Goal: Task Accomplishment & Management: Manage account settings

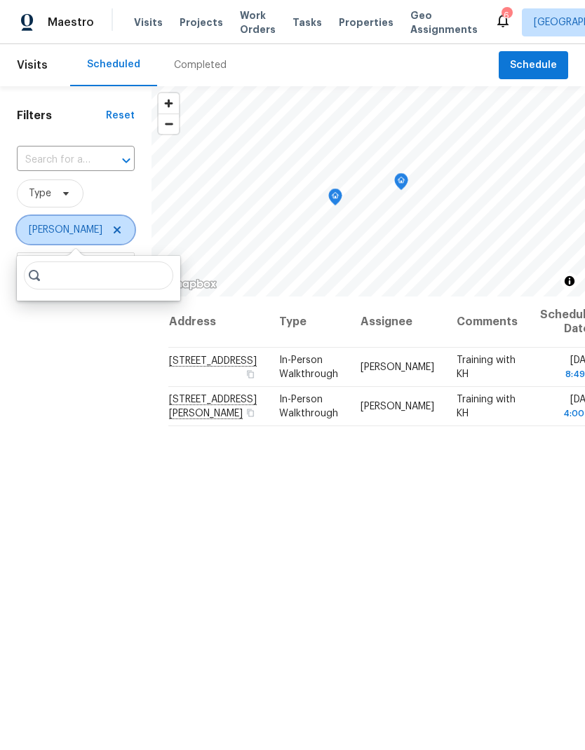
click at [111, 226] on icon at bounding box center [116, 229] width 11 height 11
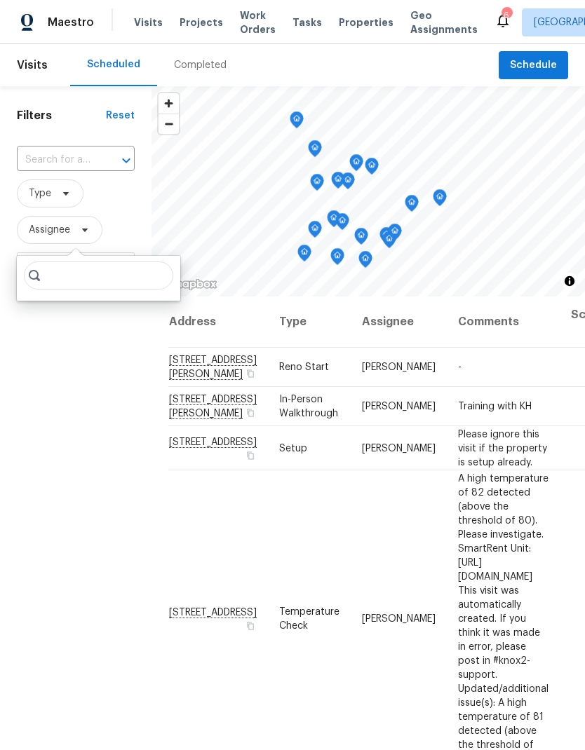
click at [108, 416] on div "Filters Reset ​ Type Assignee Scheduled Date" at bounding box center [75, 491] width 151 height 810
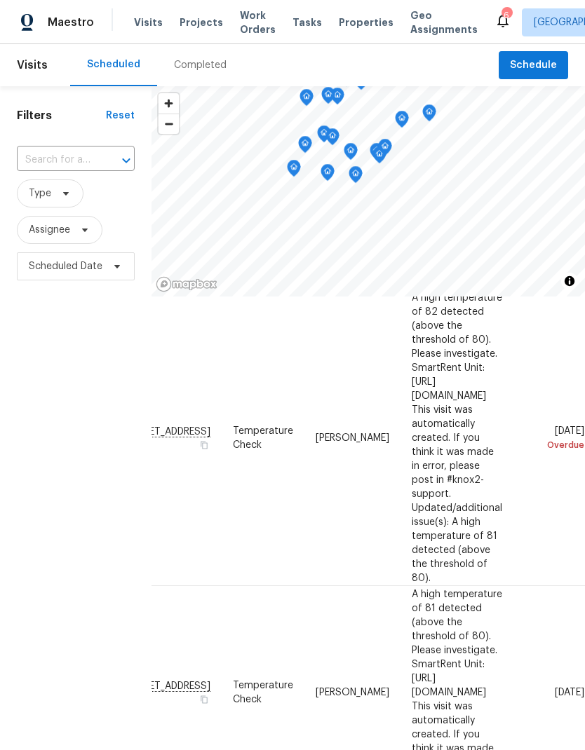
scroll to position [182, 52]
click at [114, 261] on icon at bounding box center [116, 266] width 11 height 11
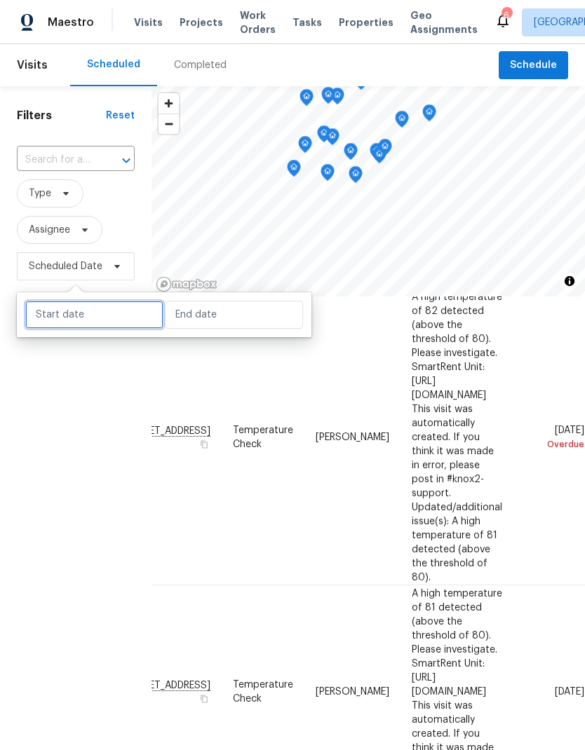
click at [123, 303] on input "text" at bounding box center [94, 315] width 138 height 28
select select "8"
select select "2025"
select select "9"
select select "2025"
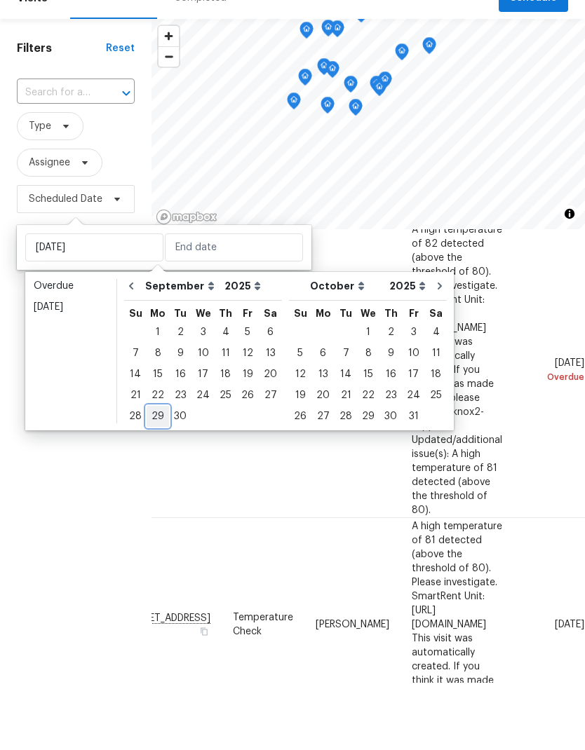
click at [161, 474] on div "29" at bounding box center [158, 484] width 22 height 20
type input "[DATE]"
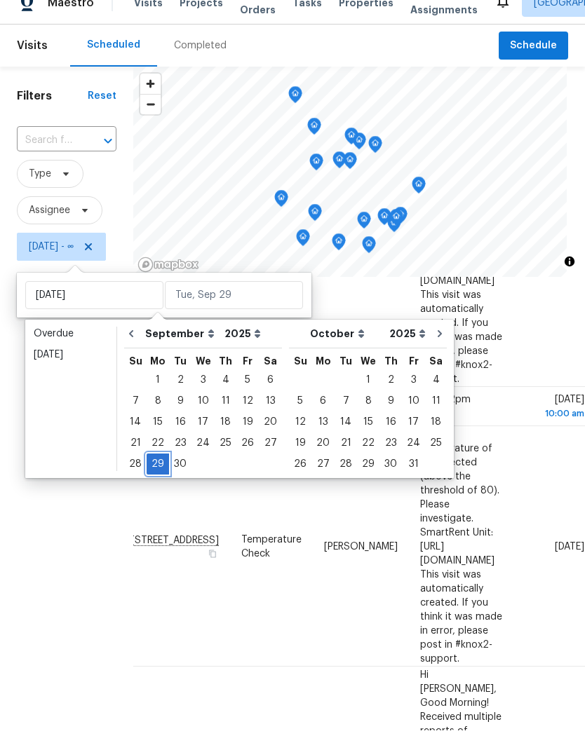
click at [163, 474] on div "29" at bounding box center [158, 484] width 22 height 20
type input "[DATE]"
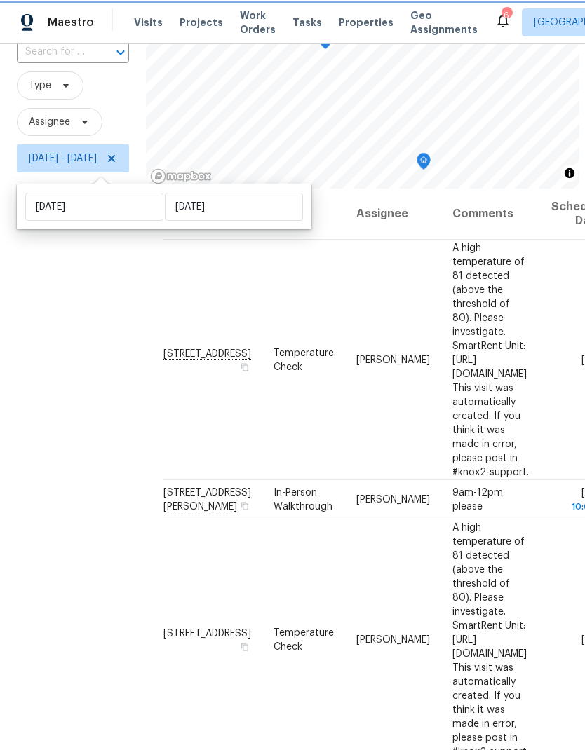
scroll to position [109, 0]
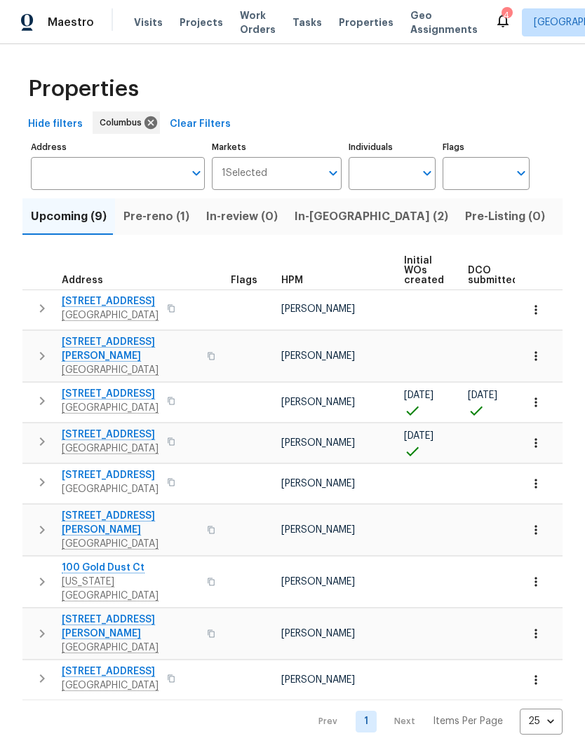
click at [320, 214] on span "In-reno (2)" at bounding box center [371, 217] width 154 height 20
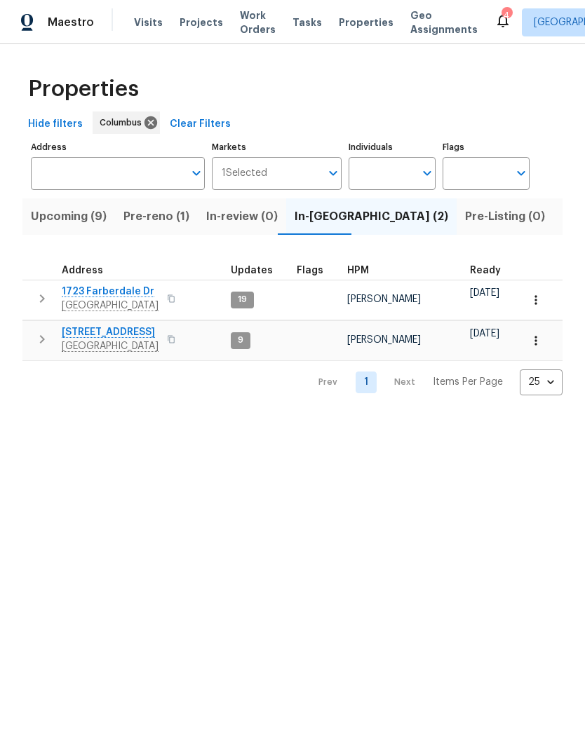
click at [51, 294] on button "button" at bounding box center [42, 299] width 28 height 28
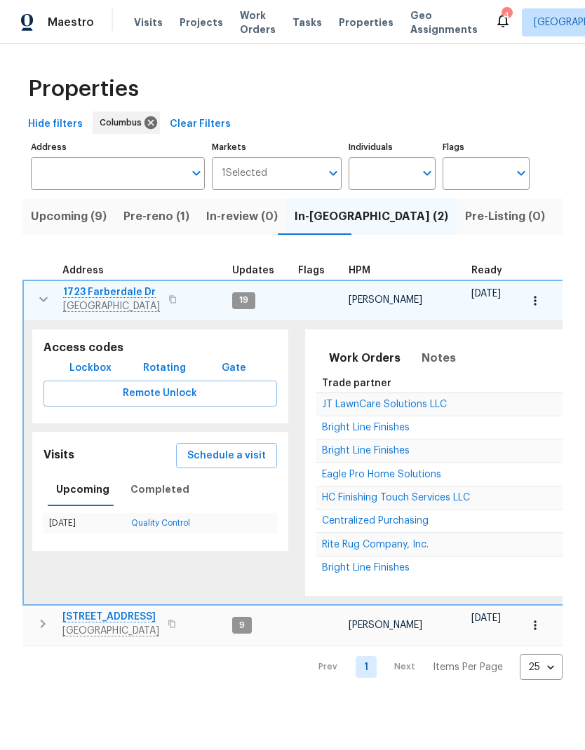
click at [240, 447] on span "Schedule a visit" at bounding box center [226, 456] width 79 height 18
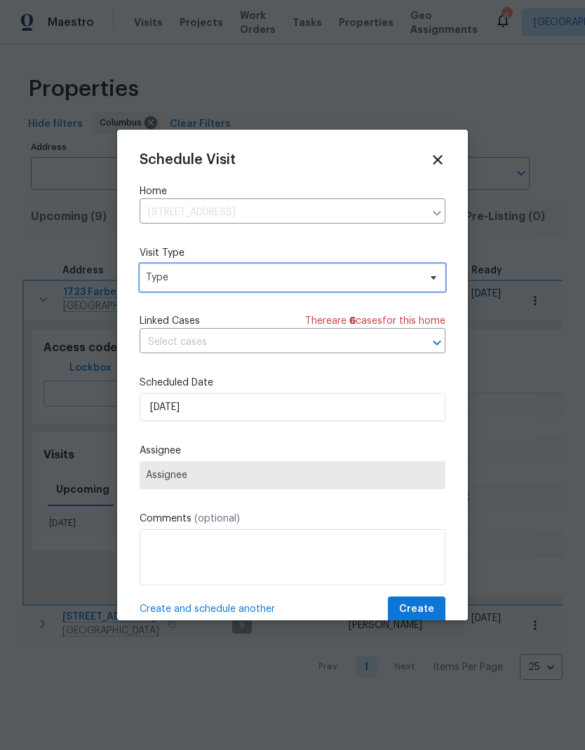
click at [389, 268] on span "Type" at bounding box center [293, 278] width 306 height 28
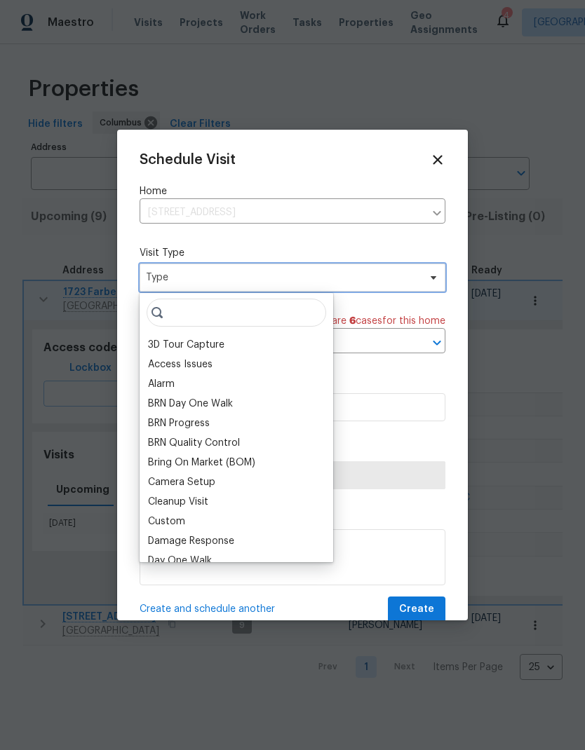
click at [376, 289] on span "Type" at bounding box center [293, 278] width 306 height 28
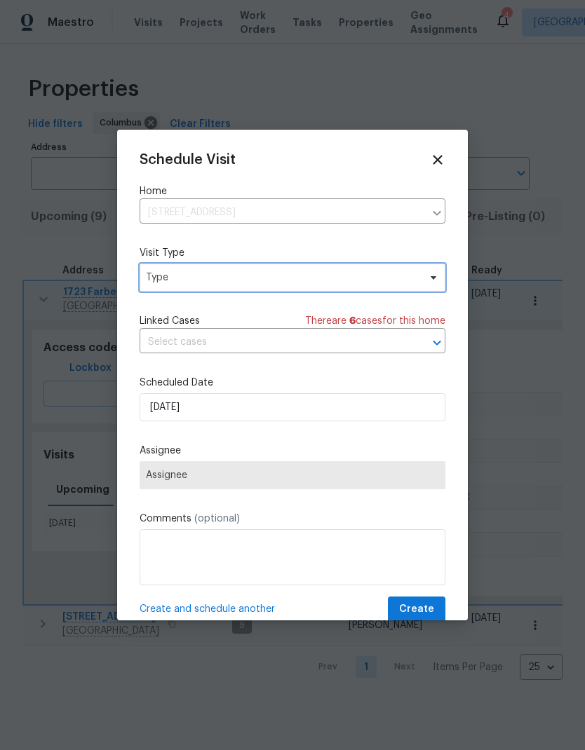
click at [356, 292] on span "Type" at bounding box center [293, 278] width 306 height 28
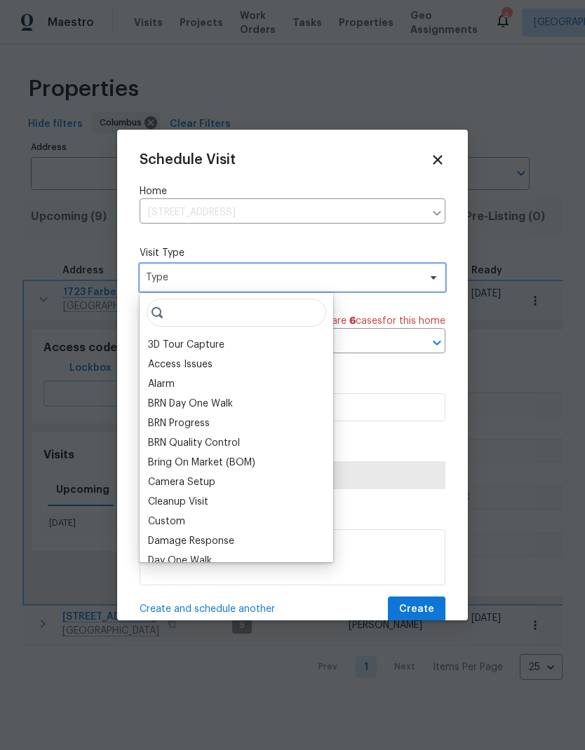
click at [353, 277] on span "Type" at bounding box center [282, 278] width 273 height 14
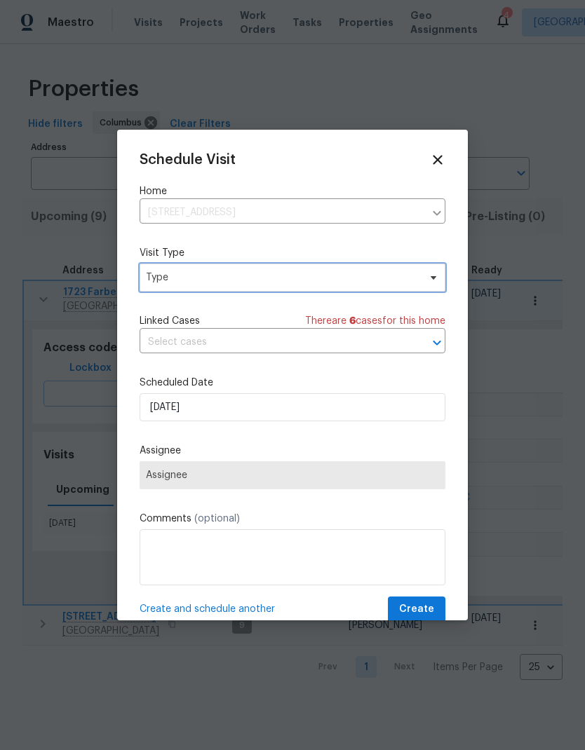
click at [335, 284] on span "Type" at bounding box center [282, 278] width 273 height 14
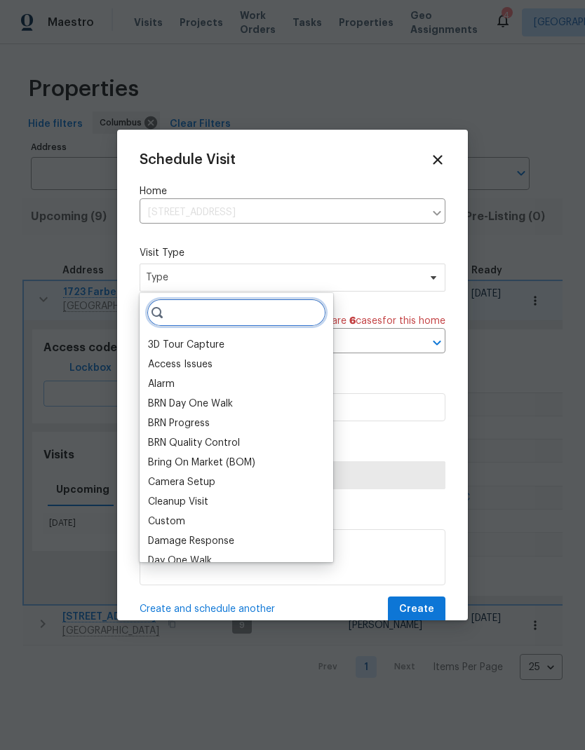
click at [257, 317] on input "search" at bounding box center [236, 313] width 179 height 28
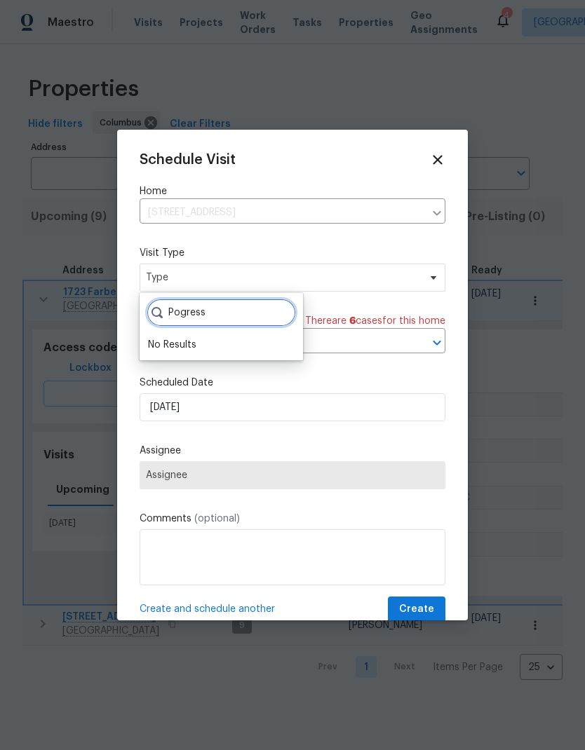
type input "Pogress"
click at [541, 154] on div at bounding box center [292, 375] width 585 height 750
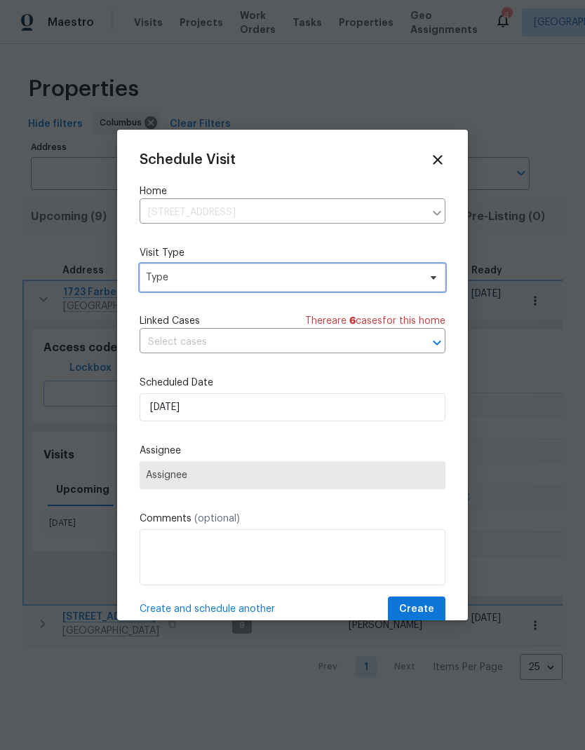
click at [394, 266] on span "Type" at bounding box center [293, 278] width 306 height 28
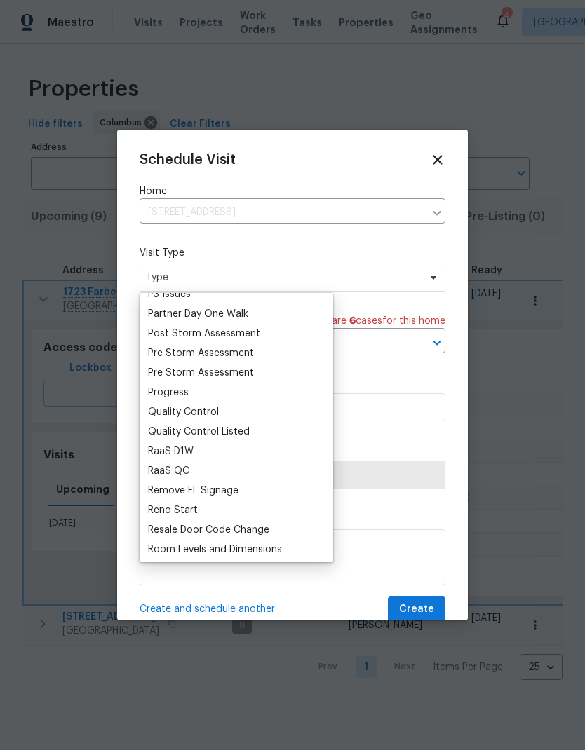
scroll to position [843, 0]
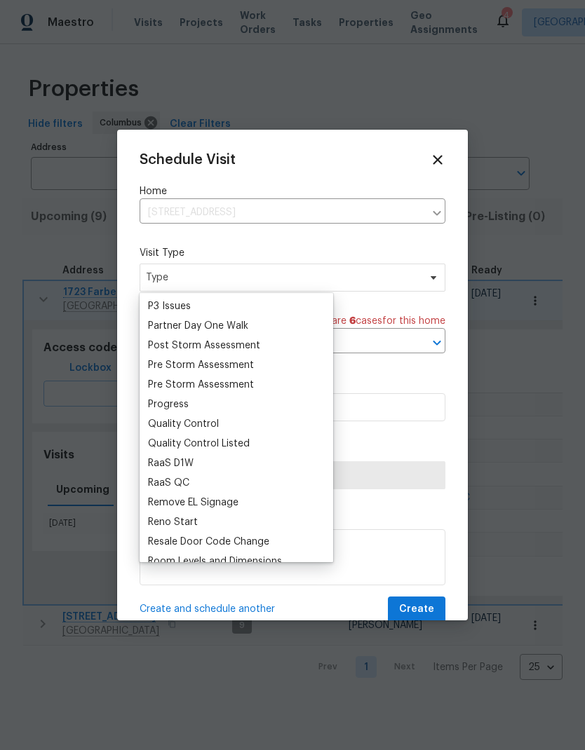
click at [183, 403] on div "Progress" at bounding box center [168, 405] width 41 height 14
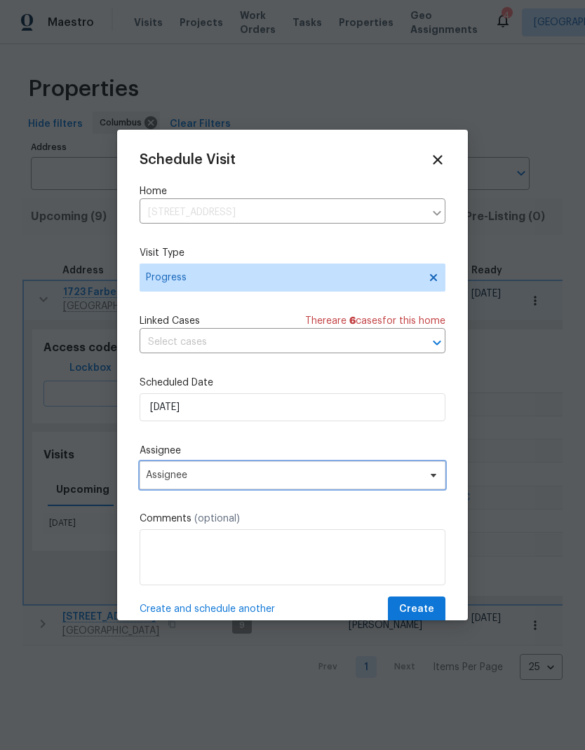
click at [314, 489] on span "Assignee" at bounding box center [293, 475] width 306 height 28
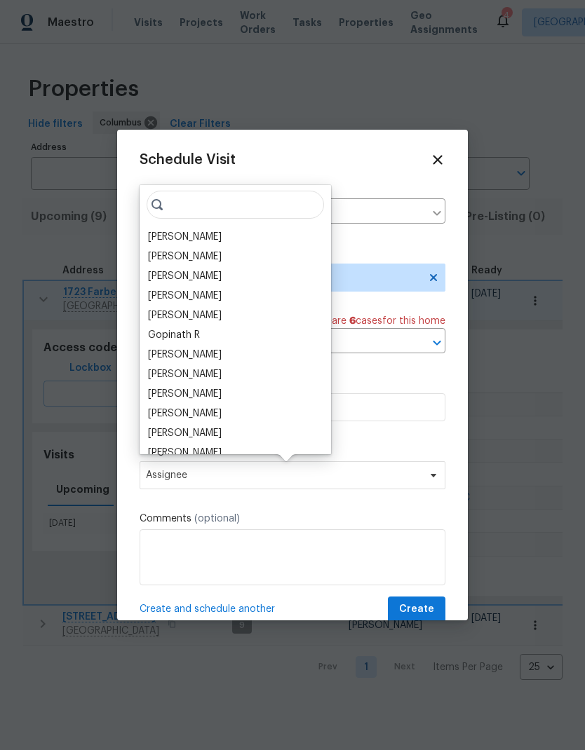
click at [222, 232] on div "[PERSON_NAME]" at bounding box center [185, 237] width 74 height 14
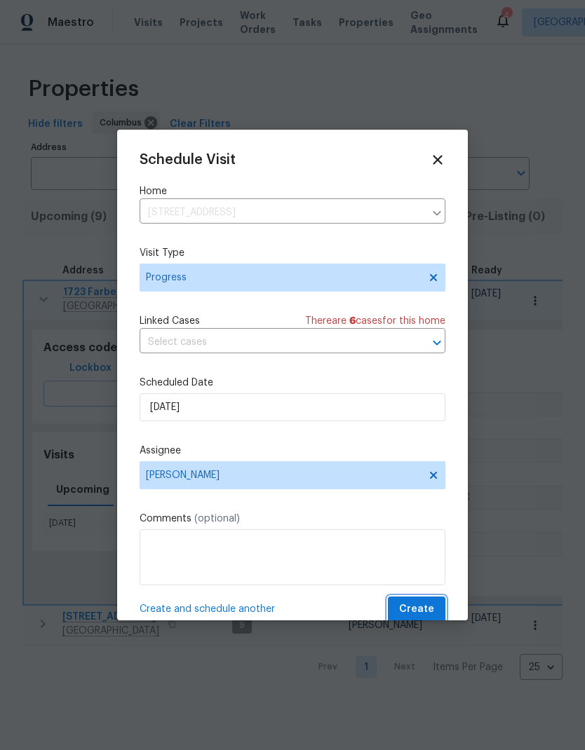
click at [423, 605] on span "Create" at bounding box center [416, 610] width 35 height 18
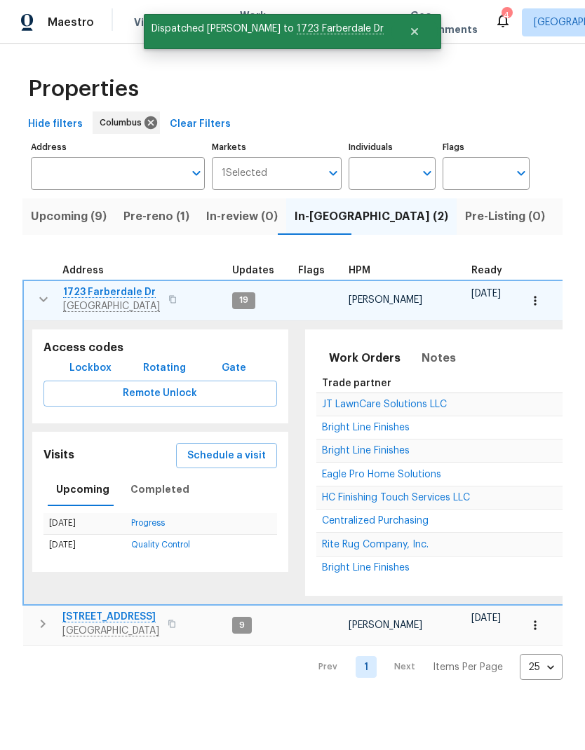
click at [36, 306] on icon "button" at bounding box center [43, 299] width 17 height 17
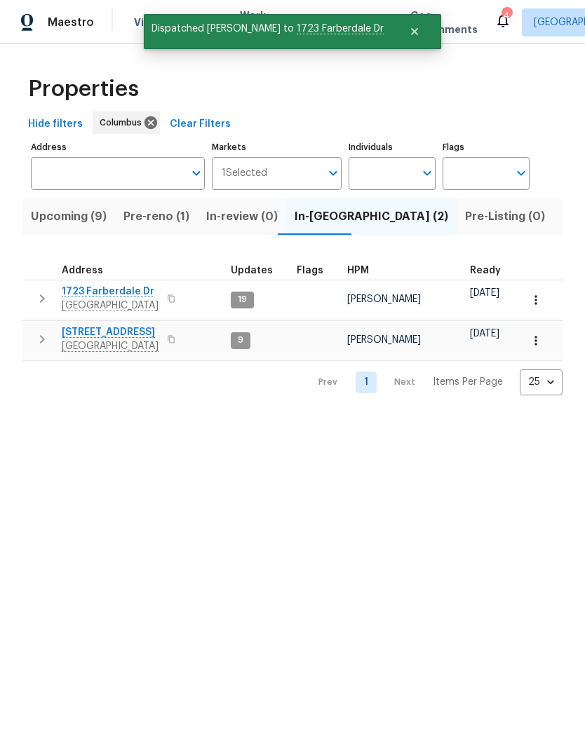
click at [38, 341] on icon "button" at bounding box center [42, 339] width 17 height 17
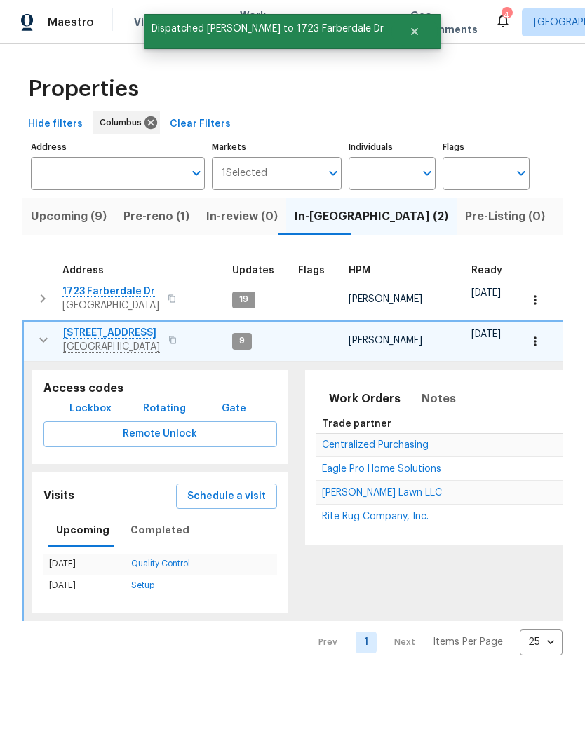
click at [236, 484] on button "Schedule a visit" at bounding box center [226, 497] width 101 height 26
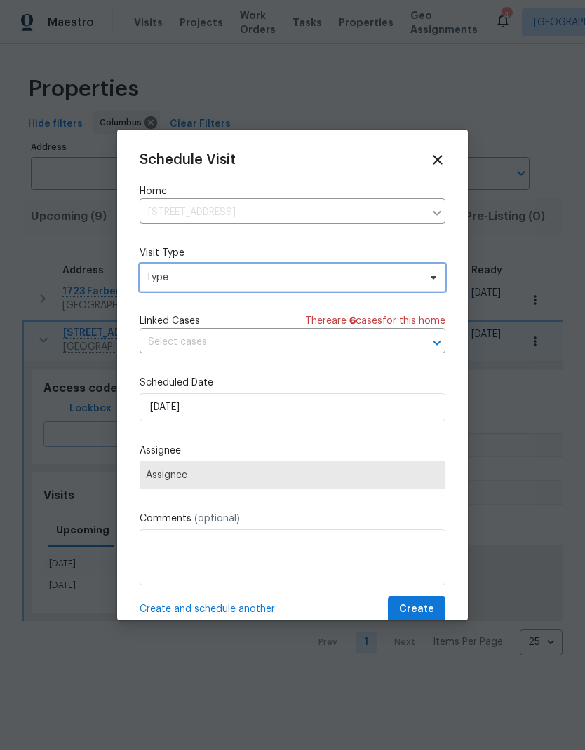
click at [311, 280] on span "Type" at bounding box center [282, 278] width 273 height 14
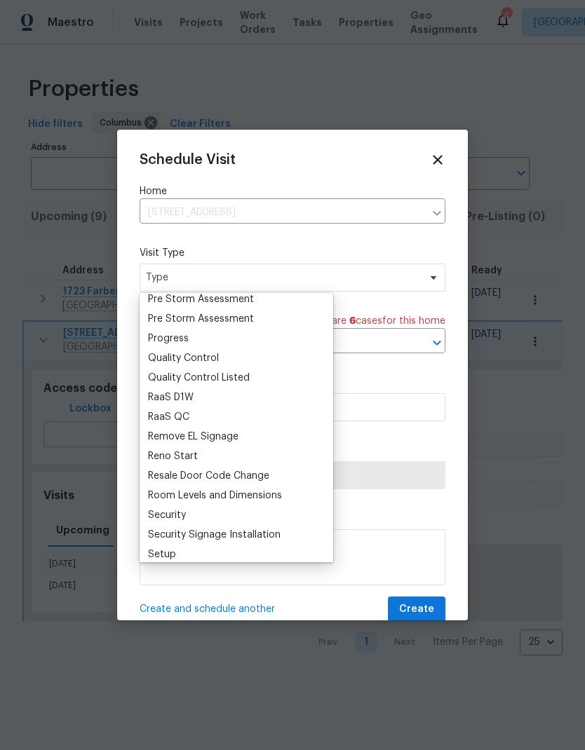
scroll to position [909, 0]
click at [179, 342] on div "Progress" at bounding box center [168, 339] width 41 height 14
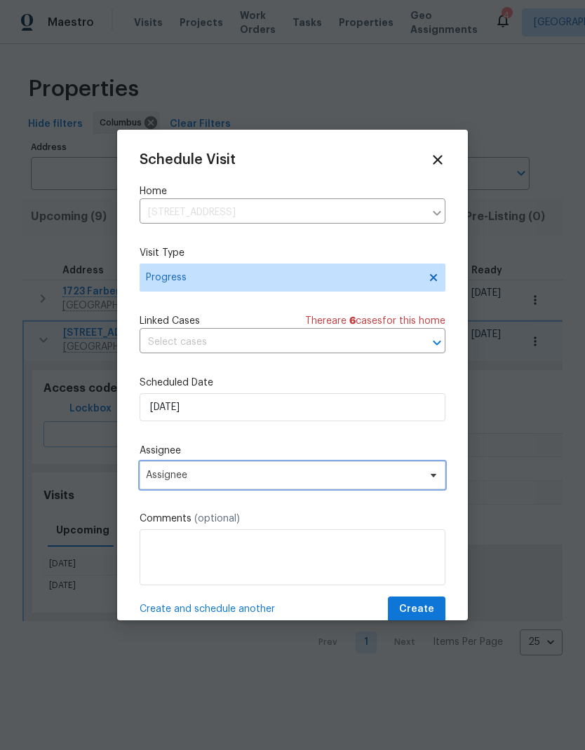
click at [294, 476] on span "Assignee" at bounding box center [283, 475] width 275 height 11
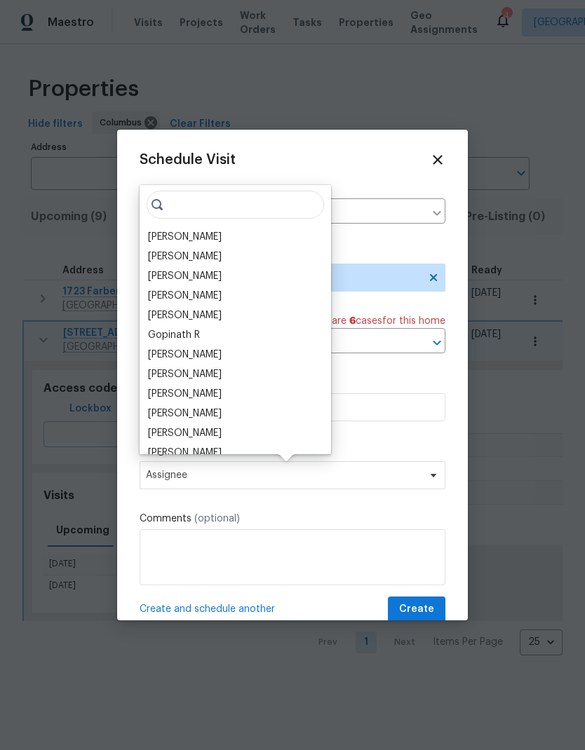
click at [222, 240] on div "[PERSON_NAME]" at bounding box center [185, 237] width 74 height 14
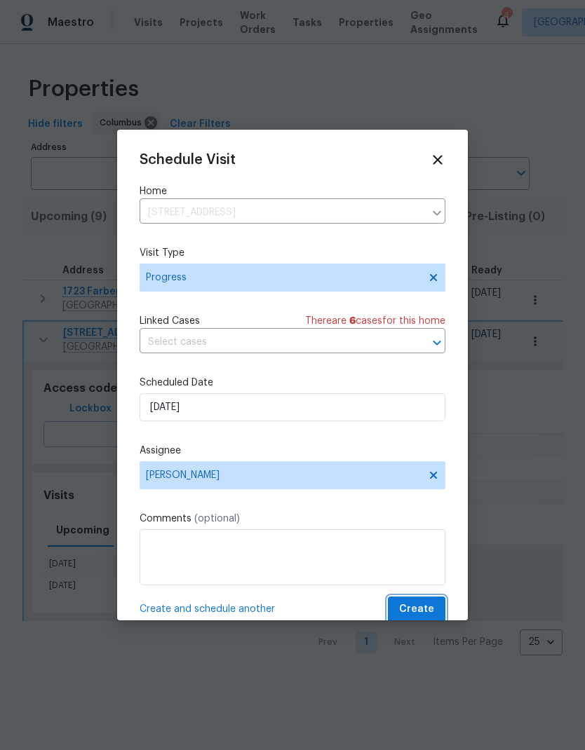
click at [428, 602] on button "Create" at bounding box center [416, 610] width 57 height 26
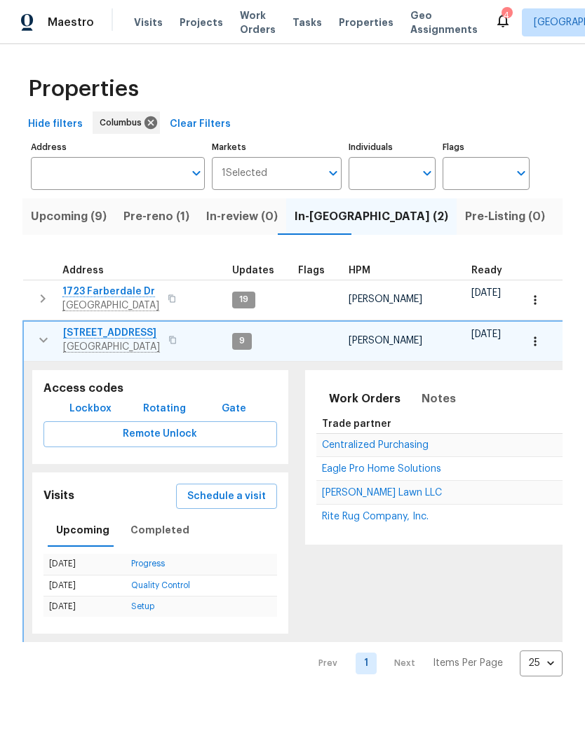
click at [36, 341] on icon "button" at bounding box center [43, 340] width 17 height 17
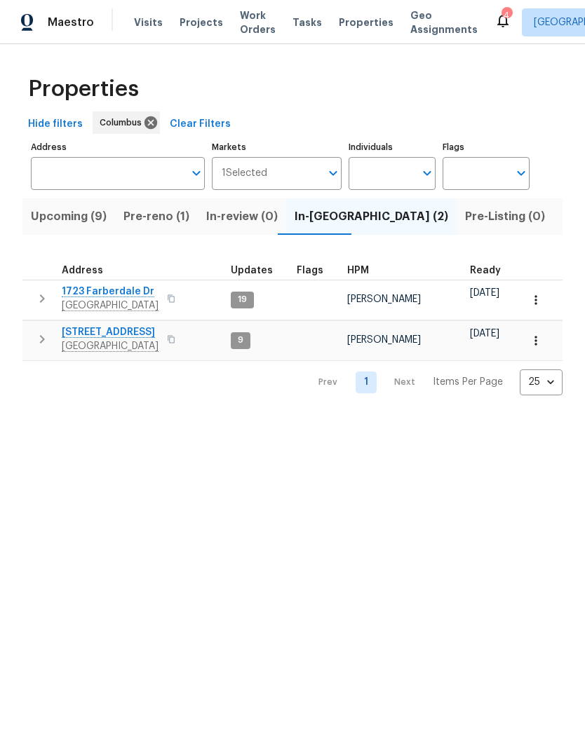
click at [352, 20] on span "Properties" at bounding box center [366, 22] width 55 height 14
click at [562, 214] on span "Listed (19)" at bounding box center [591, 217] width 58 height 20
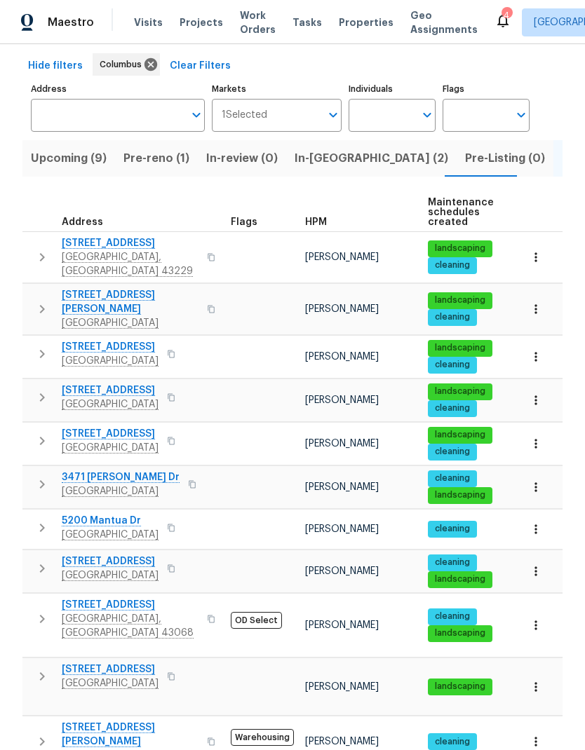
scroll to position [60, 0]
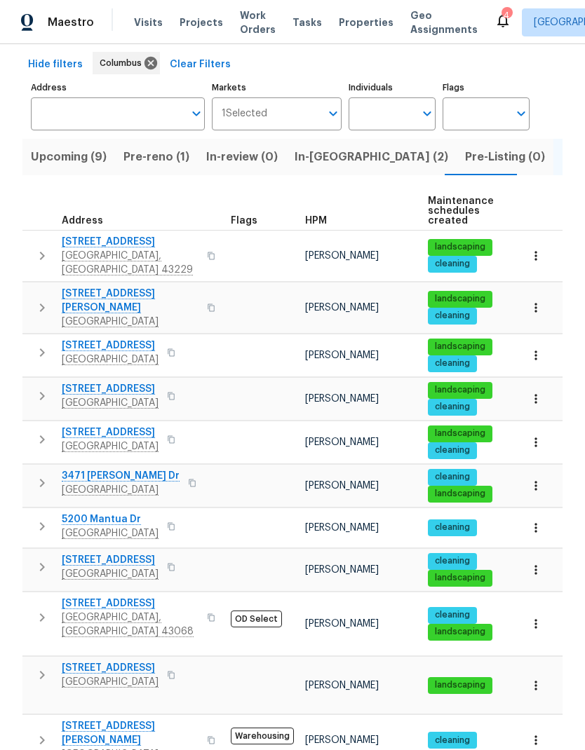
click at [36, 238] on button "button" at bounding box center [42, 256] width 28 height 42
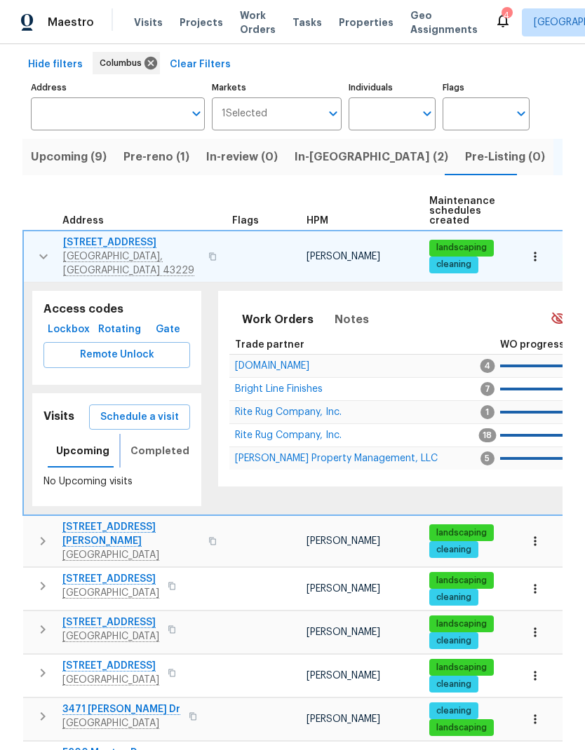
click at [166, 442] on span "Completed" at bounding box center [159, 451] width 59 height 18
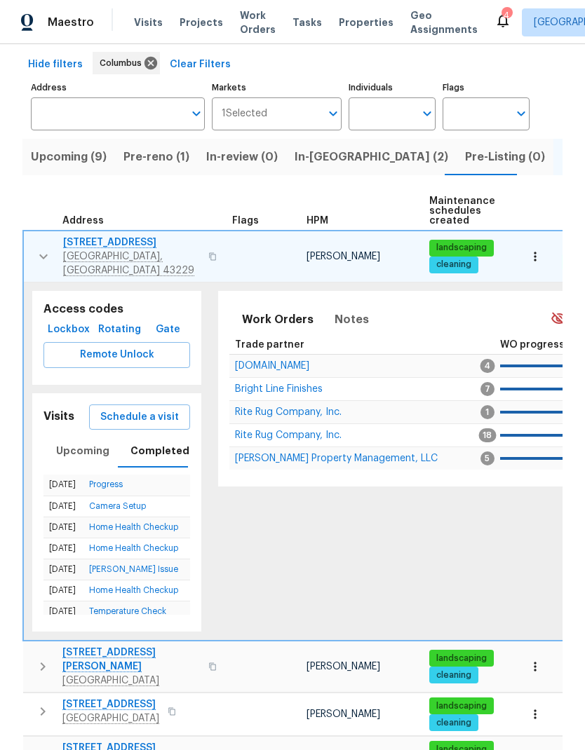
click at [38, 249] on icon "button" at bounding box center [43, 256] width 17 height 17
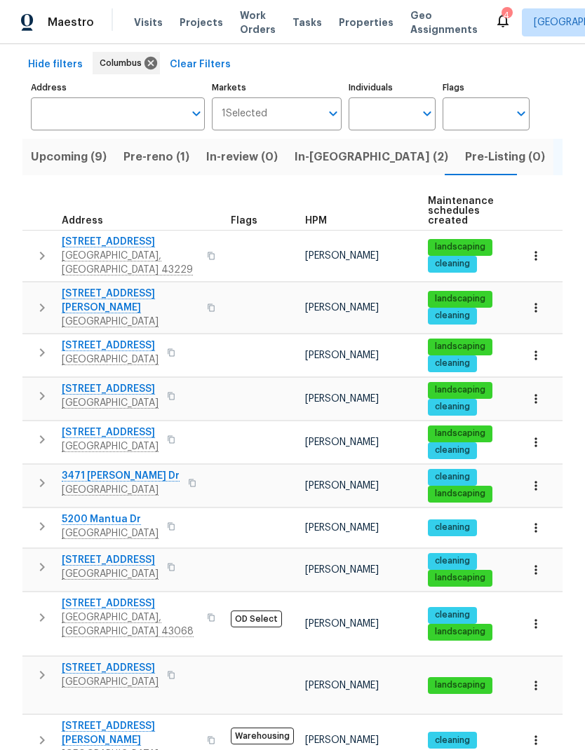
click at [53, 292] on button "button" at bounding box center [42, 308] width 28 height 42
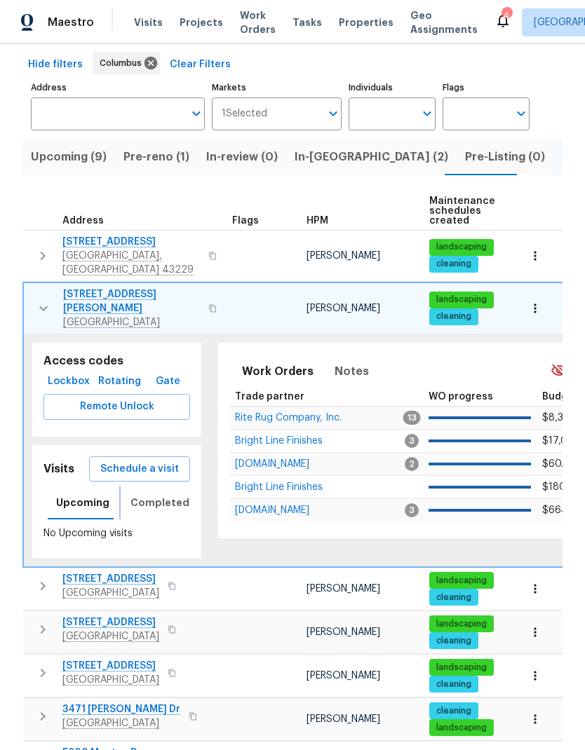
click at [157, 494] on span "Completed" at bounding box center [159, 503] width 59 height 18
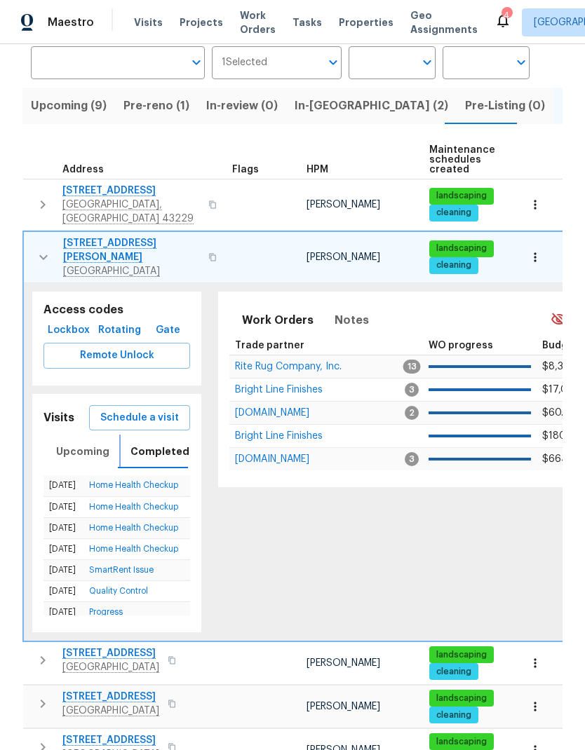
scroll to position [111, 0]
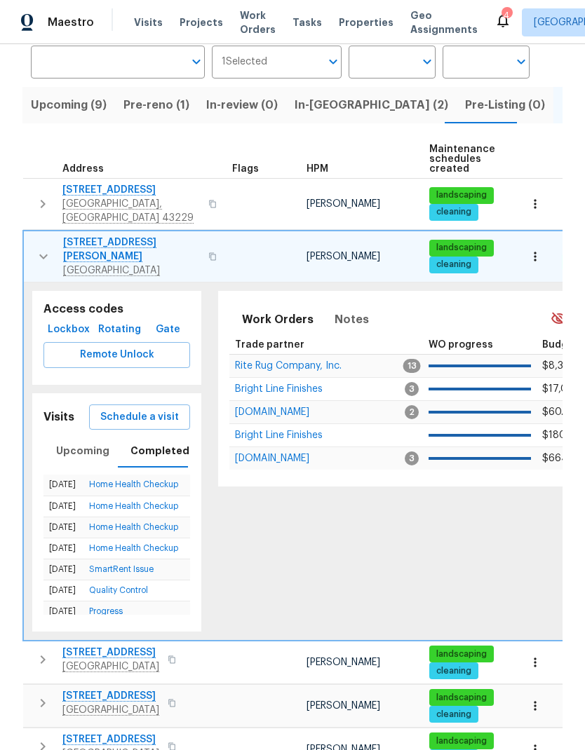
click at [46, 248] on icon "button" at bounding box center [43, 256] width 17 height 17
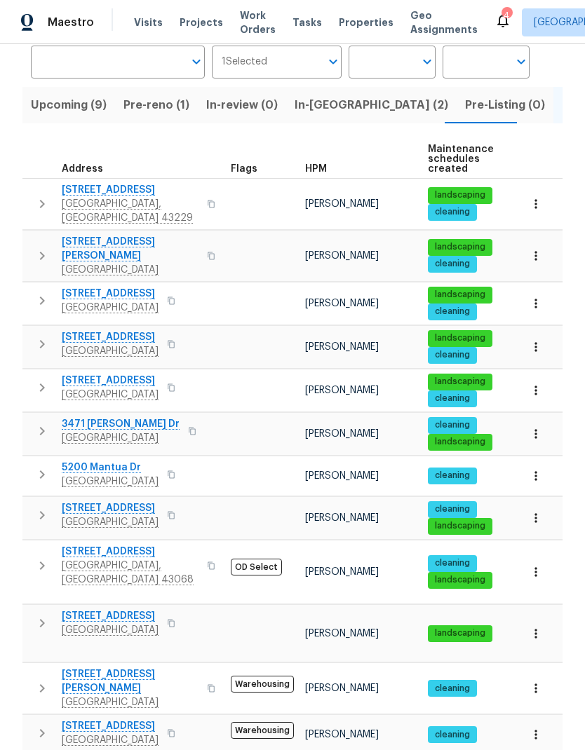
click at [45, 292] on icon "button" at bounding box center [42, 300] width 17 height 17
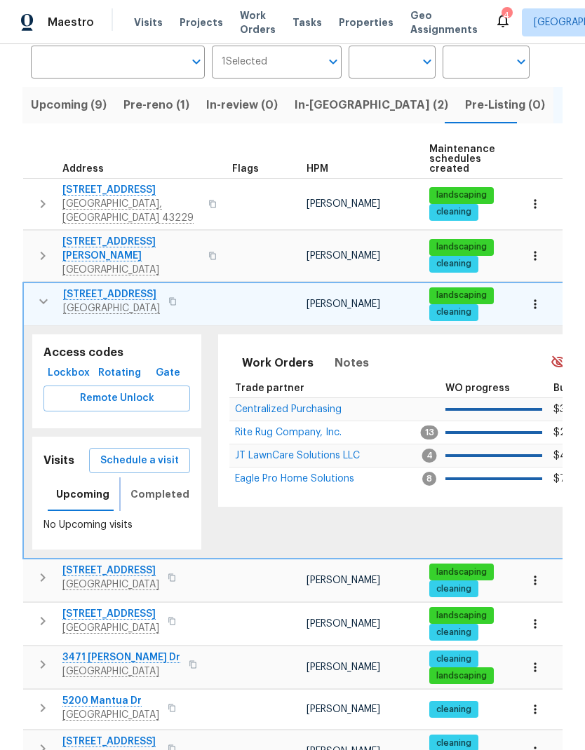
click at [151, 486] on span "Completed" at bounding box center [159, 495] width 59 height 18
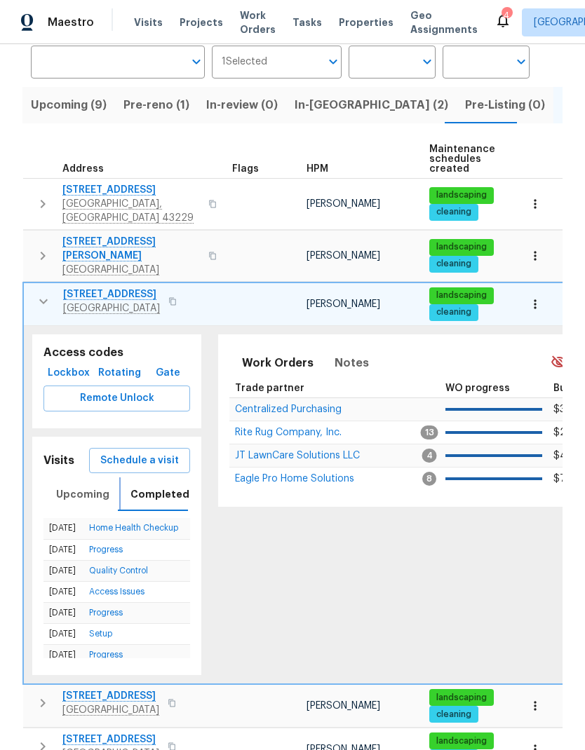
click at [156, 486] on span "Completed" at bounding box center [159, 495] width 59 height 18
click at [163, 448] on button "Schedule a visit" at bounding box center [139, 461] width 101 height 26
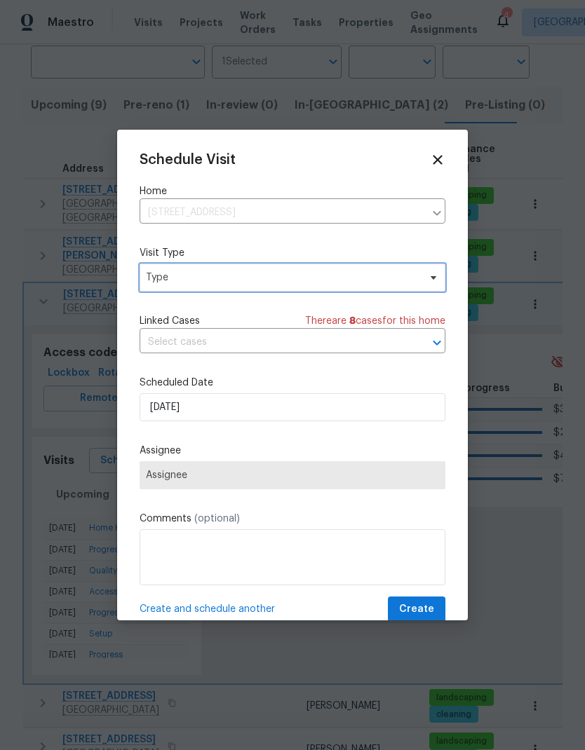
click at [348, 271] on span "Type" at bounding box center [293, 278] width 306 height 28
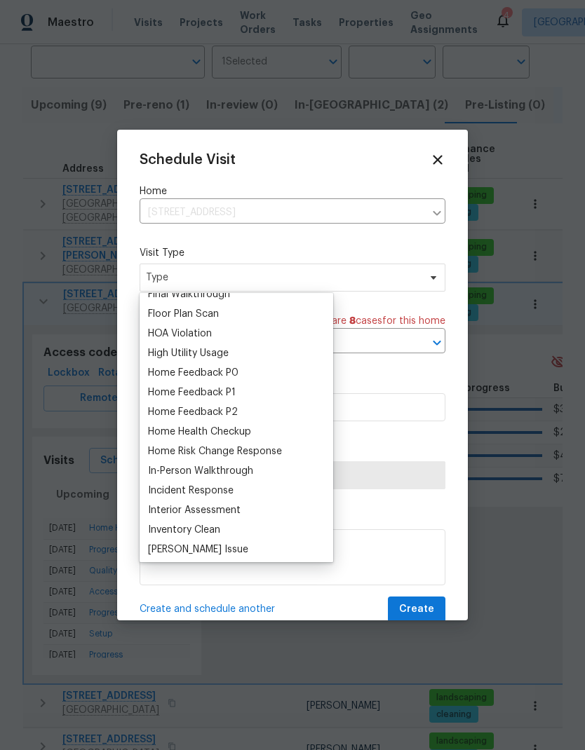
scroll to position [370, 0]
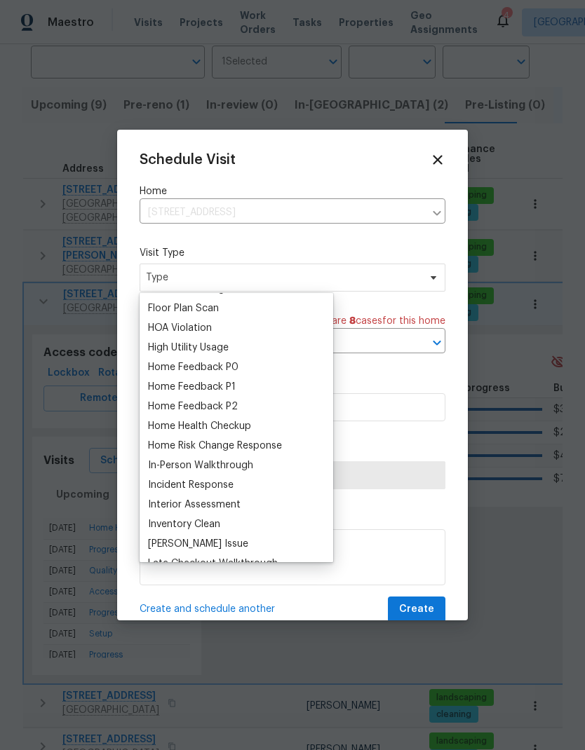
click at [251, 420] on div "Home Health Checkup" at bounding box center [199, 426] width 103 height 14
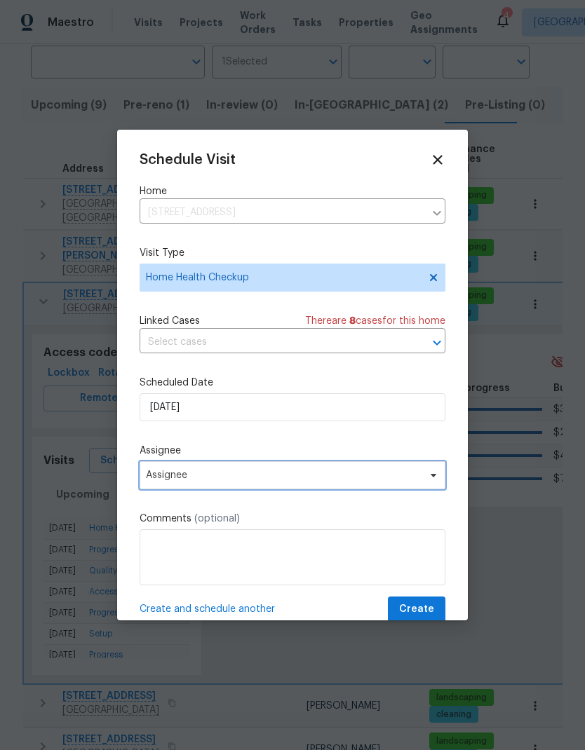
click at [317, 475] on span "Assignee" at bounding box center [283, 475] width 275 height 11
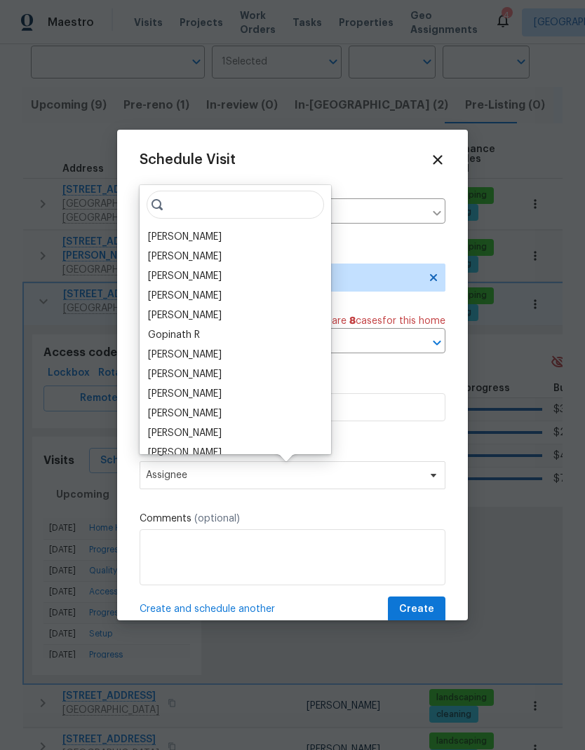
click at [228, 391] on div "[PERSON_NAME]" at bounding box center [235, 394] width 183 height 20
click at [194, 391] on div "[PERSON_NAME]" at bounding box center [185, 394] width 74 height 14
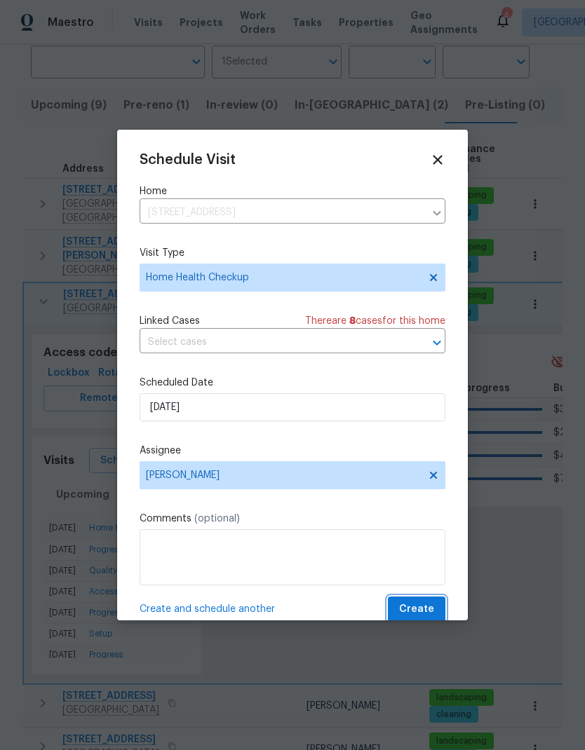
click at [438, 607] on button "Create" at bounding box center [416, 610] width 57 height 26
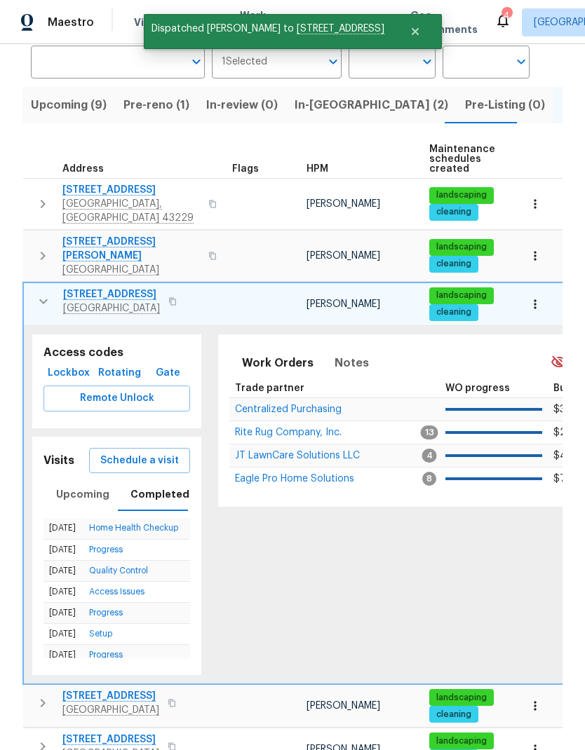
click at [37, 293] on icon "button" at bounding box center [43, 301] width 17 height 17
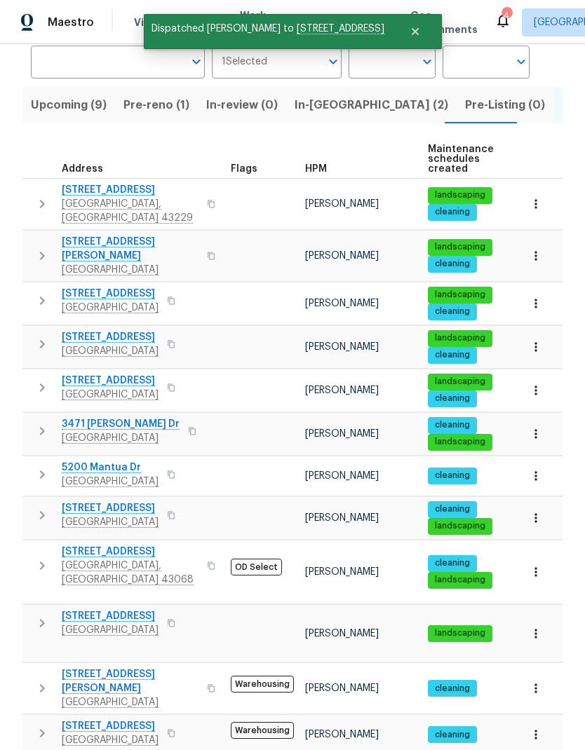
click at [34, 336] on icon "button" at bounding box center [42, 344] width 17 height 17
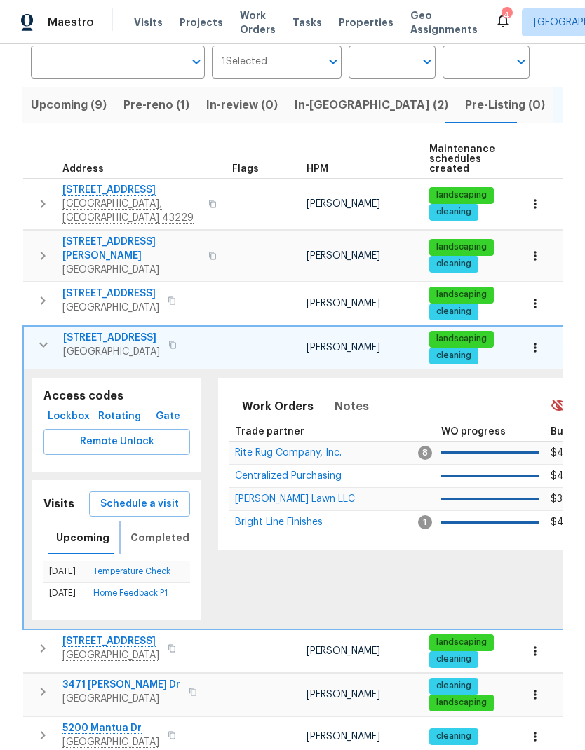
click at [171, 529] on span "Completed" at bounding box center [159, 538] width 59 height 18
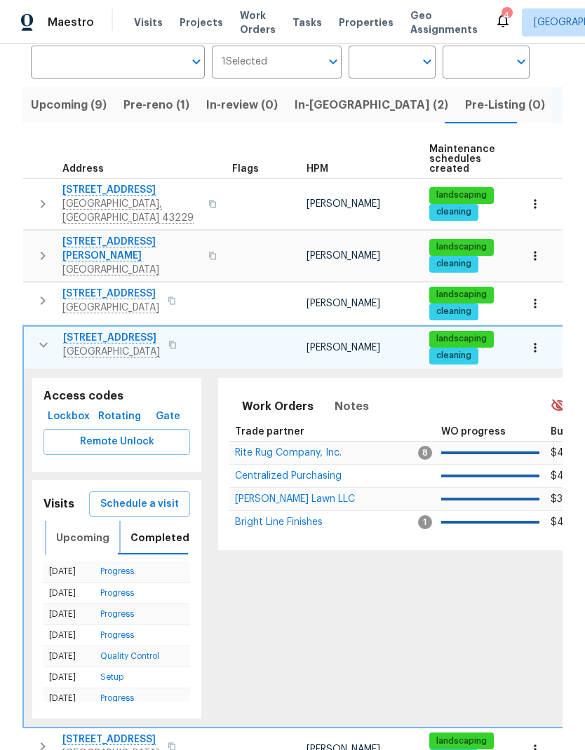
click at [96, 529] on span "Upcoming" at bounding box center [82, 538] width 53 height 18
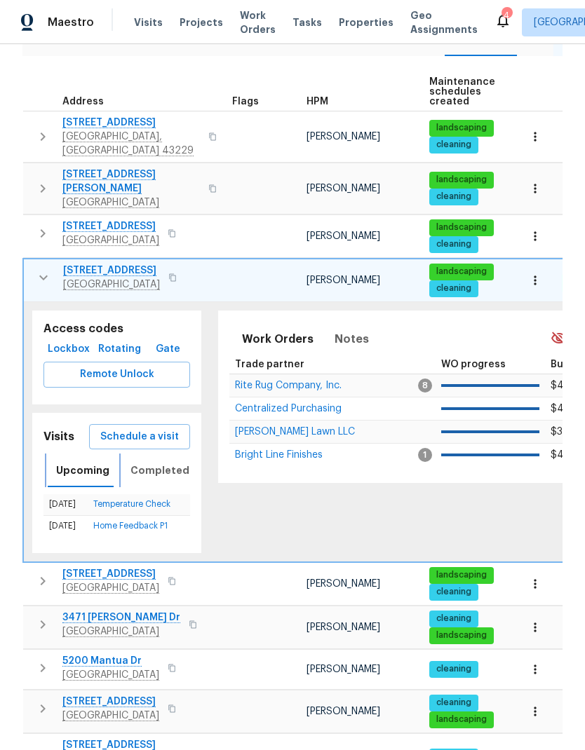
scroll to position [206, 0]
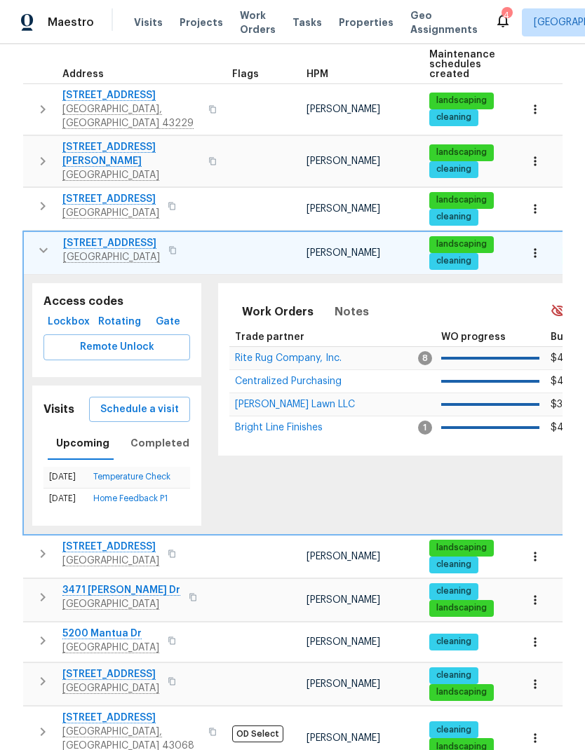
click at [35, 242] on icon "button" at bounding box center [43, 250] width 17 height 17
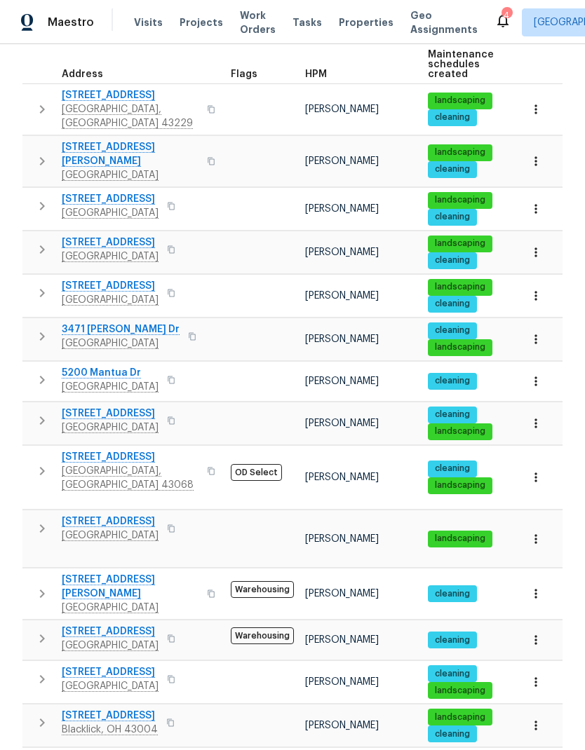
click at [41, 285] on icon "button" at bounding box center [42, 293] width 17 height 17
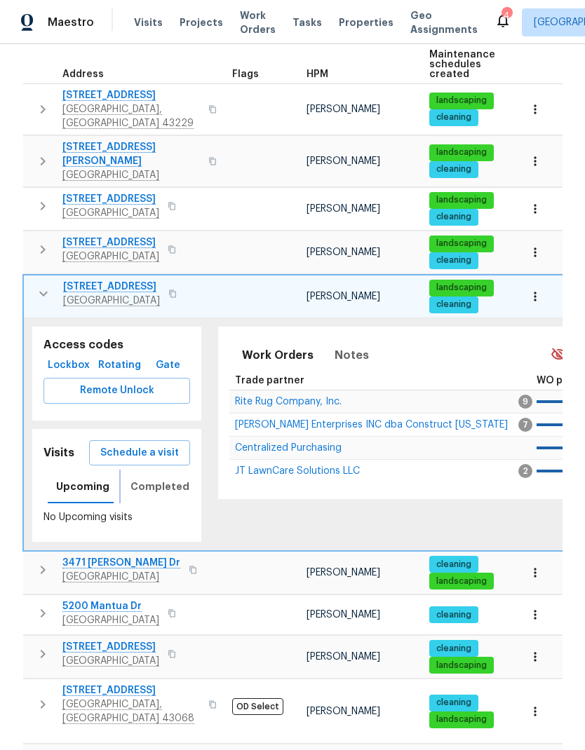
click at [171, 478] on span "Completed" at bounding box center [159, 487] width 59 height 18
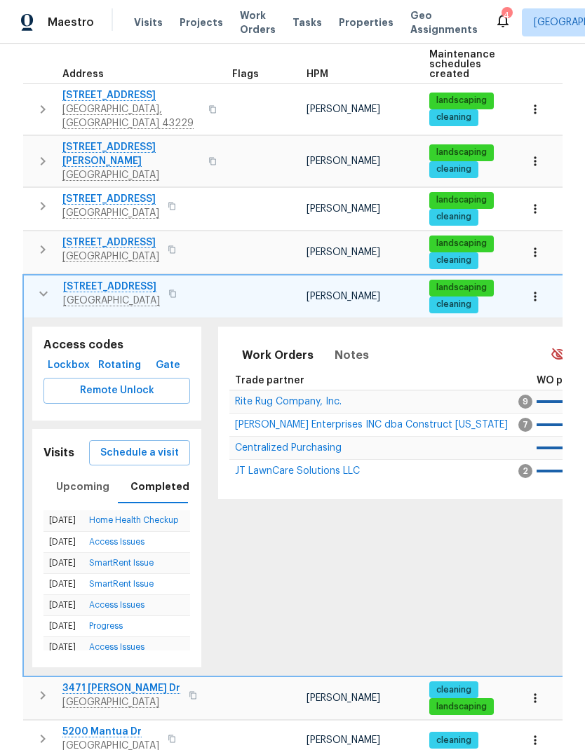
click at [48, 285] on icon "button" at bounding box center [43, 293] width 17 height 17
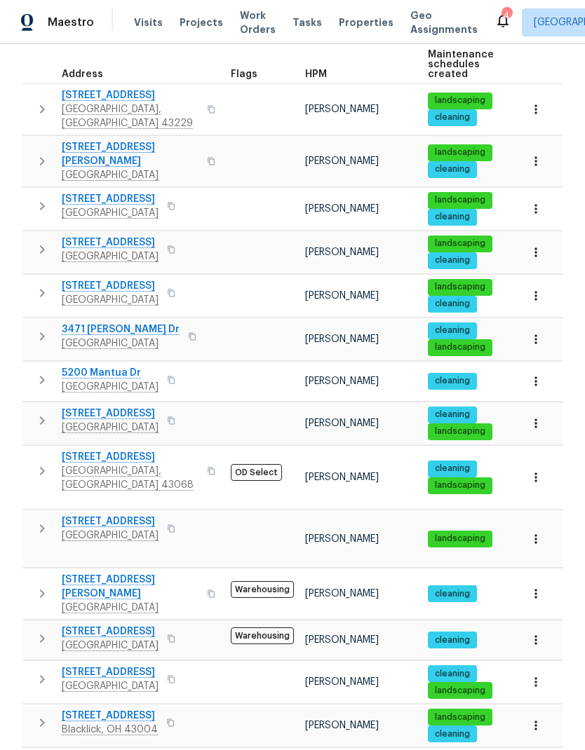
click at [41, 328] on icon "button" at bounding box center [42, 336] width 17 height 17
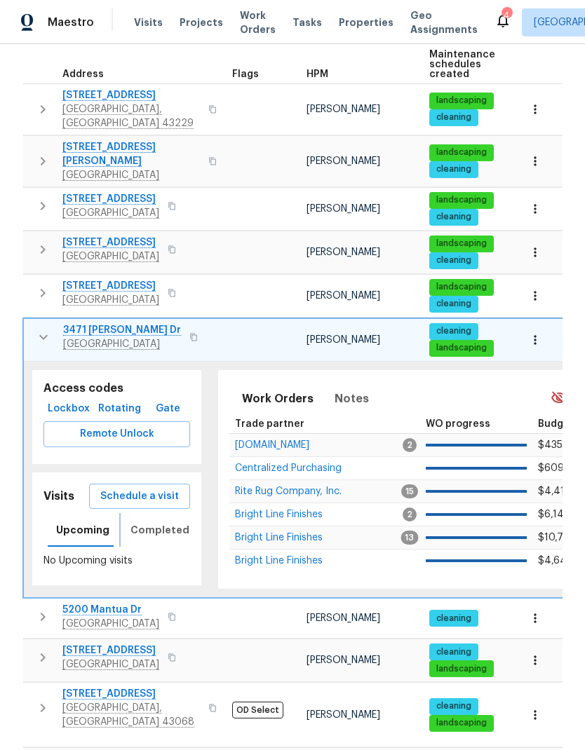
click at [174, 522] on span "Completed" at bounding box center [159, 531] width 59 height 18
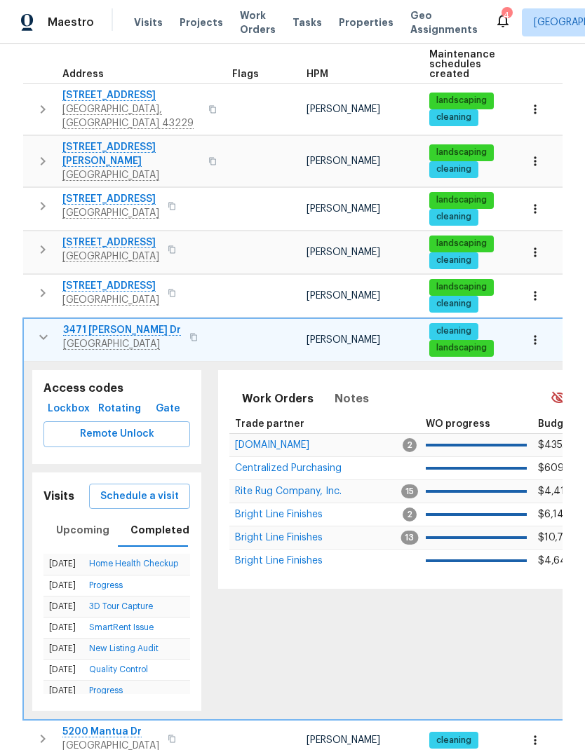
click at [48, 329] on icon "button" at bounding box center [43, 337] width 17 height 17
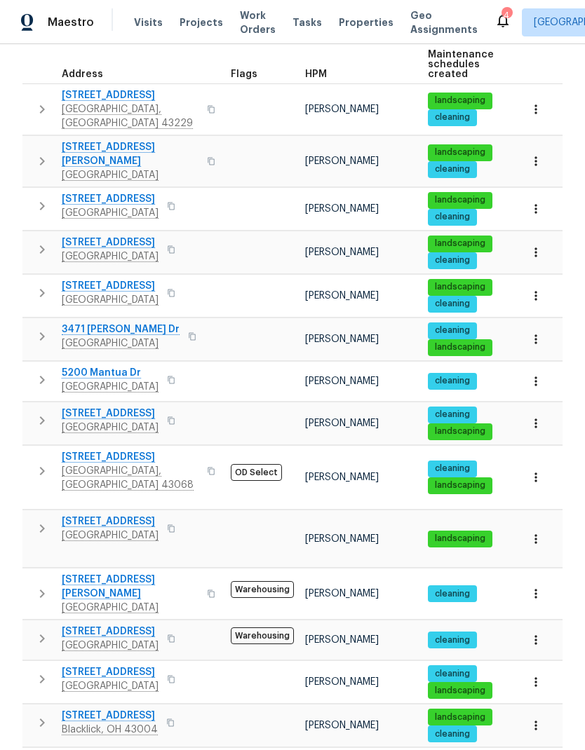
click at [43, 372] on icon "button" at bounding box center [42, 380] width 17 height 17
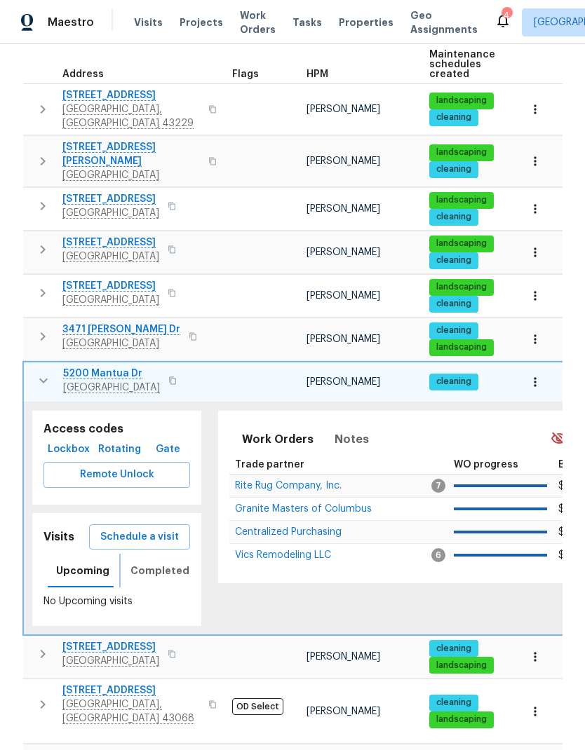
click at [178, 562] on span "Completed" at bounding box center [159, 571] width 59 height 18
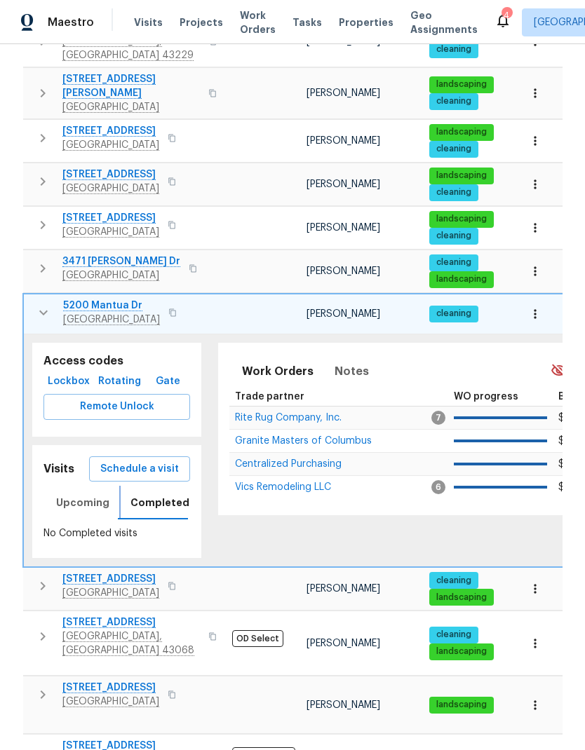
scroll to position [278, 0]
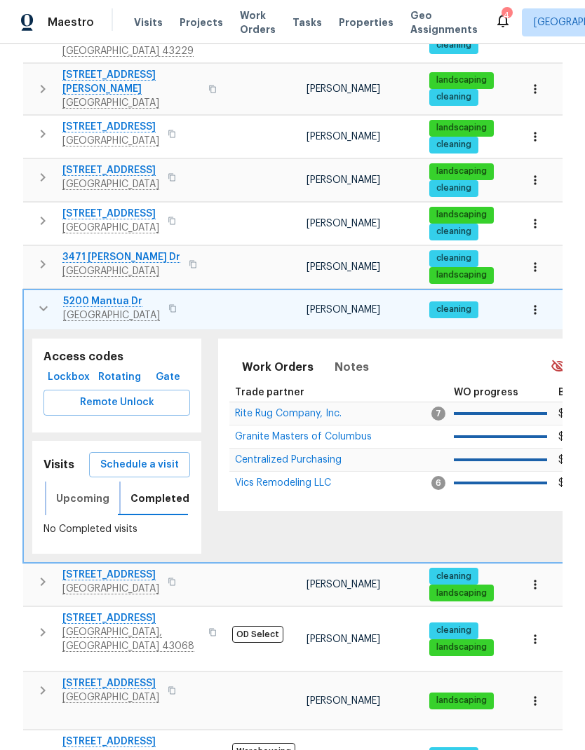
click at [93, 490] on span "Upcoming" at bounding box center [82, 499] width 53 height 18
click at [168, 490] on span "Completed" at bounding box center [159, 499] width 59 height 18
click at [164, 456] on span "Schedule a visit" at bounding box center [139, 465] width 79 height 18
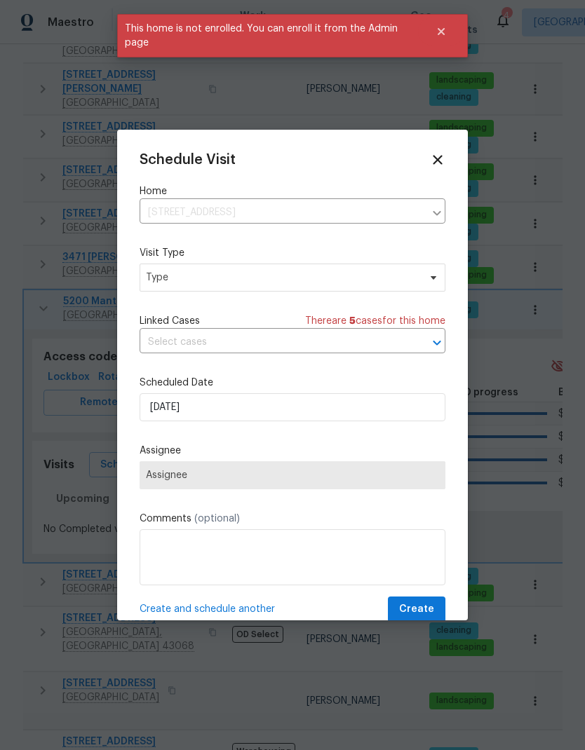
click at [453, 159] on div "Schedule Visit Home 5200 Mantua Dr, Canal Winchester, OH 43110 ​ Visit Type Typ…" at bounding box center [292, 375] width 351 height 491
click at [443, 158] on icon at bounding box center [437, 159] width 15 height 15
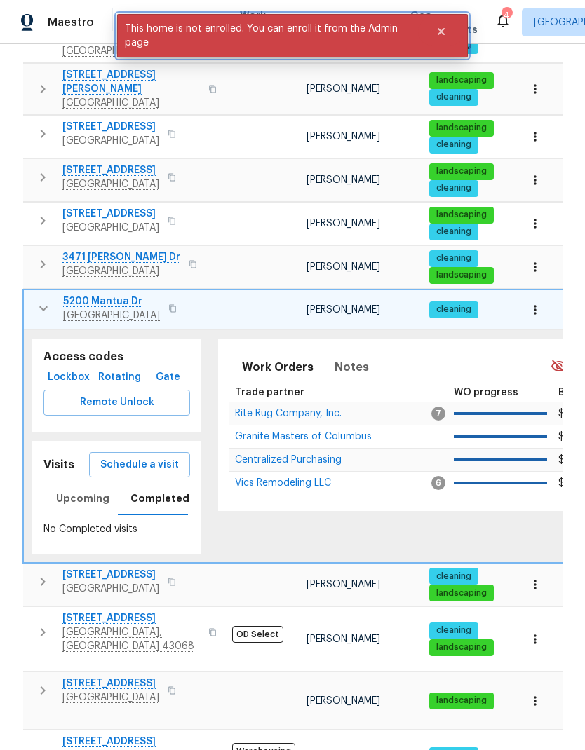
click at [449, 32] on button "Close" at bounding box center [441, 32] width 46 height 28
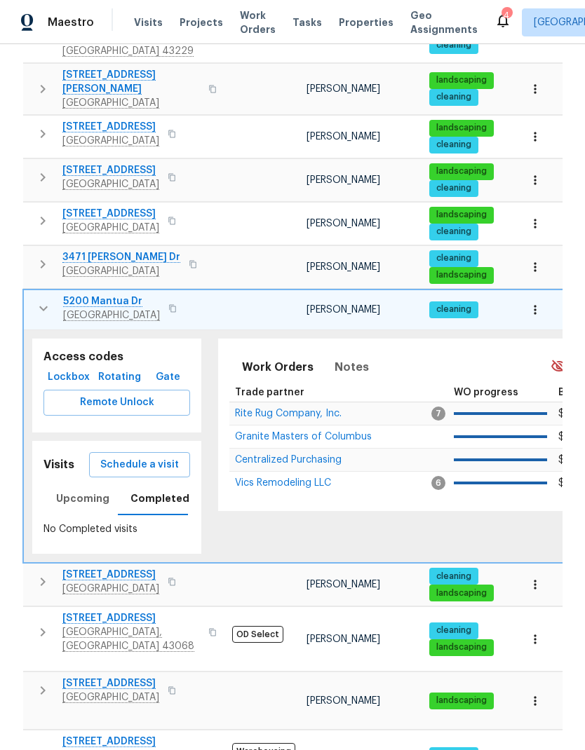
click at [543, 294] on button "button" at bounding box center [535, 309] width 31 height 31
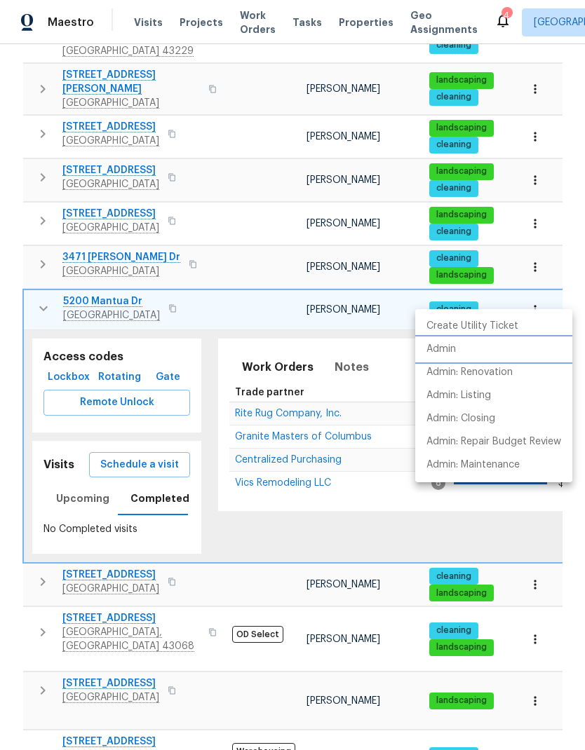
click at [494, 348] on li "Admin" at bounding box center [493, 349] width 157 height 23
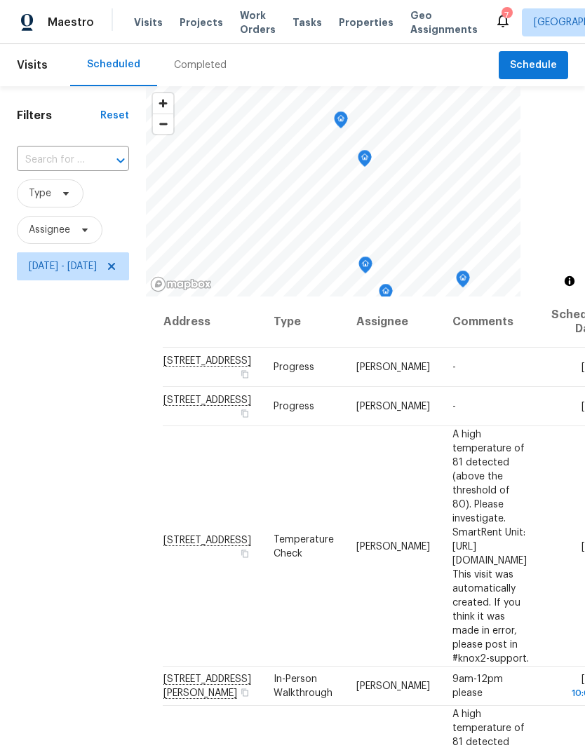
click at [347, 115] on icon "Map marker" at bounding box center [340, 120] width 13 height 16
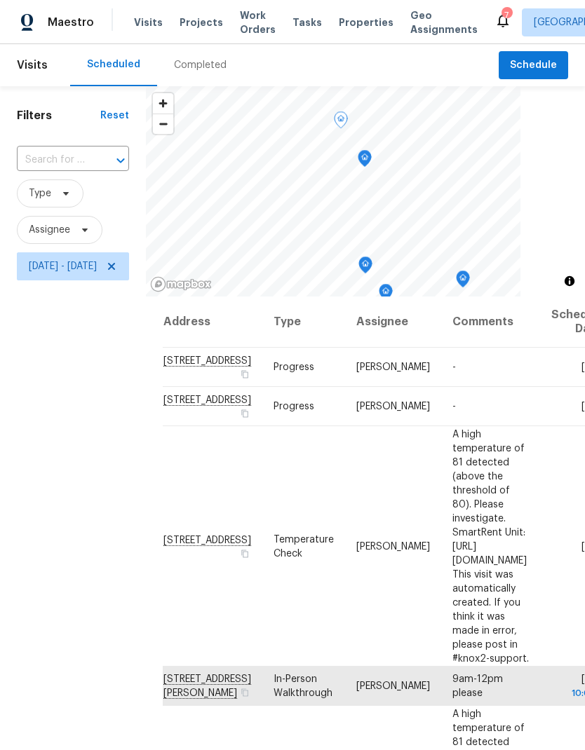
click at [371, 157] on icon "Map marker" at bounding box center [364, 159] width 13 height 16
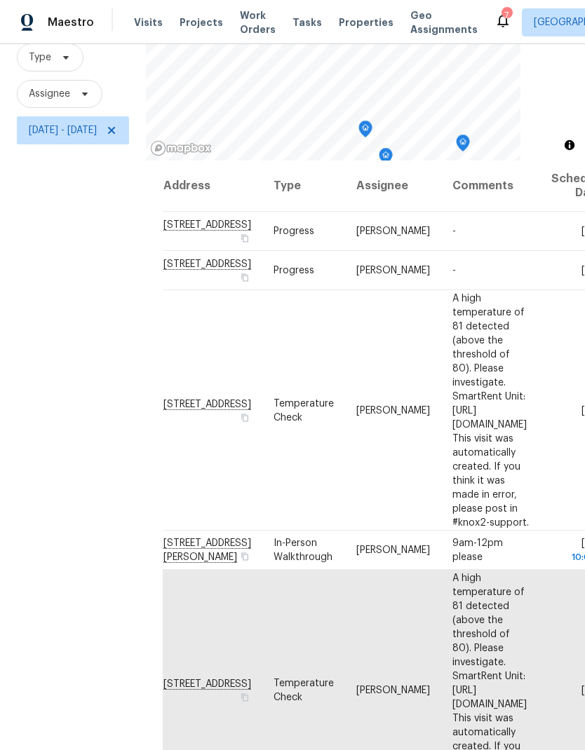
scroll to position [135, 0]
click at [439, 122] on icon "Map marker" at bounding box center [432, 124] width 13 height 16
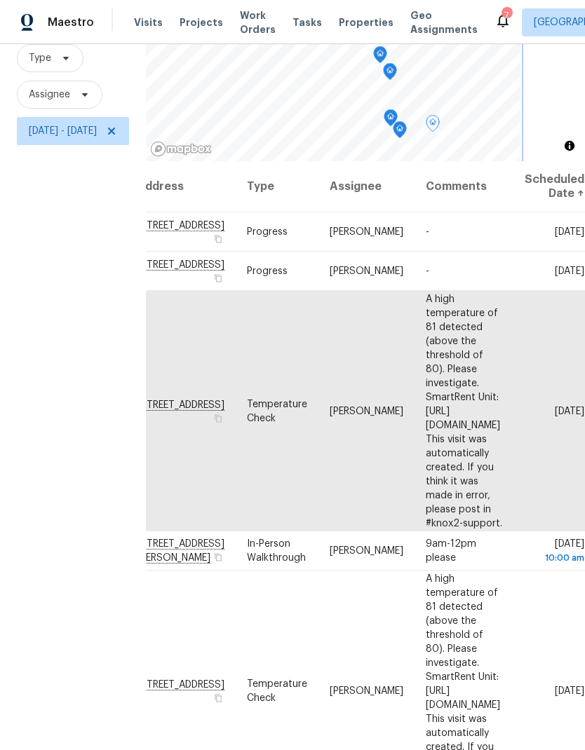
scroll to position [0, 182]
click at [0, 0] on span at bounding box center [0, 0] width 0 height 0
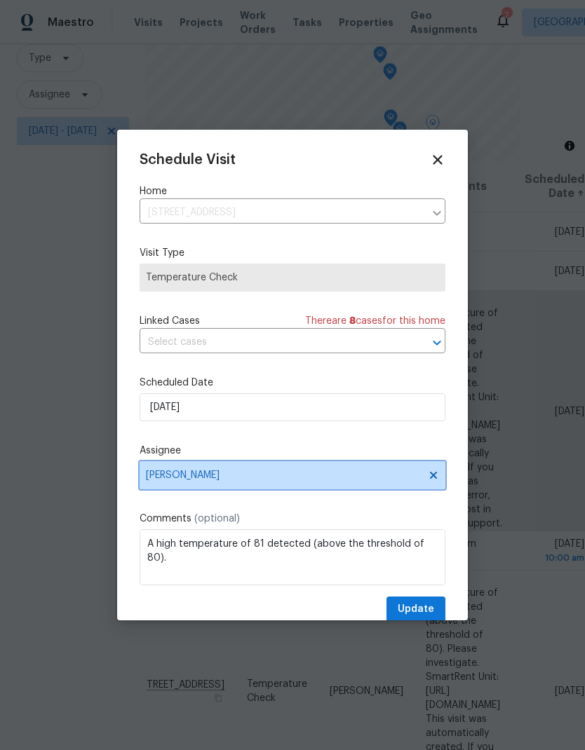
click at [432, 473] on icon at bounding box center [433, 475] width 11 height 11
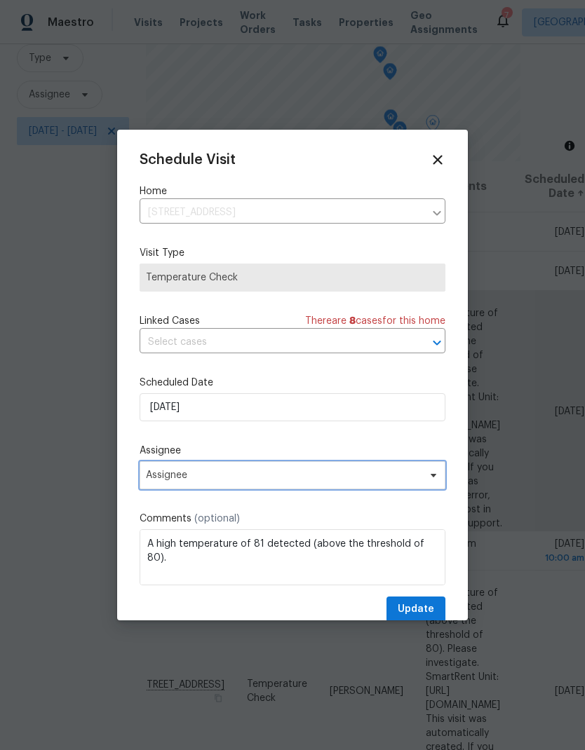
click at [393, 475] on span "Assignee" at bounding box center [283, 475] width 275 height 11
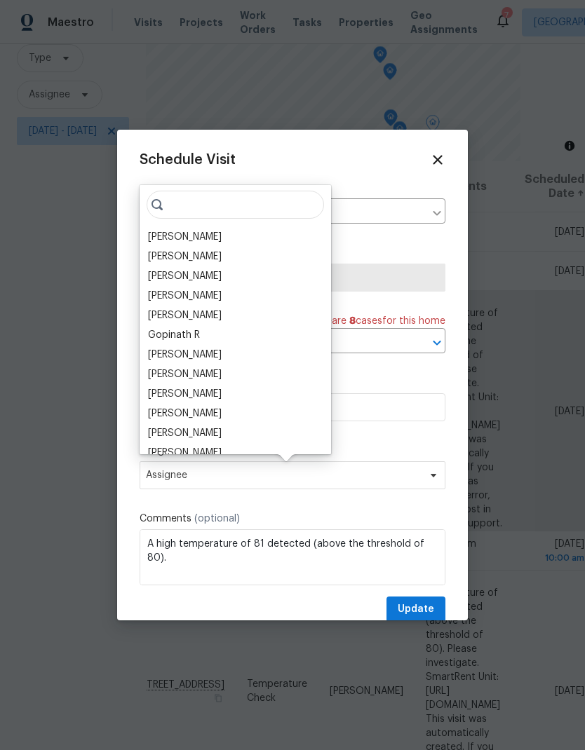
click at [222, 388] on div "[PERSON_NAME]" at bounding box center [185, 394] width 74 height 14
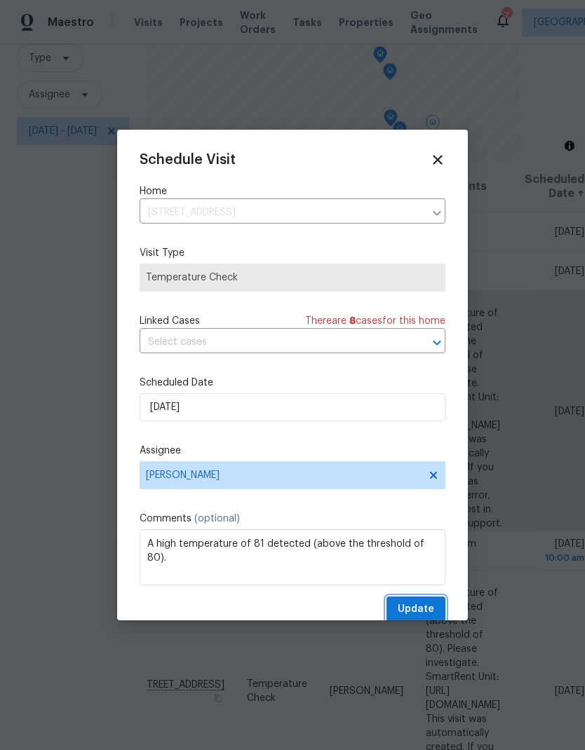
click at [428, 603] on button "Update" at bounding box center [415, 610] width 59 height 26
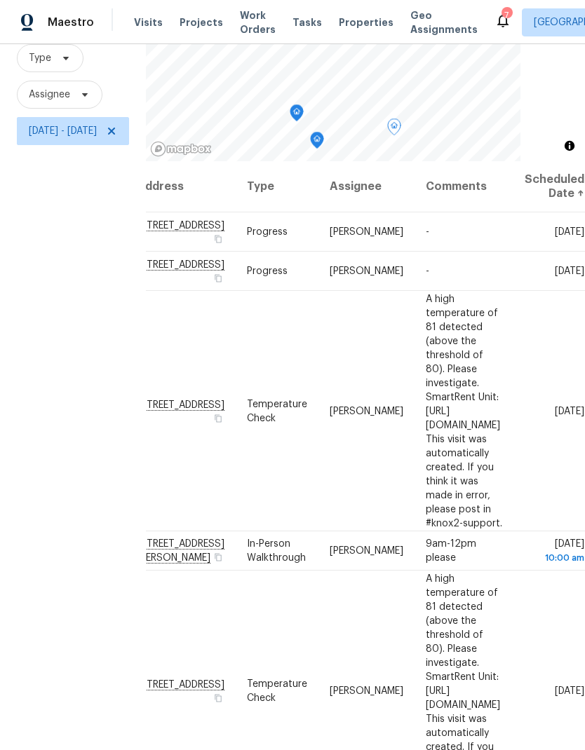
click at [552, 571] on td "[DATE]" at bounding box center [549, 691] width 72 height 240
click at [549, 591] on td "[DATE]" at bounding box center [549, 691] width 72 height 240
click at [0, 0] on icon at bounding box center [0, 0] width 0 height 0
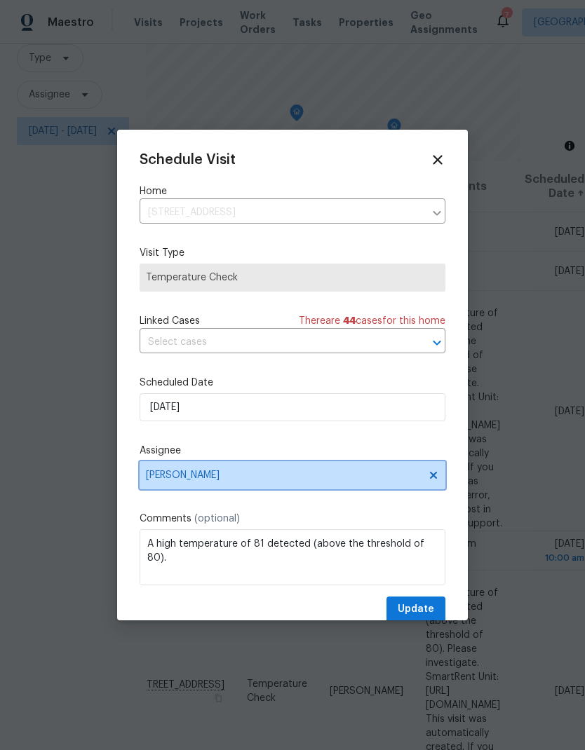
click at [435, 479] on icon at bounding box center [433, 475] width 7 height 7
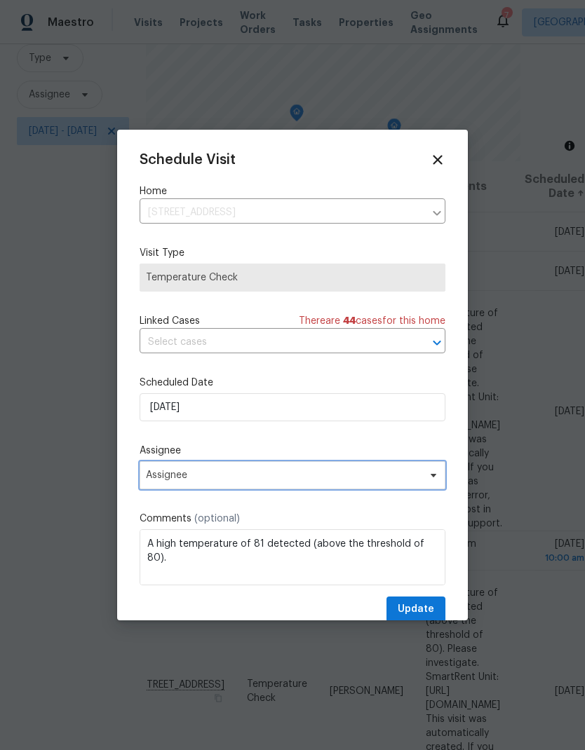
click at [397, 473] on span "Assignee" at bounding box center [293, 475] width 306 height 28
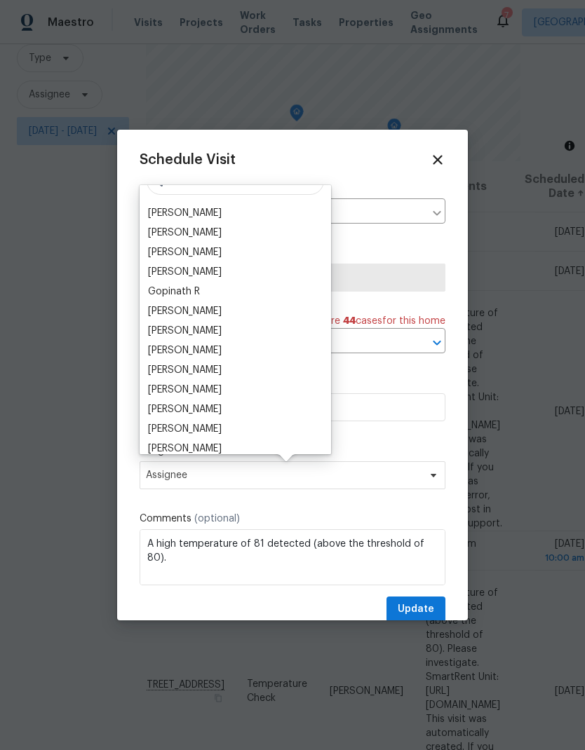
scroll to position [22, 0]
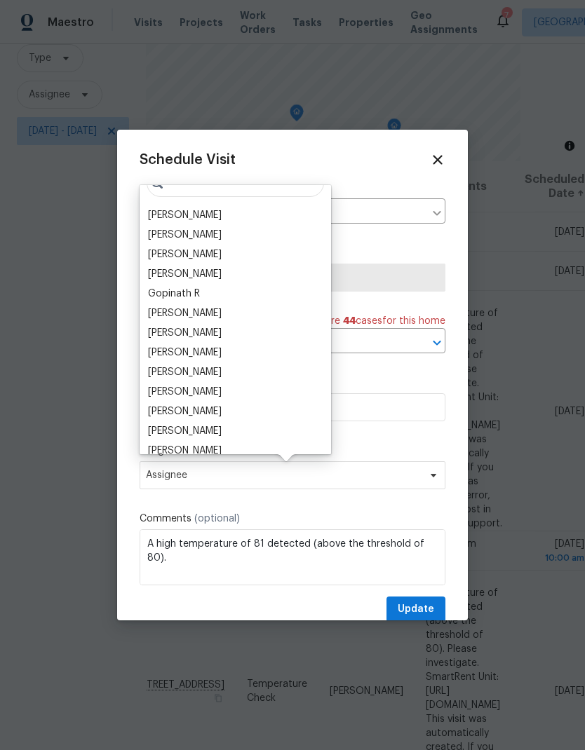
click at [235, 355] on div "[PERSON_NAME]" at bounding box center [235, 353] width 183 height 20
click at [413, 613] on span "Update" at bounding box center [416, 610] width 36 height 18
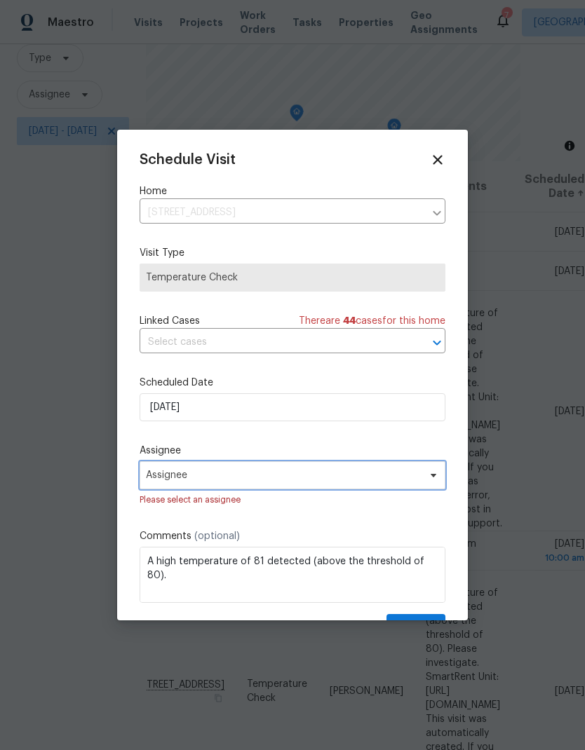
click at [384, 481] on span "Assignee" at bounding box center [283, 475] width 275 height 11
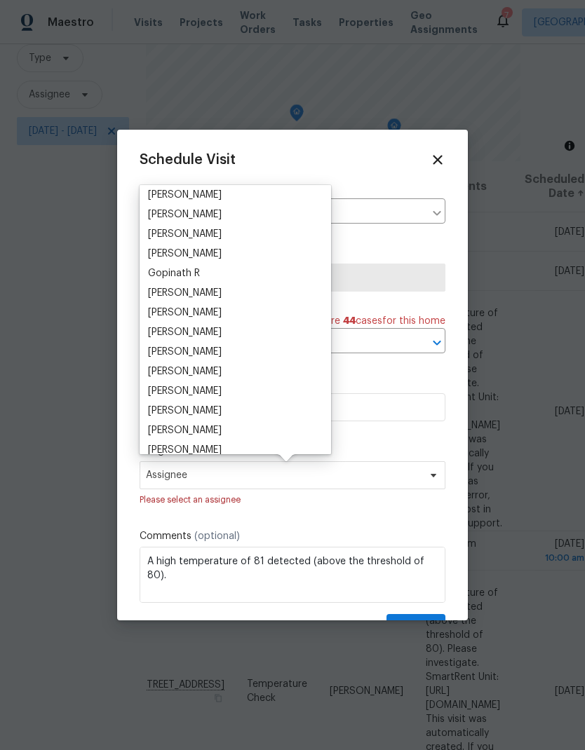
scroll to position [43, 0]
click at [240, 335] on div "[PERSON_NAME]" at bounding box center [235, 332] width 183 height 20
click at [239, 333] on div "[PERSON_NAME]" at bounding box center [235, 332] width 183 height 20
click at [230, 328] on div "[PERSON_NAME]" at bounding box center [235, 332] width 183 height 20
click at [213, 338] on div "[PERSON_NAME]" at bounding box center [185, 332] width 74 height 14
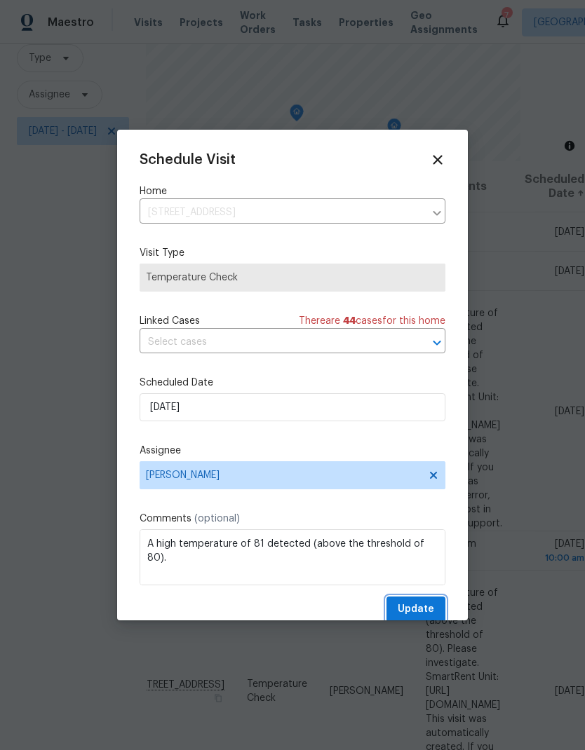
click at [412, 618] on span "Update" at bounding box center [416, 610] width 36 height 18
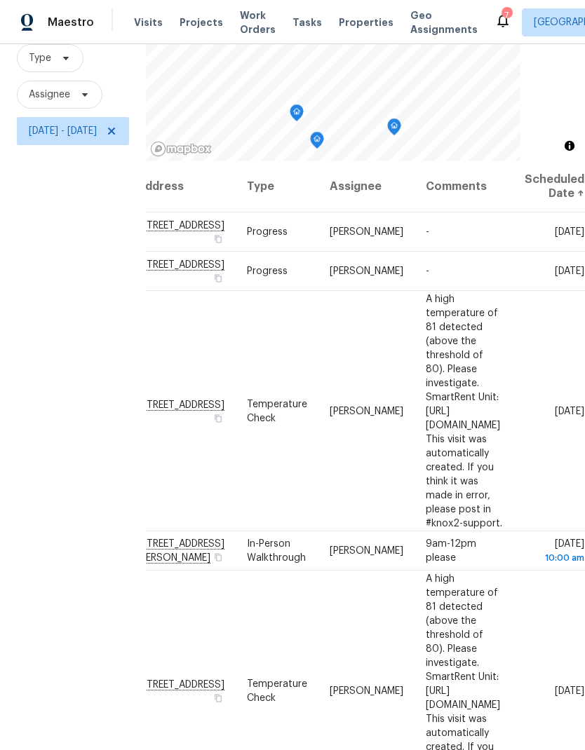
scroll to position [0, 182]
click at [0, 0] on icon at bounding box center [0, 0] width 0 height 0
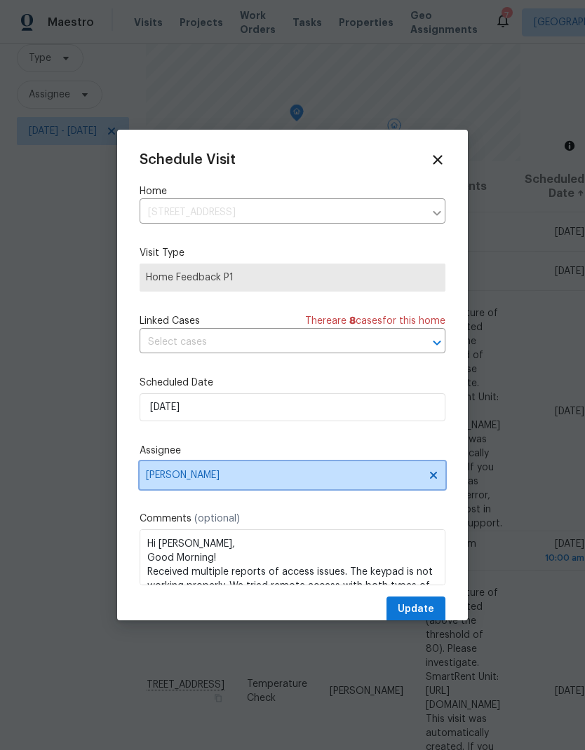
click at [433, 479] on icon at bounding box center [433, 475] width 7 height 7
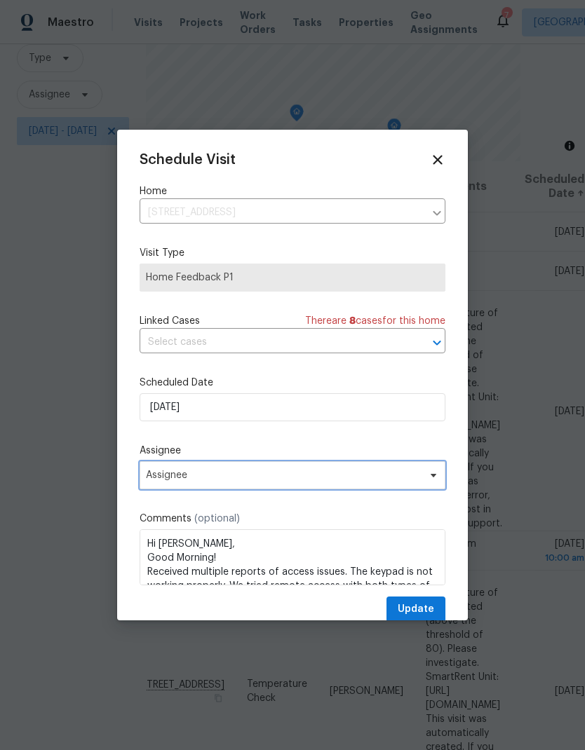
click at [372, 472] on span "Assignee" at bounding box center [293, 475] width 306 height 28
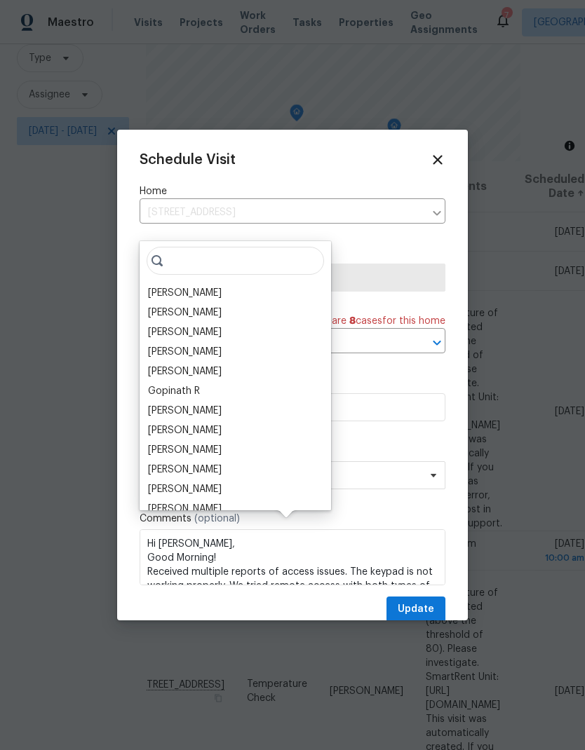
click at [229, 440] on div "[PERSON_NAME]" at bounding box center [235, 450] width 183 height 20
click at [195, 443] on div "[PERSON_NAME]" at bounding box center [185, 450] width 74 height 14
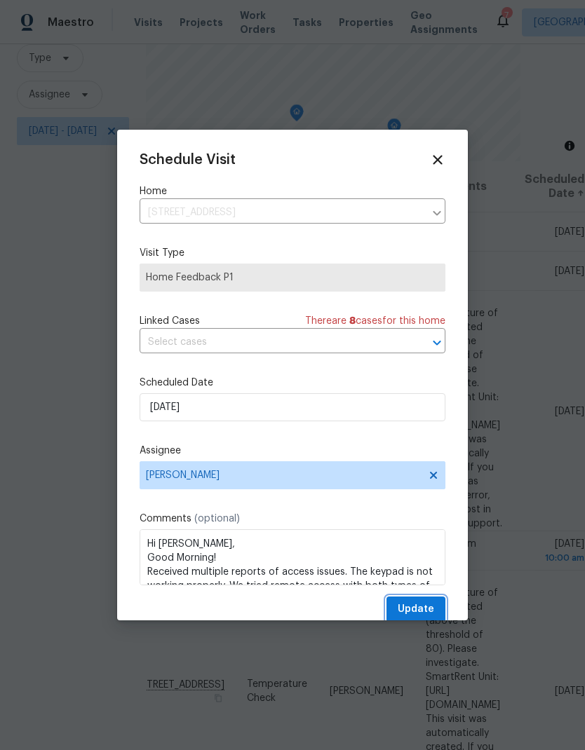
click at [428, 612] on span "Update" at bounding box center [416, 610] width 36 height 18
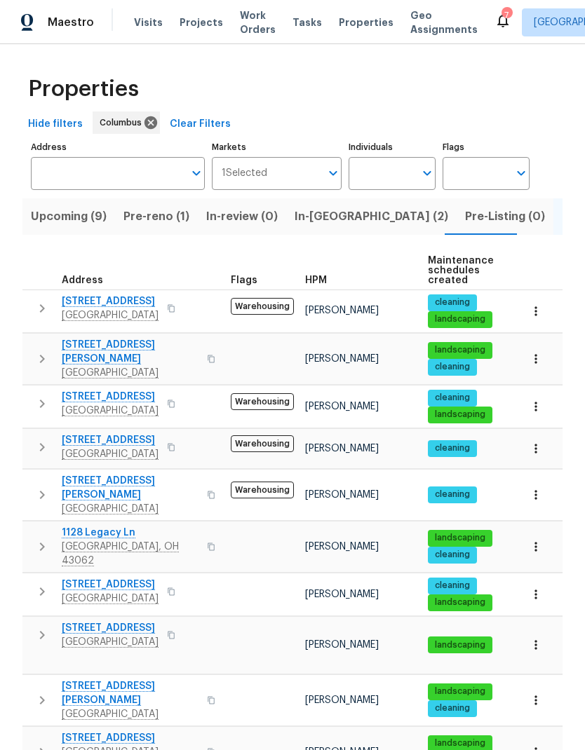
click at [35, 304] on icon "button" at bounding box center [42, 308] width 17 height 17
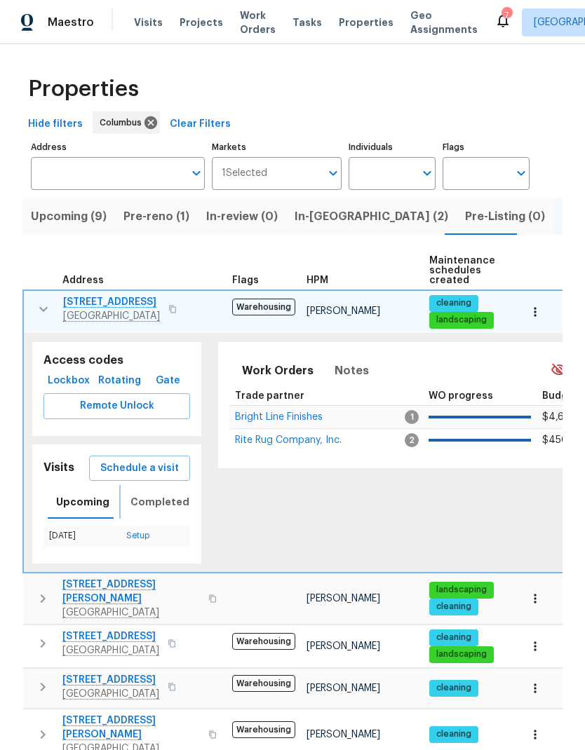
click at [159, 499] on span "Completed" at bounding box center [159, 503] width 59 height 18
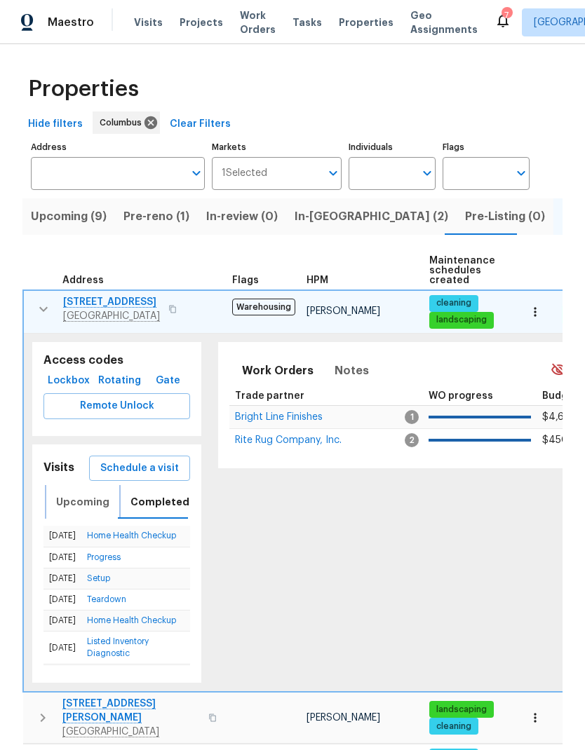
click at [90, 497] on span "Upcoming" at bounding box center [82, 503] width 53 height 18
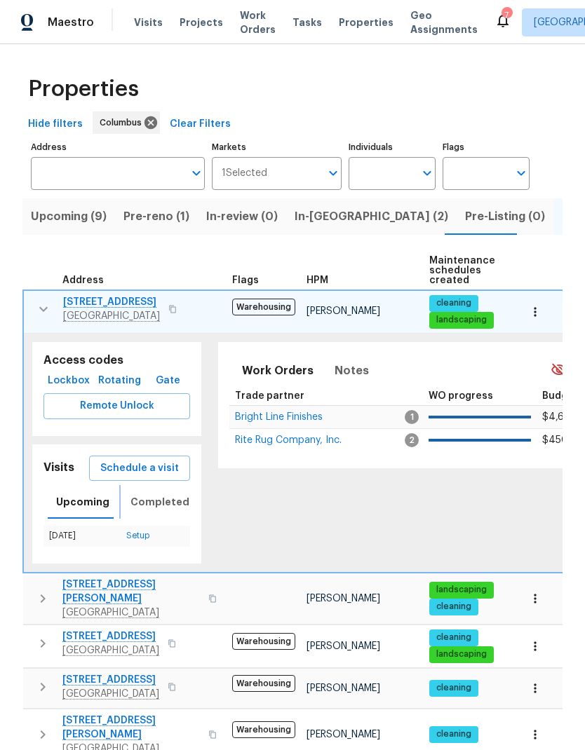
click at [168, 496] on span "Completed" at bounding box center [159, 503] width 59 height 18
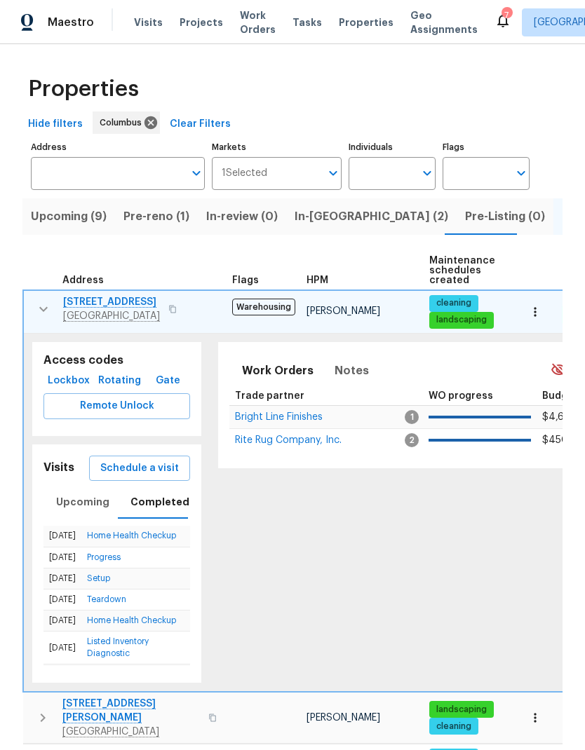
click at [42, 310] on icon "button" at bounding box center [43, 309] width 17 height 17
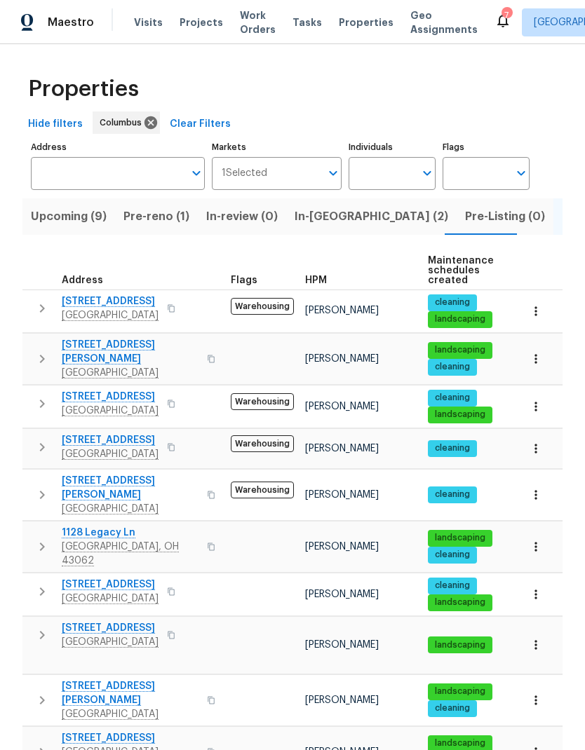
click at [34, 358] on icon "button" at bounding box center [42, 359] width 17 height 17
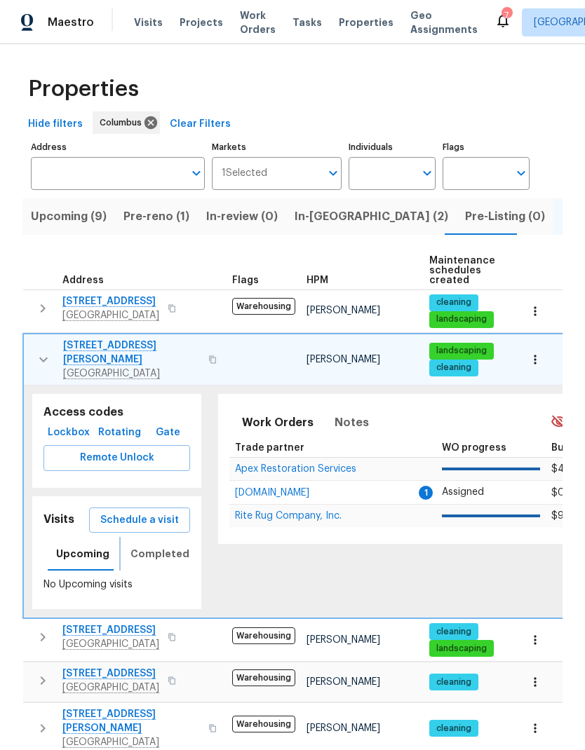
click at [144, 545] on span "Completed" at bounding box center [159, 554] width 59 height 18
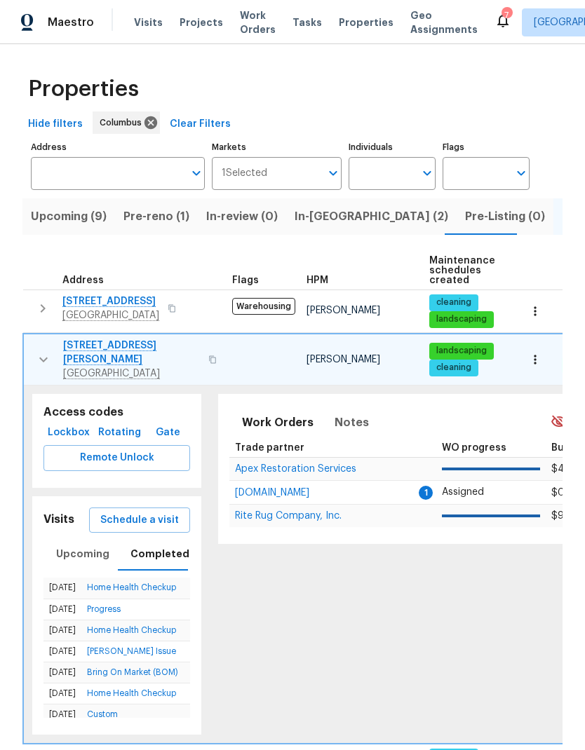
click at [38, 351] on icon "button" at bounding box center [43, 359] width 17 height 17
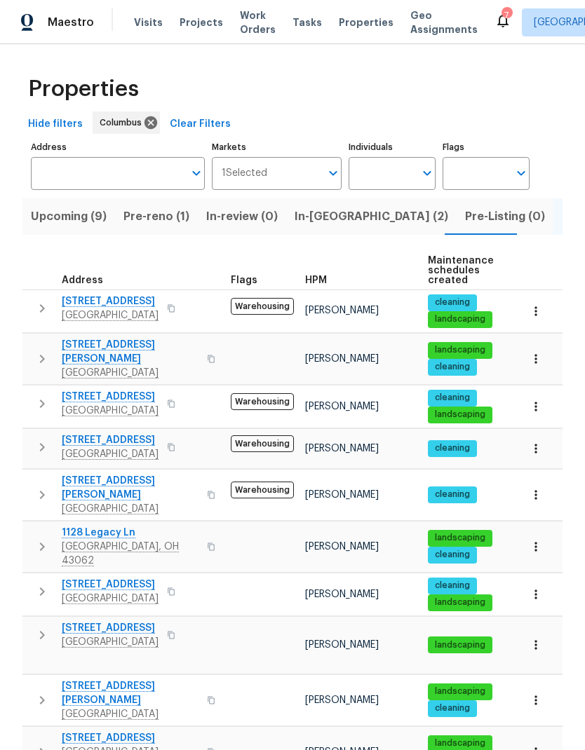
click at [46, 351] on icon "button" at bounding box center [42, 359] width 17 height 17
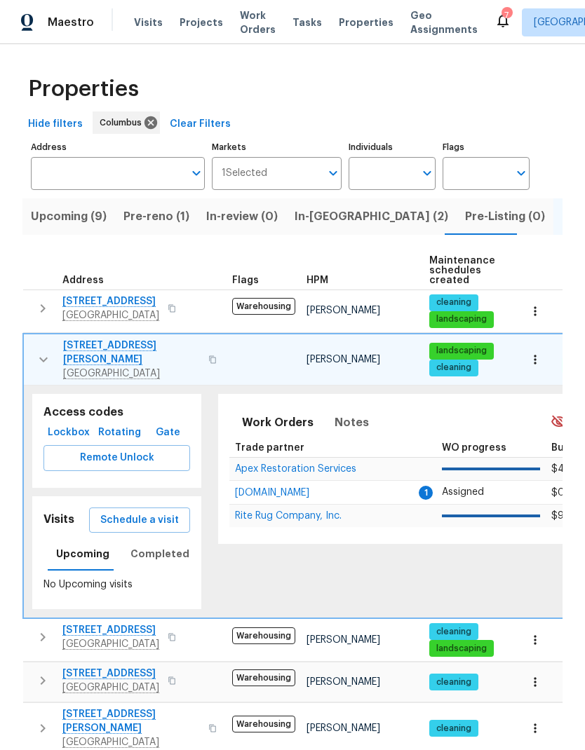
click at [44, 351] on icon "button" at bounding box center [43, 359] width 17 height 17
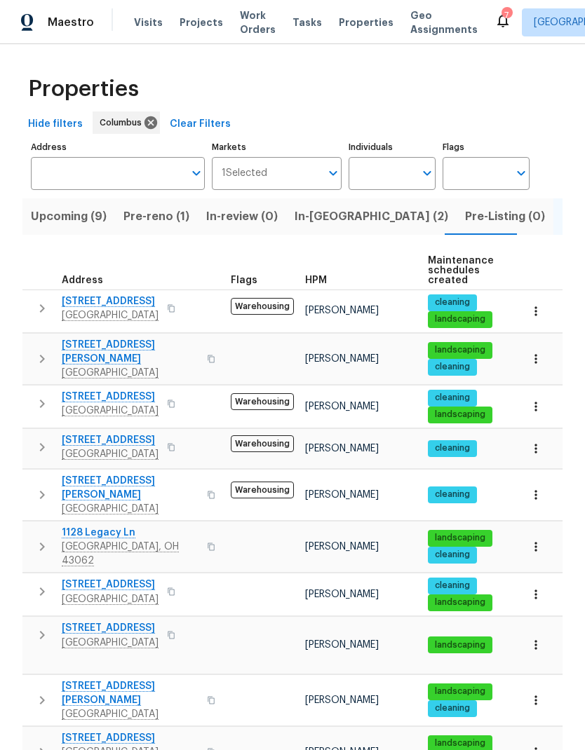
click at [37, 396] on icon "button" at bounding box center [42, 403] width 17 height 17
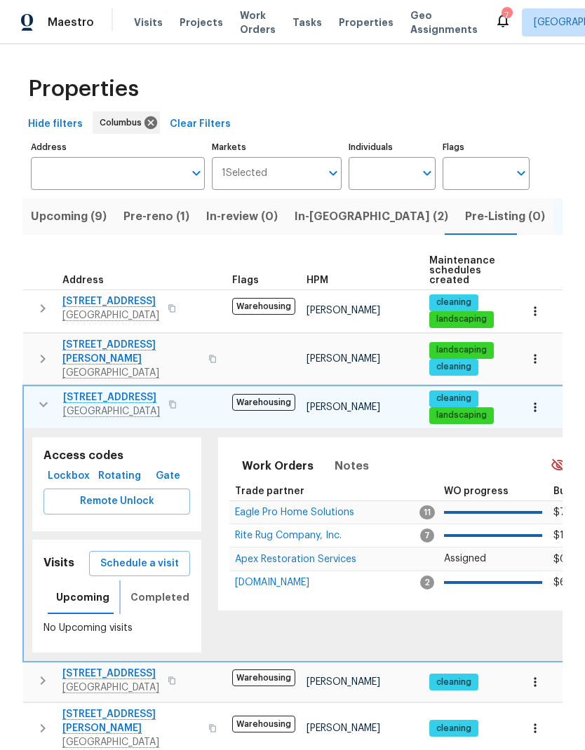
click at [180, 581] on button "Completed" at bounding box center [160, 598] width 76 height 34
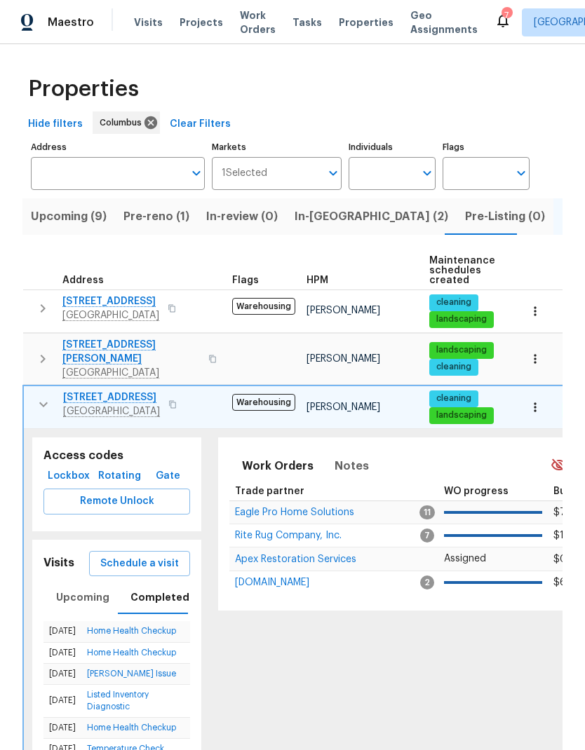
click at [43, 396] on icon "button" at bounding box center [43, 404] width 17 height 17
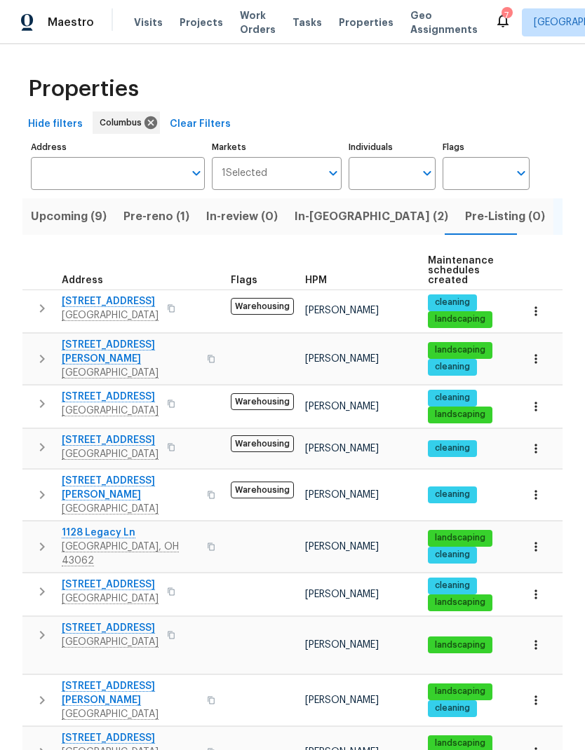
click at [34, 442] on icon "button" at bounding box center [42, 447] width 17 height 17
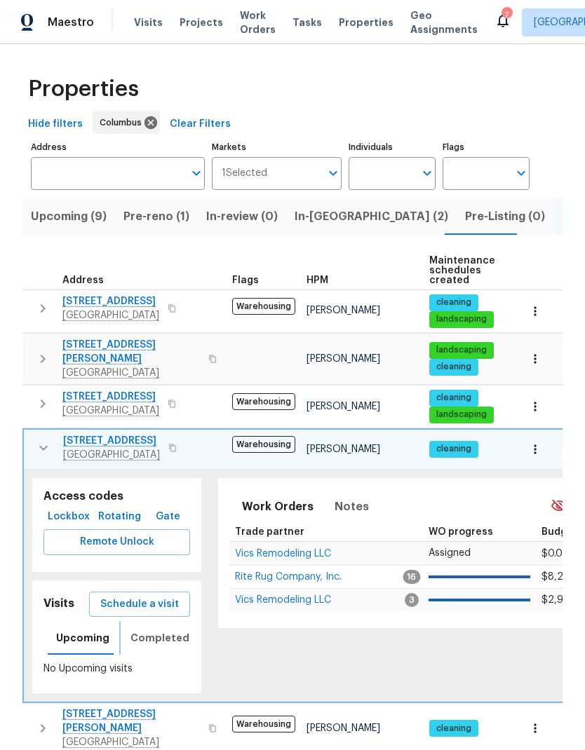
click at [163, 630] on span "Completed" at bounding box center [159, 639] width 59 height 18
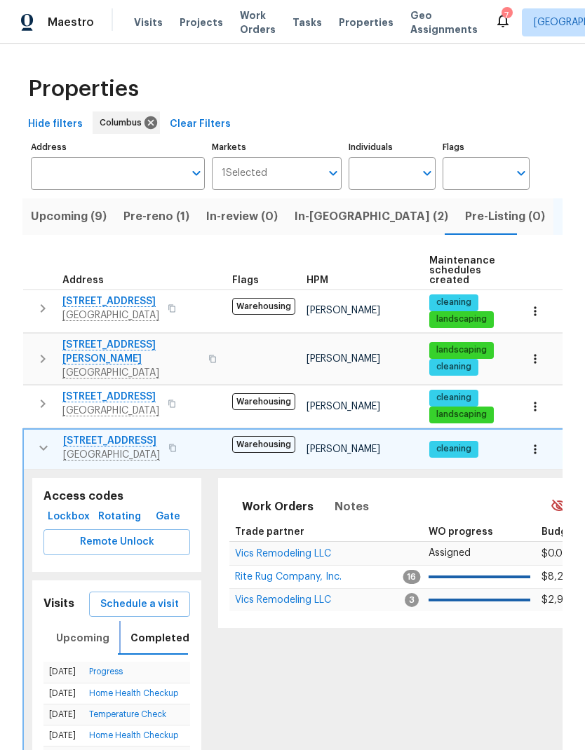
scroll to position [11, 0]
click at [35, 440] on icon "button" at bounding box center [43, 448] width 17 height 17
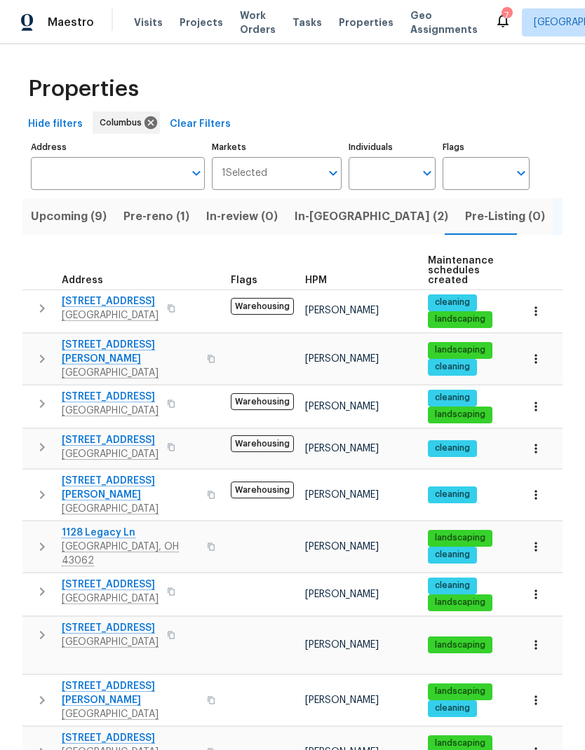
click at [39, 474] on button "button" at bounding box center [42, 495] width 28 height 42
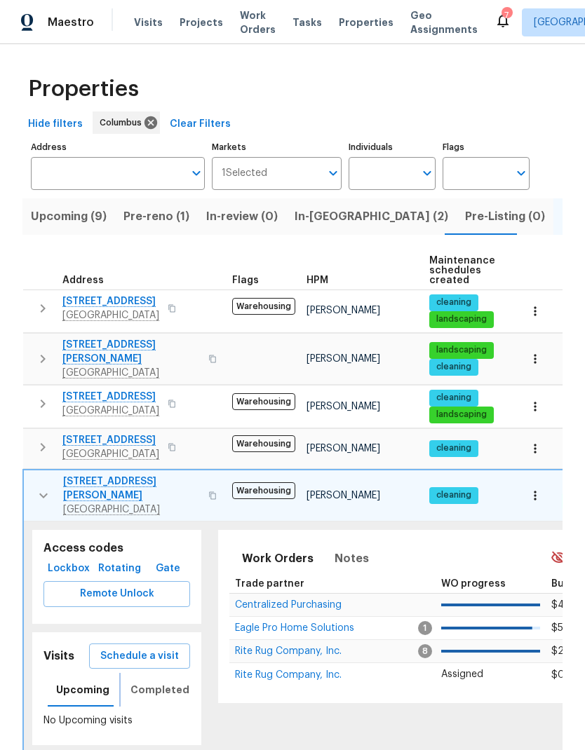
click at [165, 681] on span "Completed" at bounding box center [159, 690] width 59 height 18
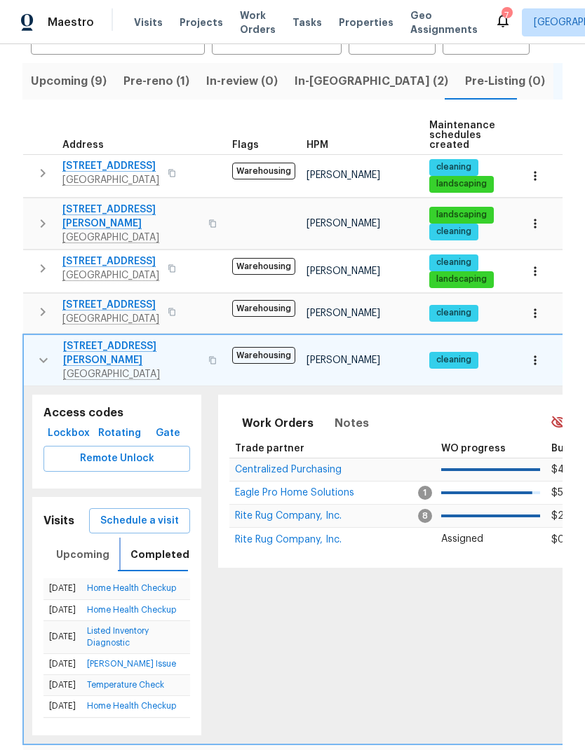
scroll to position [137, 0]
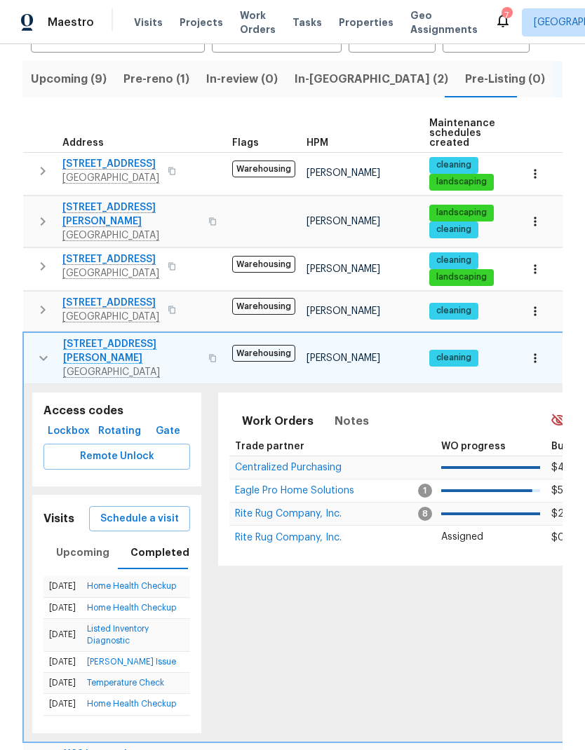
click at [50, 350] on icon "button" at bounding box center [43, 358] width 17 height 17
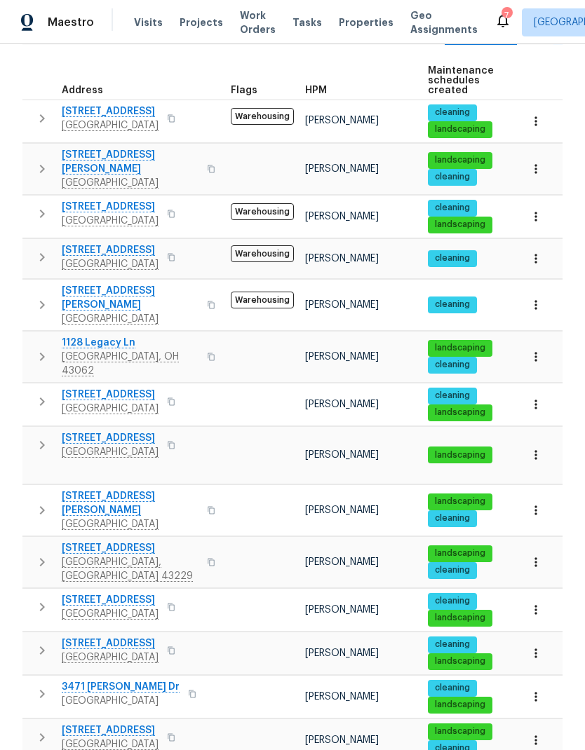
scroll to position [191, 0]
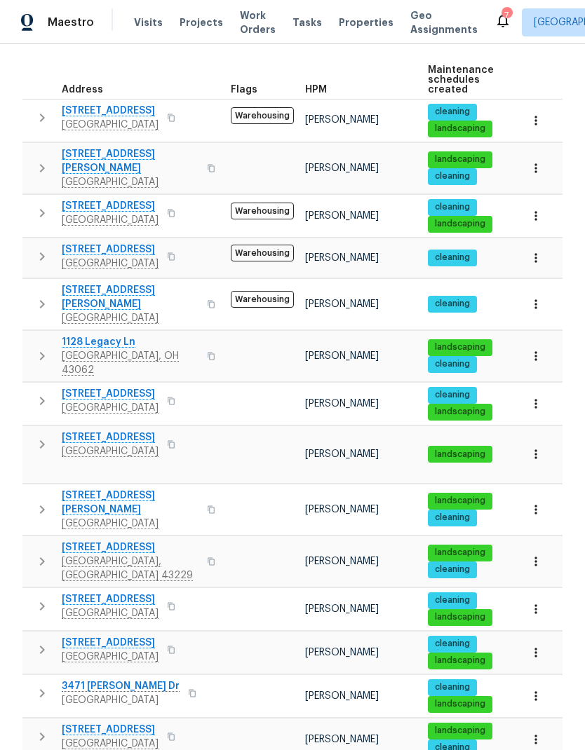
click at [45, 348] on icon "button" at bounding box center [42, 356] width 17 height 17
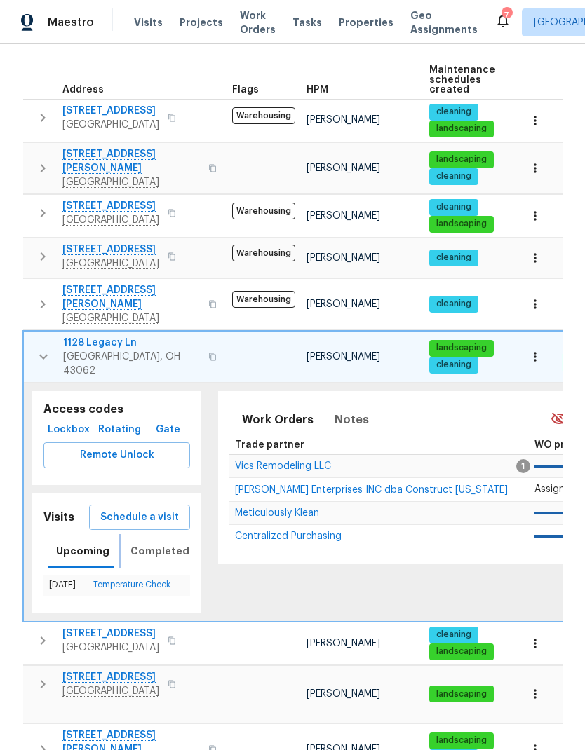
click at [161, 543] on span "Completed" at bounding box center [159, 552] width 59 height 18
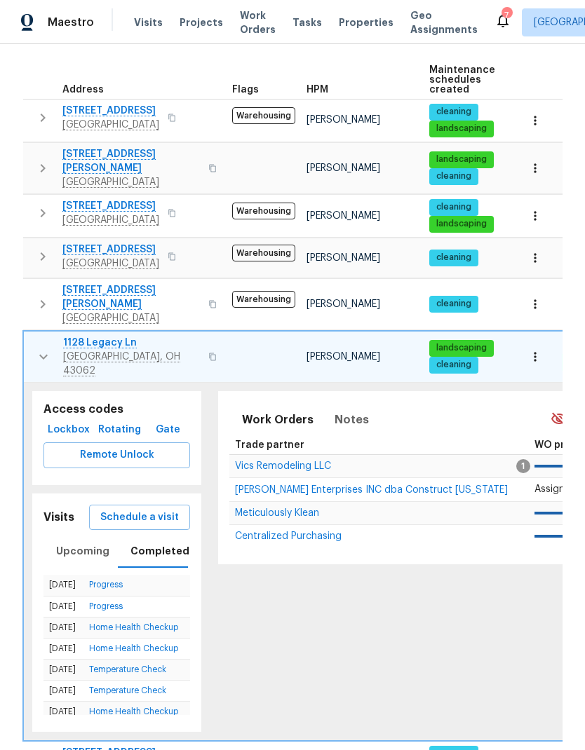
click at [43, 348] on icon "button" at bounding box center [43, 356] width 17 height 17
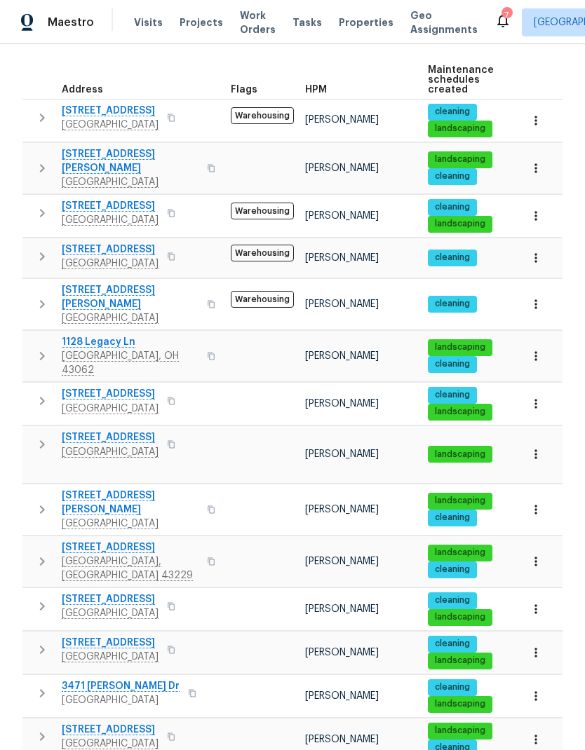
click at [42, 393] on icon "button" at bounding box center [42, 401] width 17 height 17
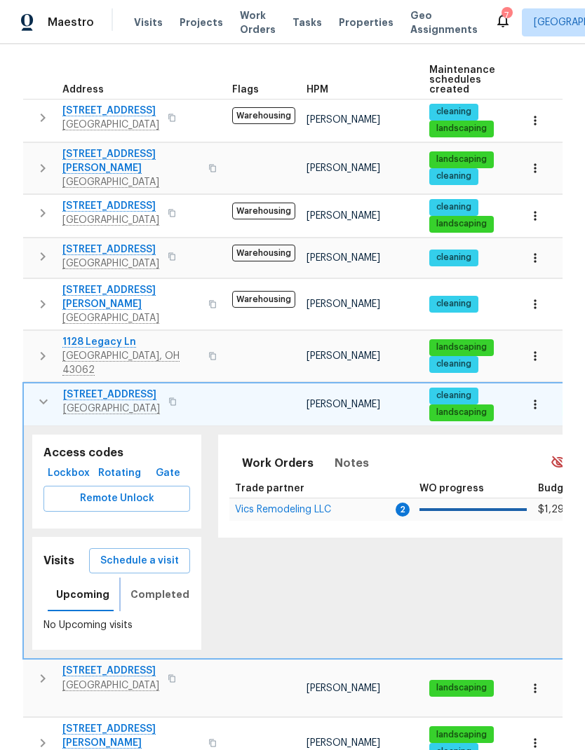
click at [168, 586] on span "Completed" at bounding box center [159, 595] width 59 height 18
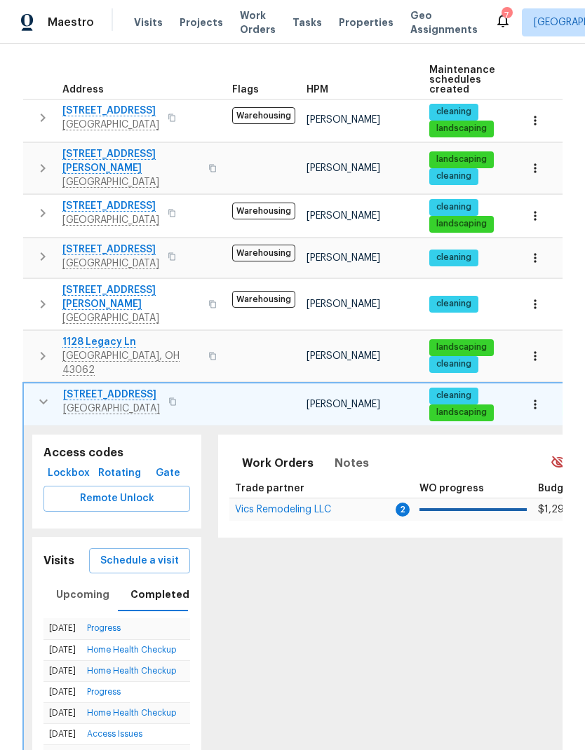
click at [46, 393] on icon "button" at bounding box center [43, 401] width 17 height 17
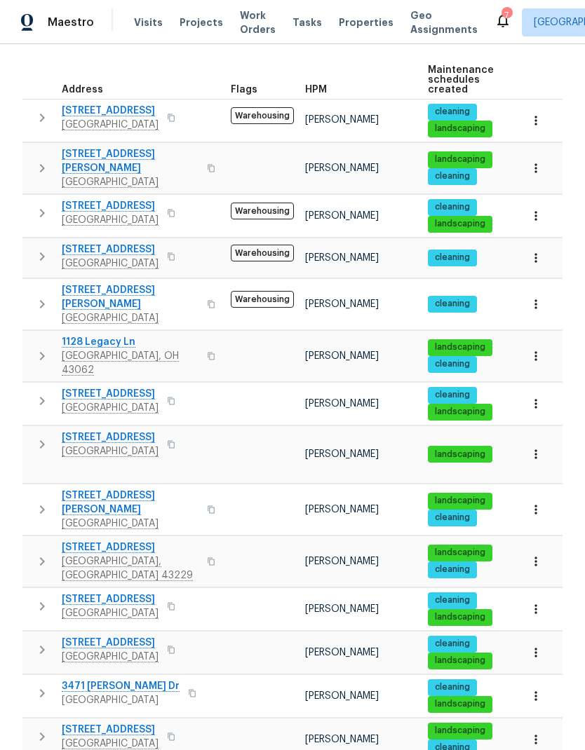
click at [35, 436] on icon "button" at bounding box center [42, 444] width 17 height 17
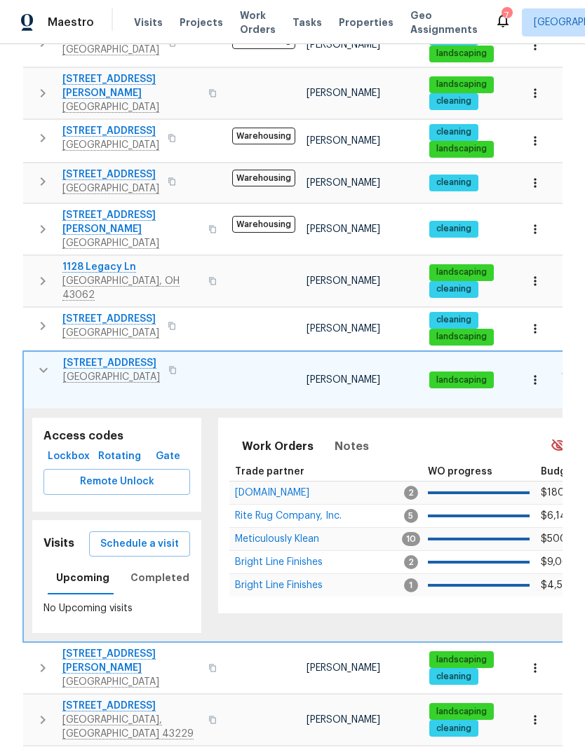
scroll to position [281, 0]
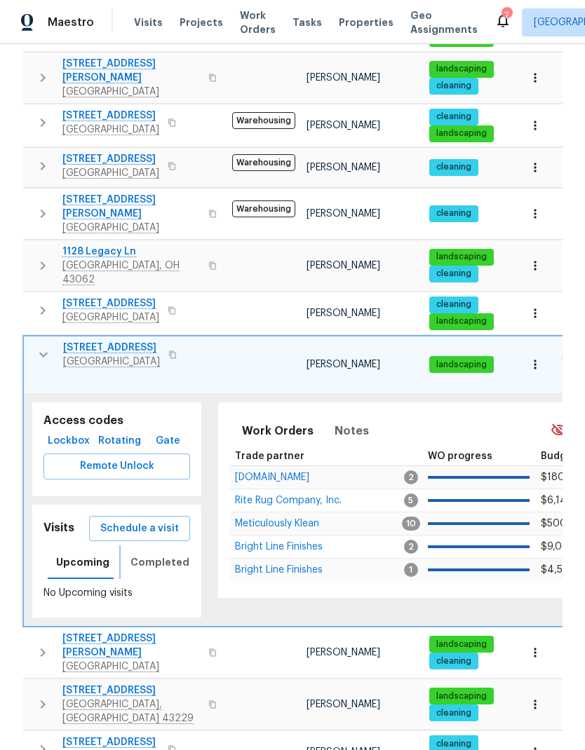
click at [156, 554] on span "Completed" at bounding box center [159, 563] width 59 height 18
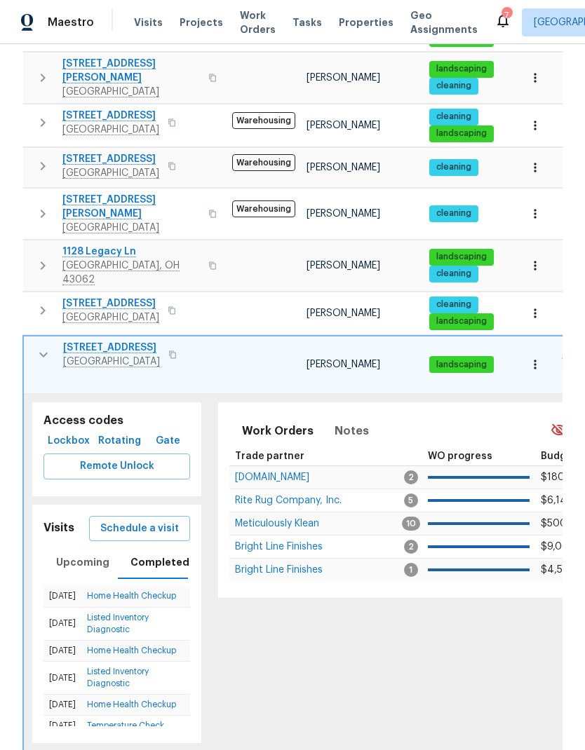
click at [57, 337] on td "1076 Valley Dr Marysville, OH 43040" at bounding box center [125, 355] width 203 height 36
click at [48, 346] on icon "button" at bounding box center [43, 354] width 17 height 17
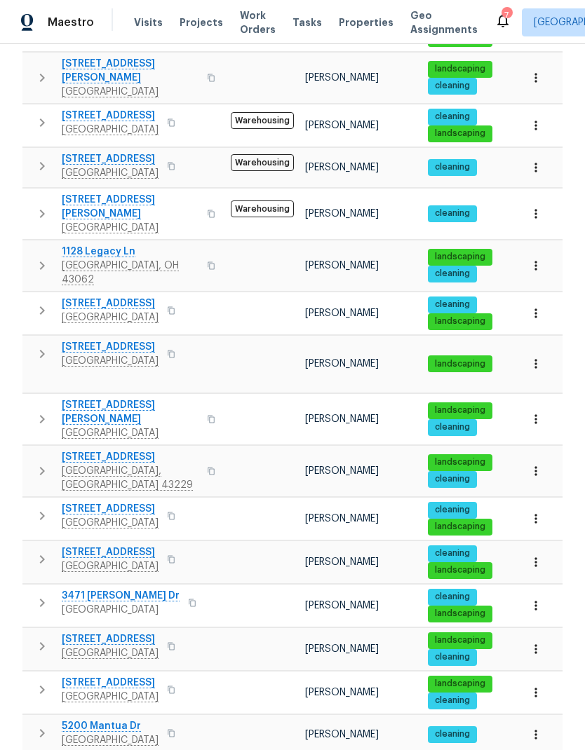
click at [34, 411] on icon "button" at bounding box center [42, 419] width 17 height 17
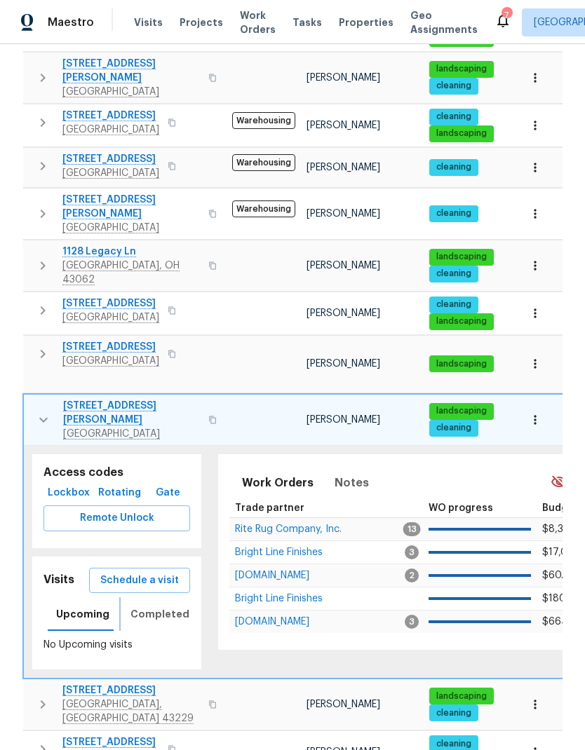
click at [154, 606] on span "Completed" at bounding box center [159, 615] width 59 height 18
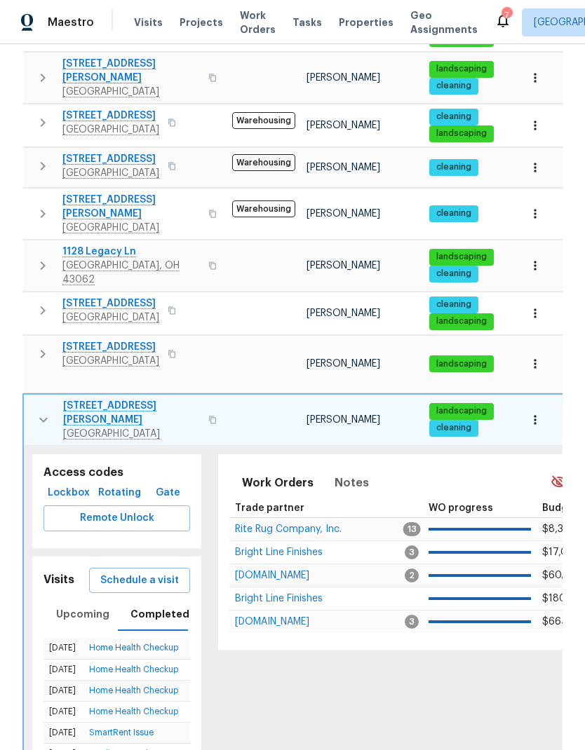
click at [45, 417] on icon "button" at bounding box center [43, 419] width 8 height 5
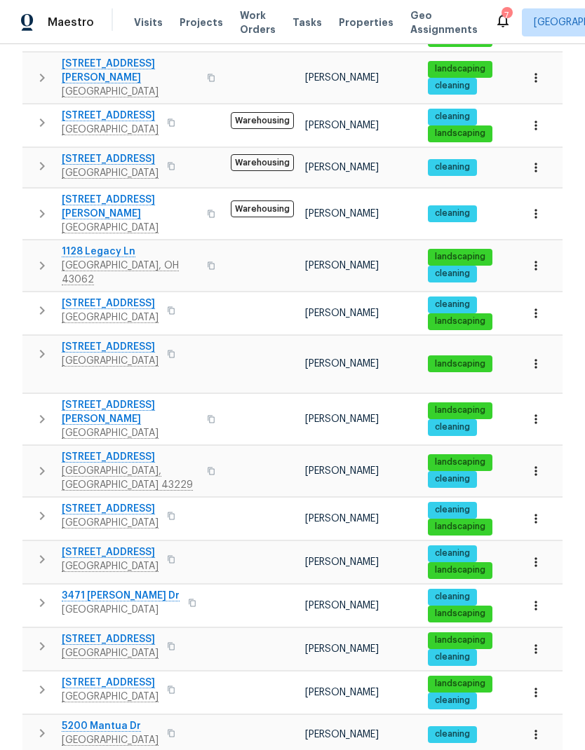
click at [38, 463] on icon "button" at bounding box center [42, 471] width 17 height 17
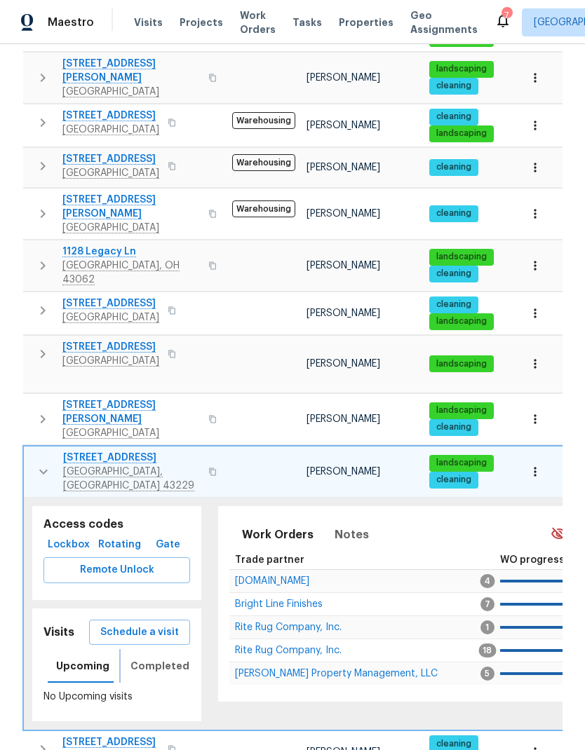
click at [168, 658] on span "Completed" at bounding box center [159, 667] width 59 height 18
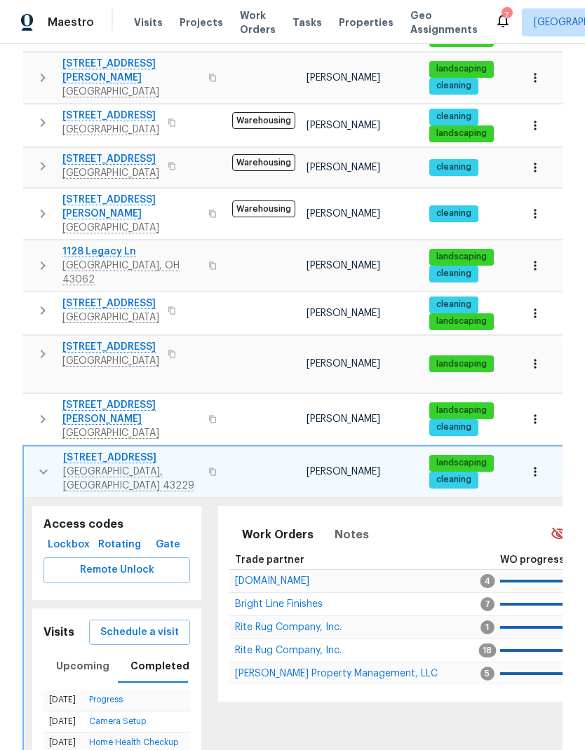
click at [41, 463] on icon "button" at bounding box center [43, 471] width 17 height 17
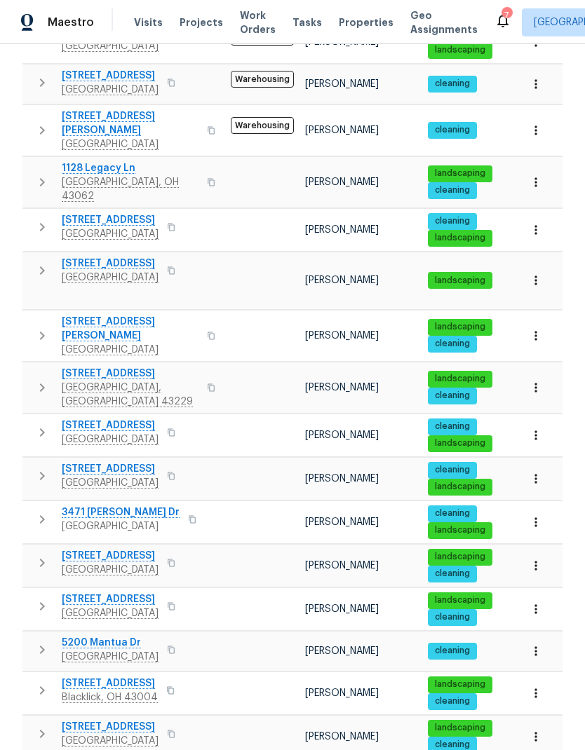
scroll to position [364, 0]
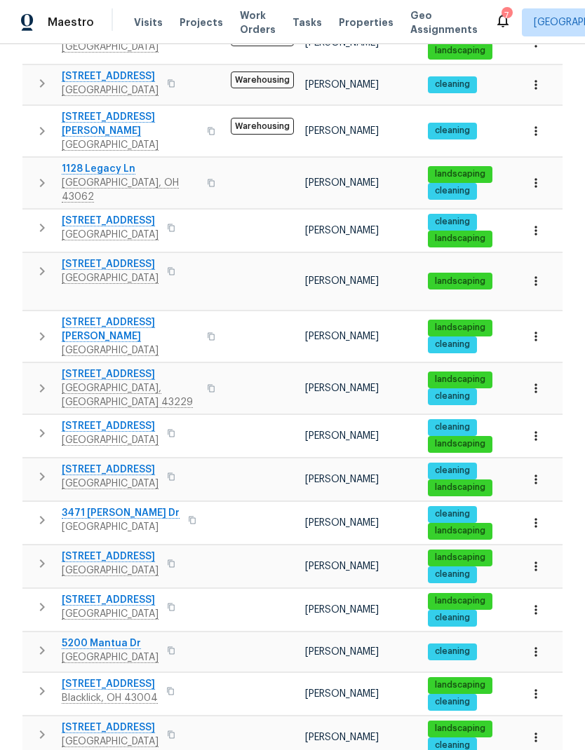
click at [40, 425] on icon "button" at bounding box center [42, 433] width 17 height 17
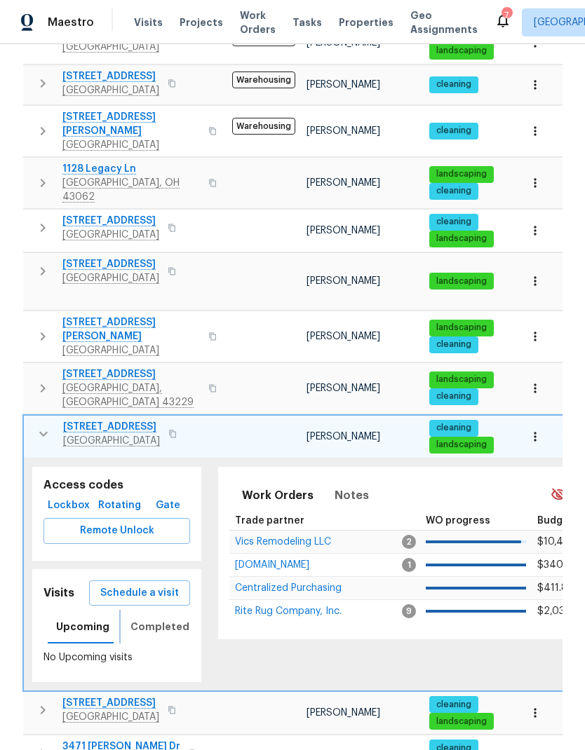
click at [172, 618] on span "Completed" at bounding box center [159, 627] width 59 height 18
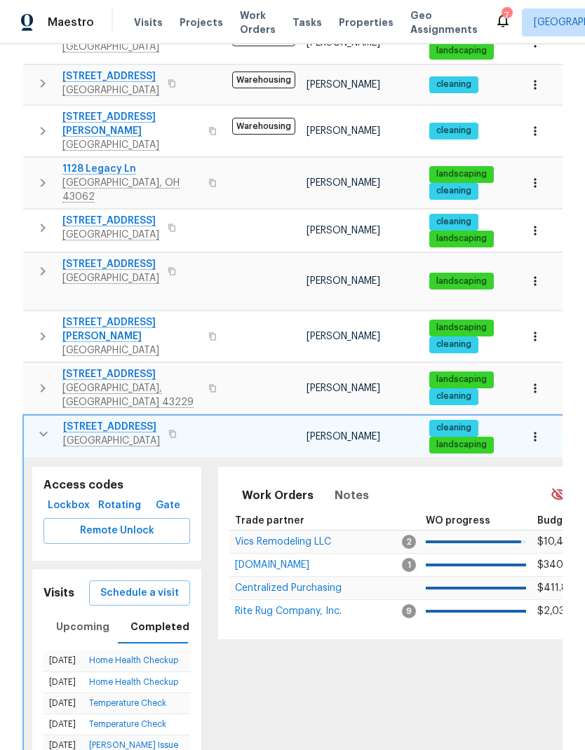
click at [41, 426] on icon "button" at bounding box center [43, 434] width 17 height 17
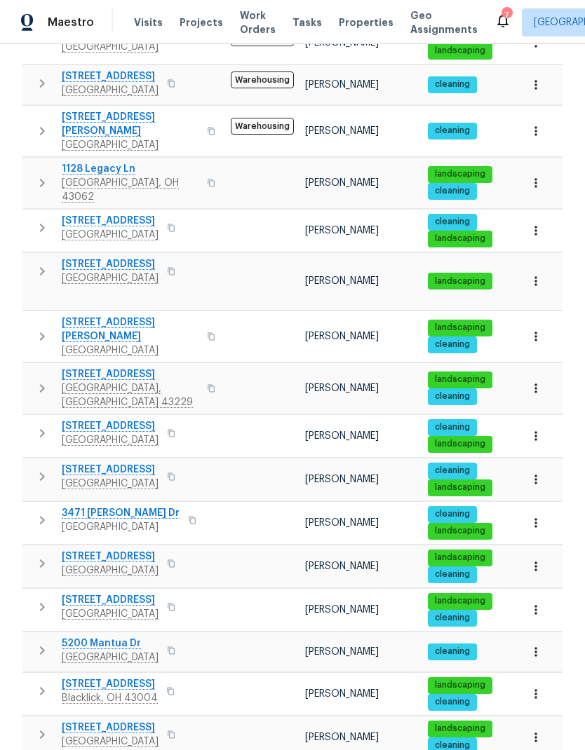
click at [38, 468] on icon "button" at bounding box center [42, 476] width 17 height 17
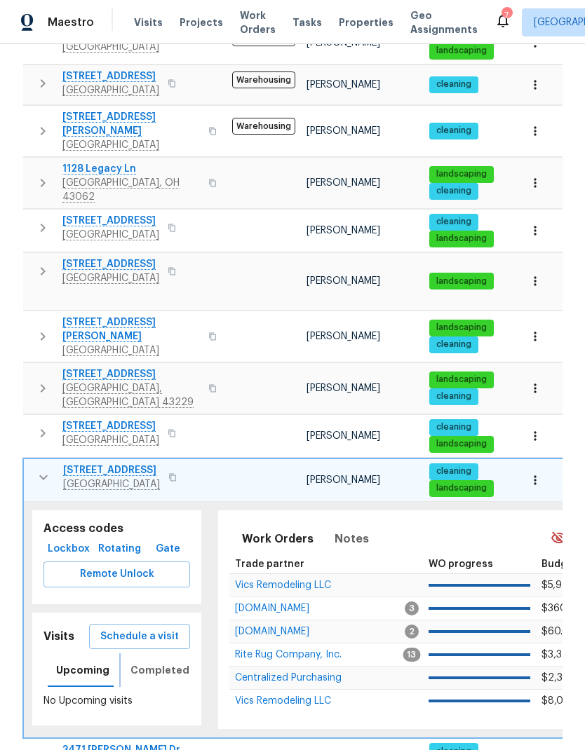
click at [172, 662] on span "Completed" at bounding box center [159, 671] width 59 height 18
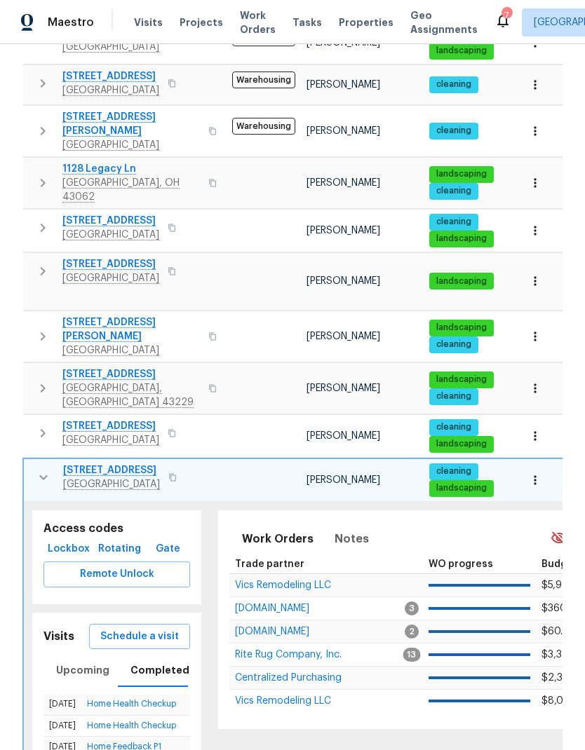
click at [45, 469] on icon "button" at bounding box center [43, 477] width 17 height 17
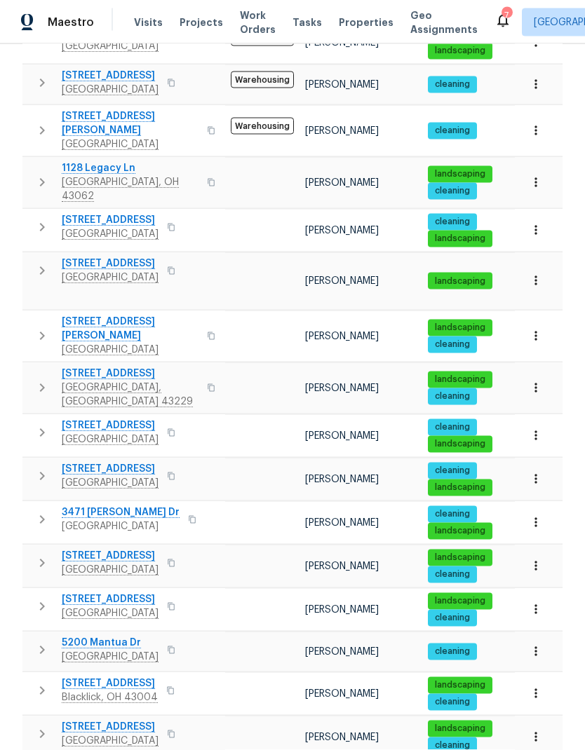
scroll to position [56, 0]
click at [40, 512] on icon "button" at bounding box center [42, 520] width 17 height 17
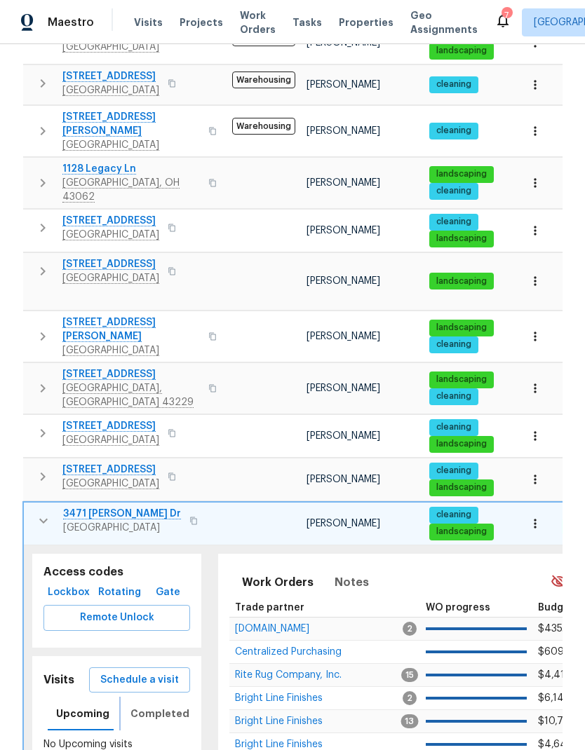
click at [171, 705] on span "Completed" at bounding box center [159, 714] width 59 height 18
click at [43, 513] on icon "button" at bounding box center [43, 521] width 17 height 17
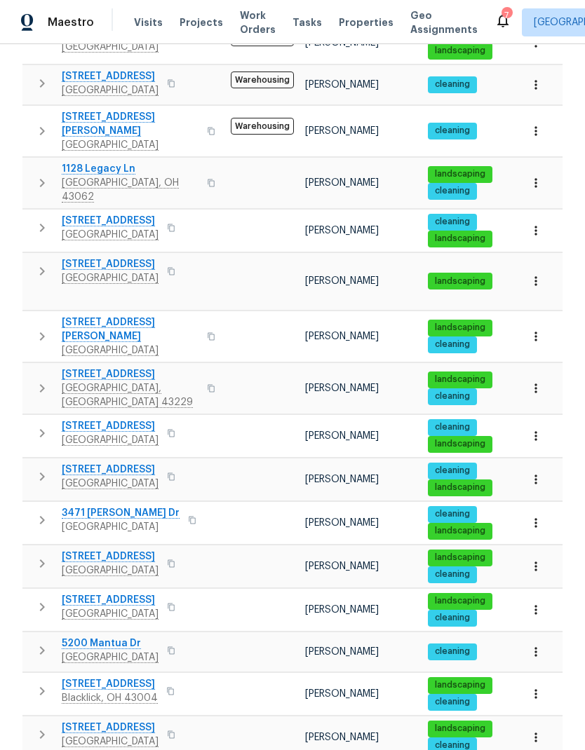
click at [36, 555] on icon "button" at bounding box center [42, 563] width 17 height 17
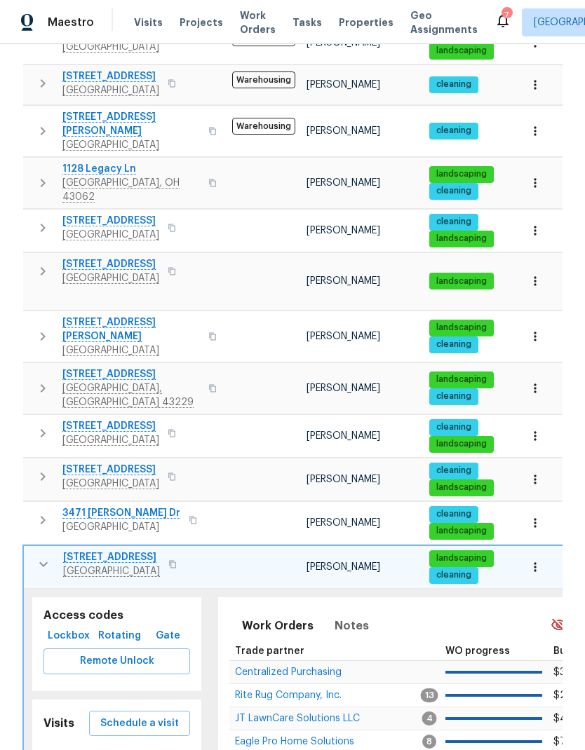
click at [40, 546] on td "695 Hennigans Grove Rd Grove City, OH 43123" at bounding box center [125, 564] width 203 height 36
click at [42, 556] on icon "button" at bounding box center [43, 564] width 17 height 17
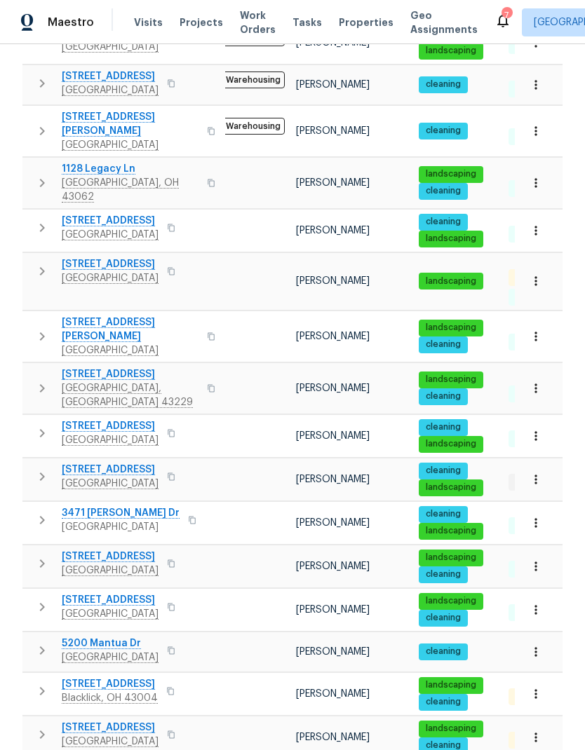
scroll to position [11, 9]
click at [35, 599] on icon "button" at bounding box center [42, 607] width 17 height 17
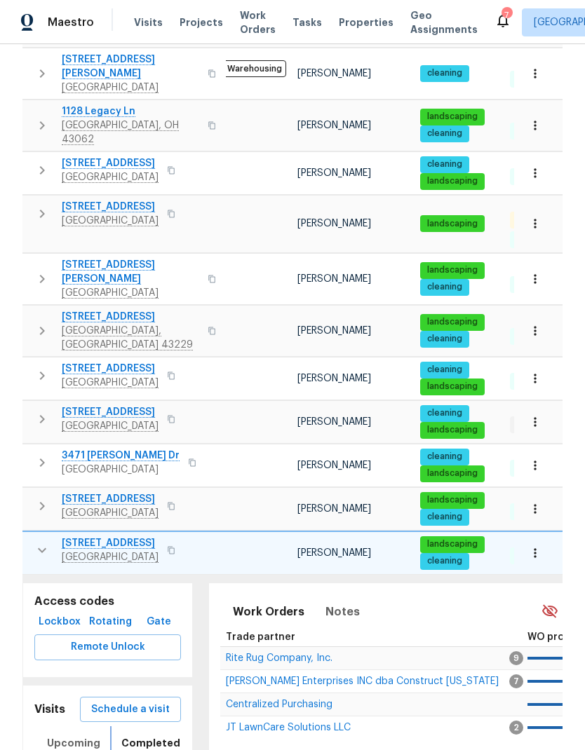
scroll to position [438, 0]
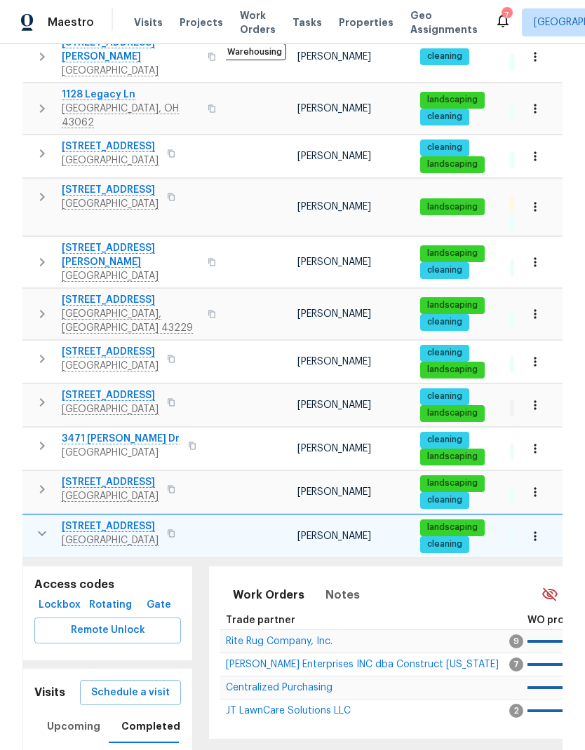
click at [36, 525] on icon "button" at bounding box center [42, 533] width 17 height 17
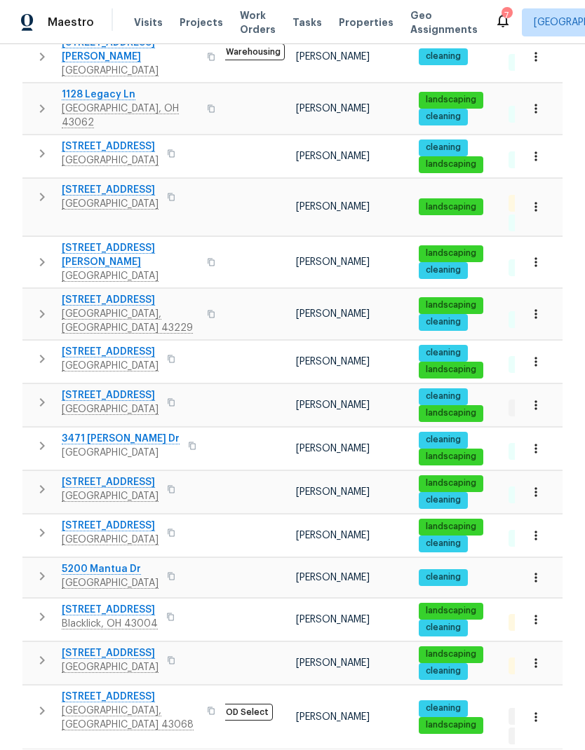
scroll to position [364, 0]
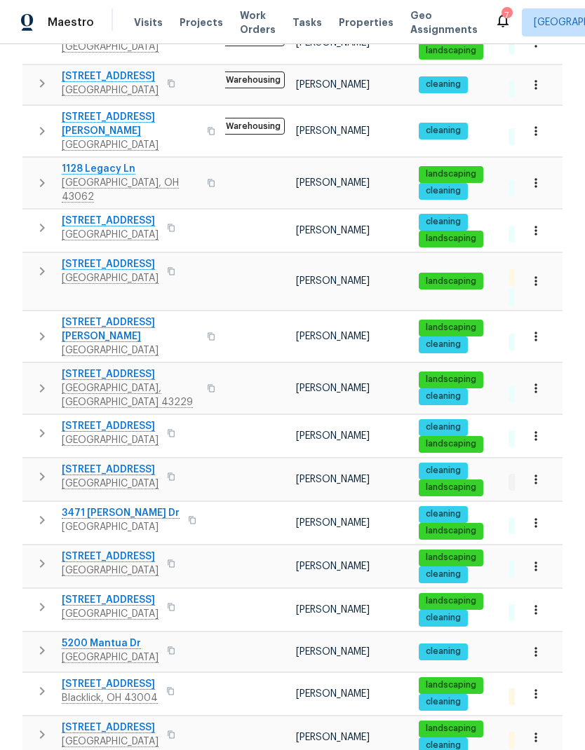
click at [34, 642] on icon "button" at bounding box center [42, 650] width 17 height 17
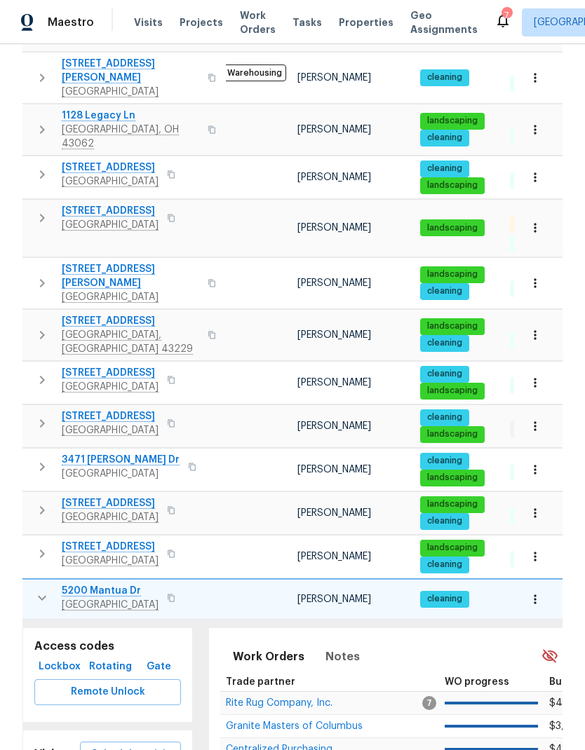
scroll to position [545, 0]
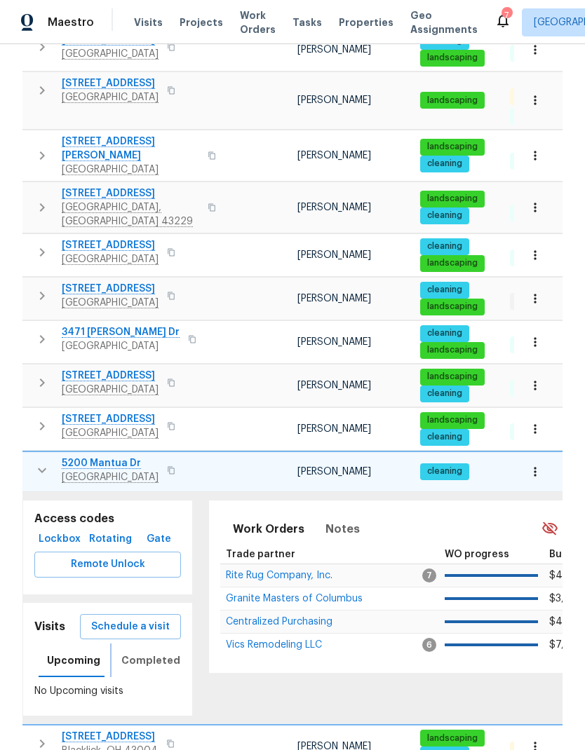
click at [163, 652] on span "Completed" at bounding box center [150, 661] width 59 height 18
click at [157, 618] on span "Schedule a visit" at bounding box center [130, 627] width 79 height 18
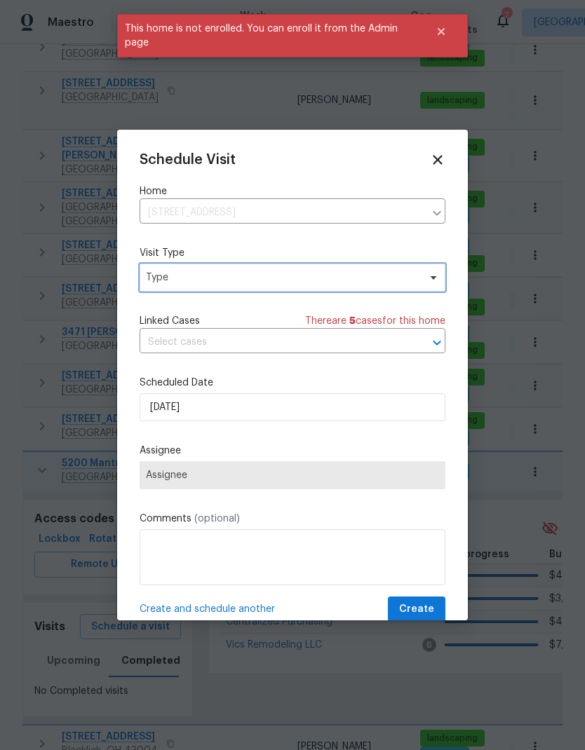
click at [375, 276] on span "Type" at bounding box center [282, 278] width 273 height 14
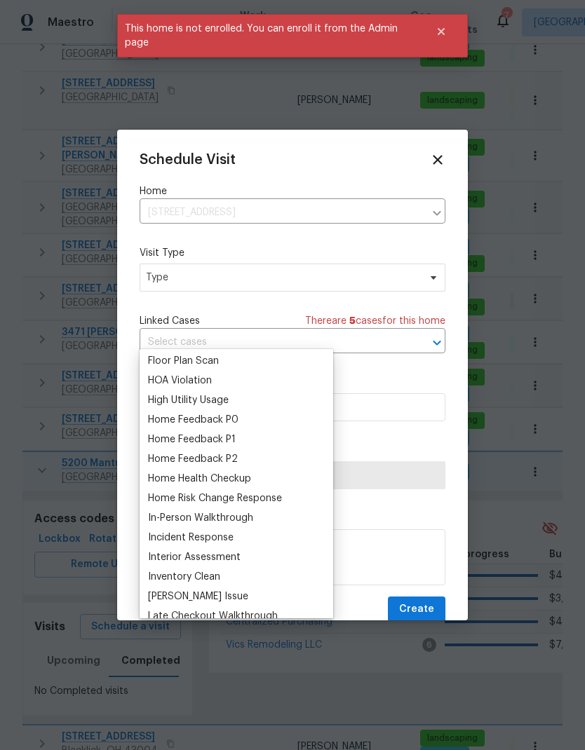
scroll to position [374, 0]
click at [251, 471] on div "Home Health Checkup" at bounding box center [199, 478] width 103 height 14
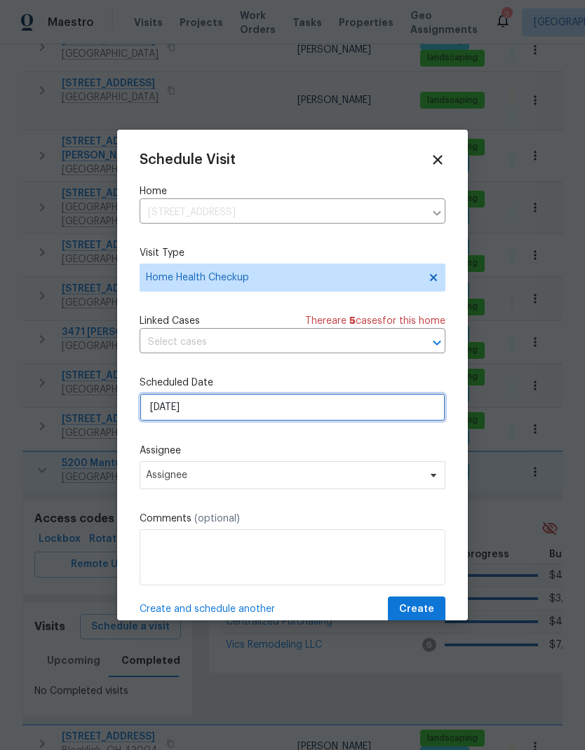
click at [305, 411] on input "9/29/2025" at bounding box center [293, 407] width 306 height 28
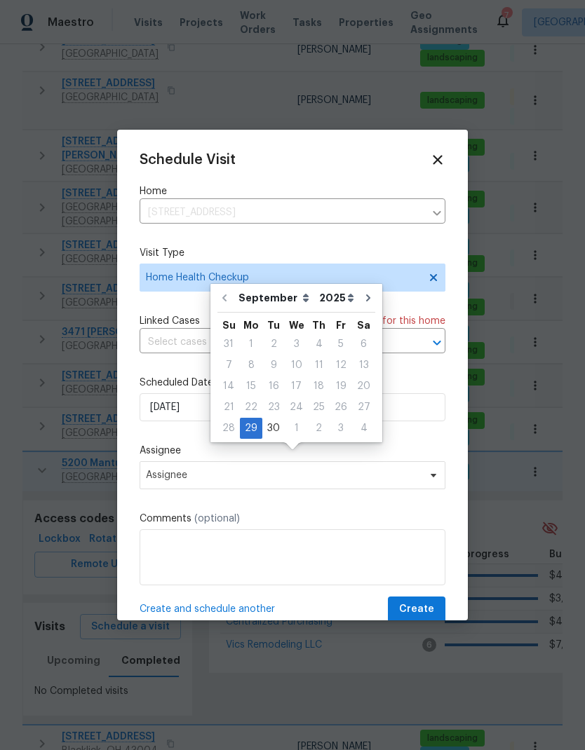
click at [308, 443] on div "Schedule Visit Home 5200 Mantua Dr, Canal Winchester, OH 43110 ​ Visit Type Hom…" at bounding box center [293, 387] width 306 height 470
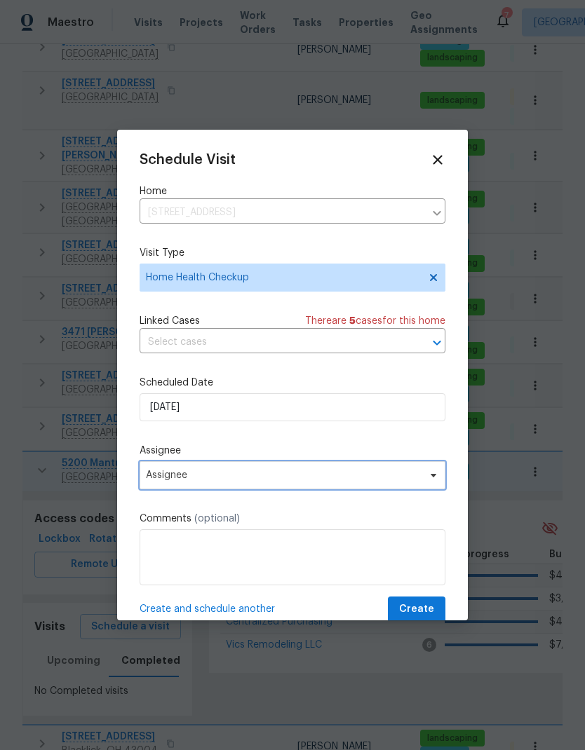
click at [302, 474] on span "Assignee" at bounding box center [283, 475] width 275 height 11
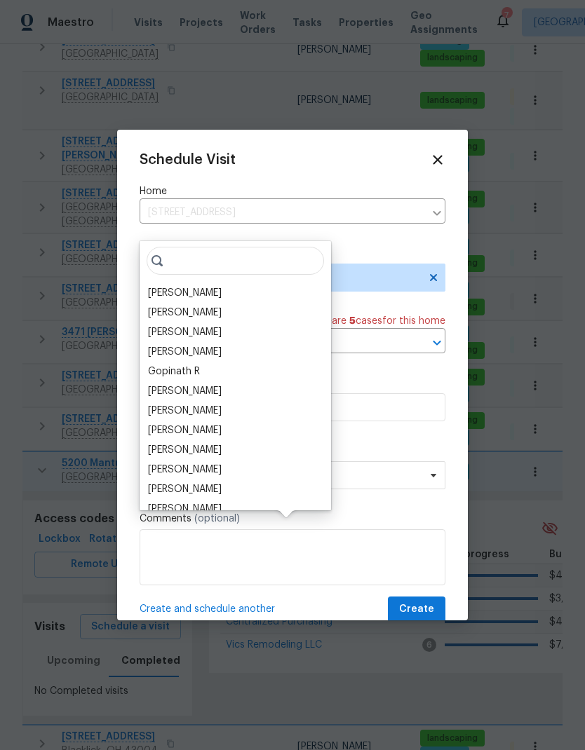
scroll to position [0, 0]
click at [210, 423] on div "[PERSON_NAME]" at bounding box center [185, 430] width 74 height 14
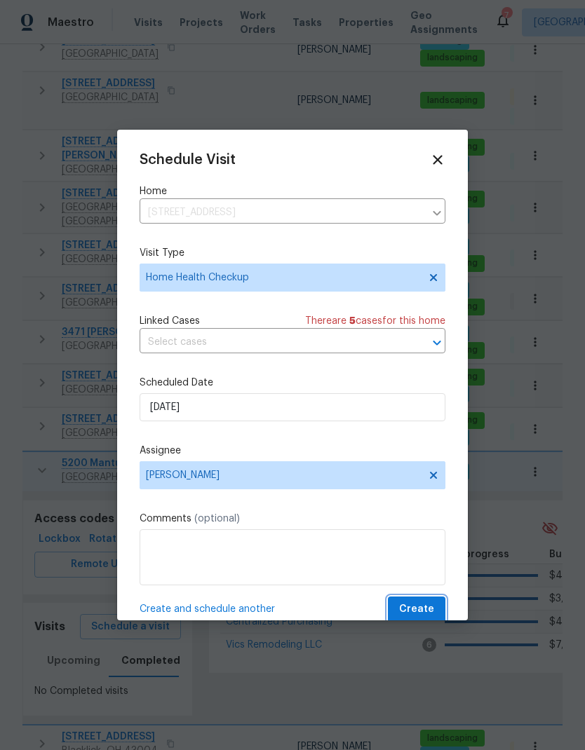
click at [431, 611] on span "Create" at bounding box center [416, 610] width 35 height 18
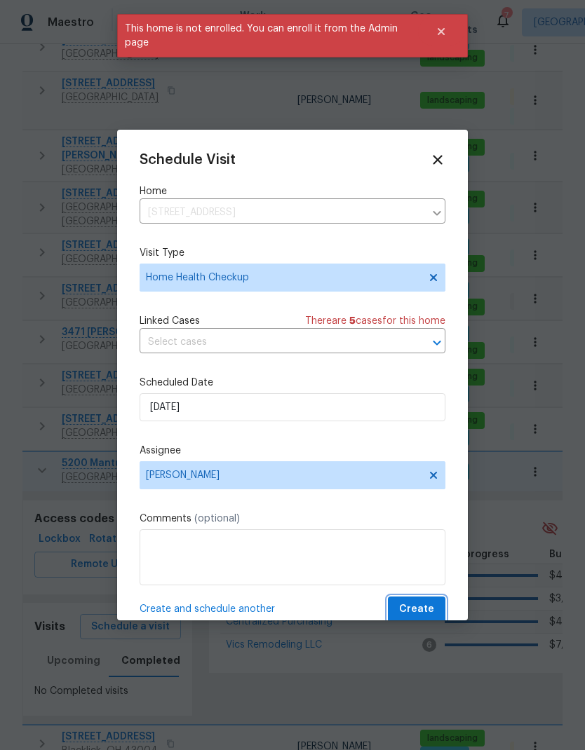
click at [423, 613] on span "Create" at bounding box center [416, 610] width 35 height 18
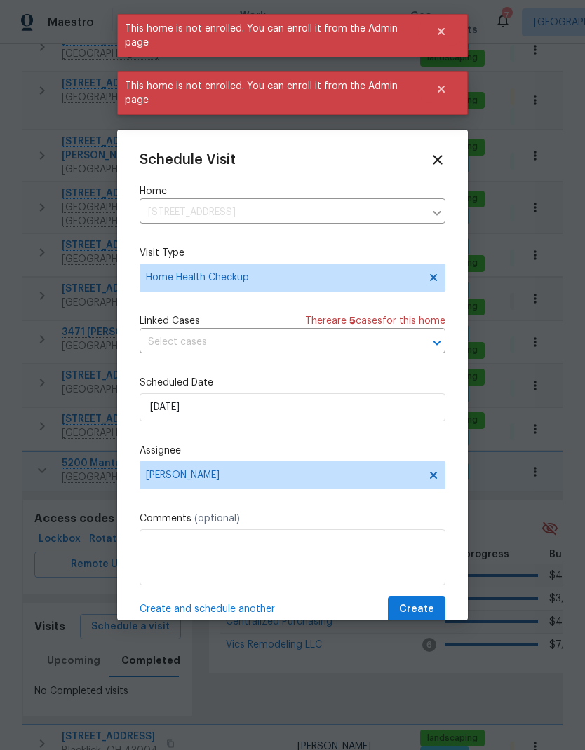
click at [423, 156] on div "Schedule Visit" at bounding box center [293, 159] width 306 height 15
click at [440, 147] on div "Schedule Visit Home 5200 Mantua Dr, Canal Winchester, OH 43110 ​ Visit Type Hom…" at bounding box center [292, 375] width 351 height 491
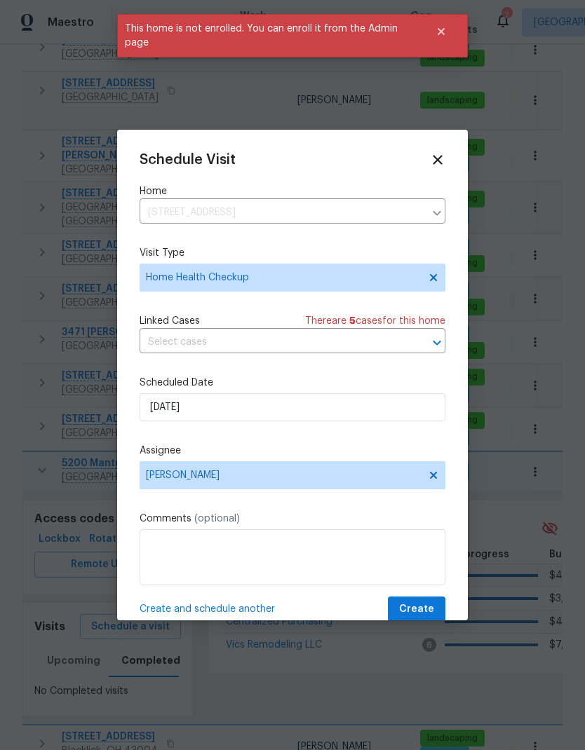
click at [436, 162] on icon at bounding box center [437, 159] width 9 height 9
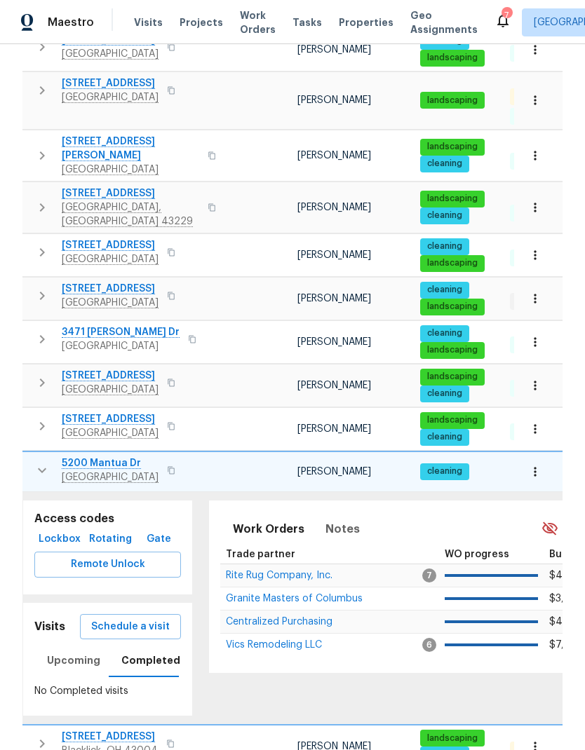
click at [149, 618] on span "Schedule a visit" at bounding box center [130, 627] width 79 height 18
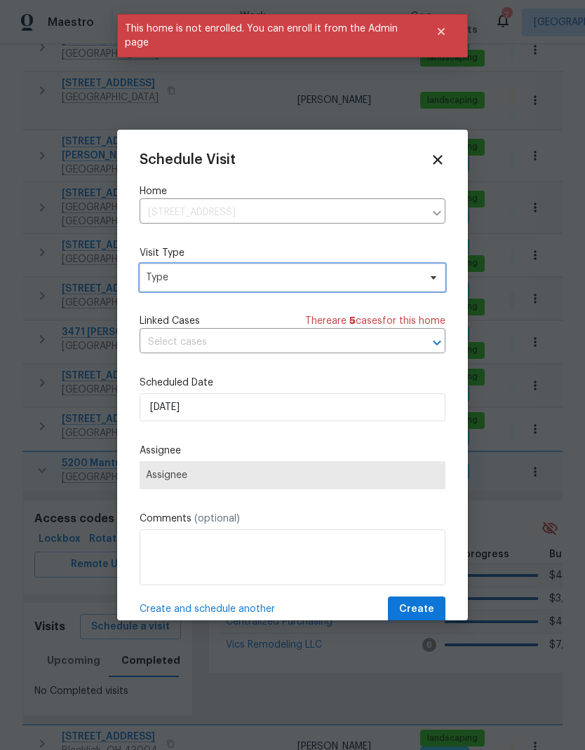
click at [381, 271] on span "Type" at bounding box center [293, 278] width 306 height 28
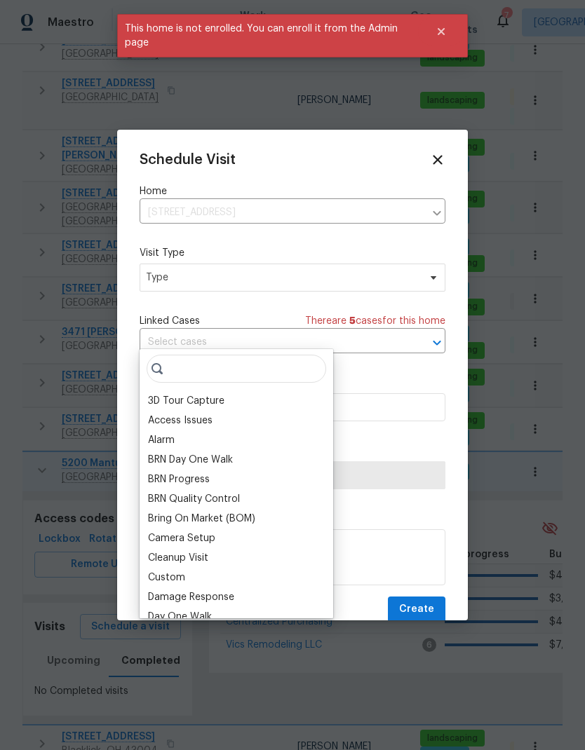
click at [446, 153] on div "Schedule Visit Home 5200 Mantua Dr, Canal Winchester, OH 43110 ​ Visit Type Typ…" at bounding box center [292, 375] width 351 height 491
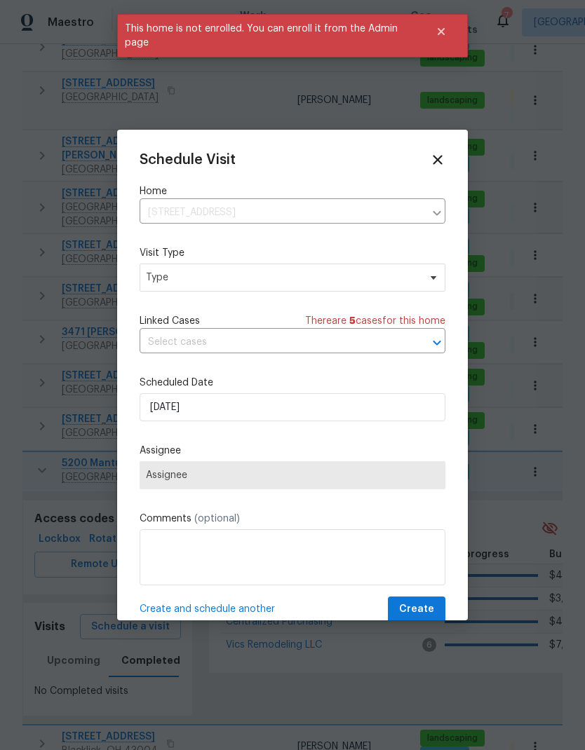
click at [446, 153] on div "Schedule Visit Home 5200 Mantua Dr, Canal Winchester, OH 43110 ​ Visit Type Typ…" at bounding box center [292, 375] width 351 height 491
click at [444, 154] on icon at bounding box center [437, 159] width 15 height 15
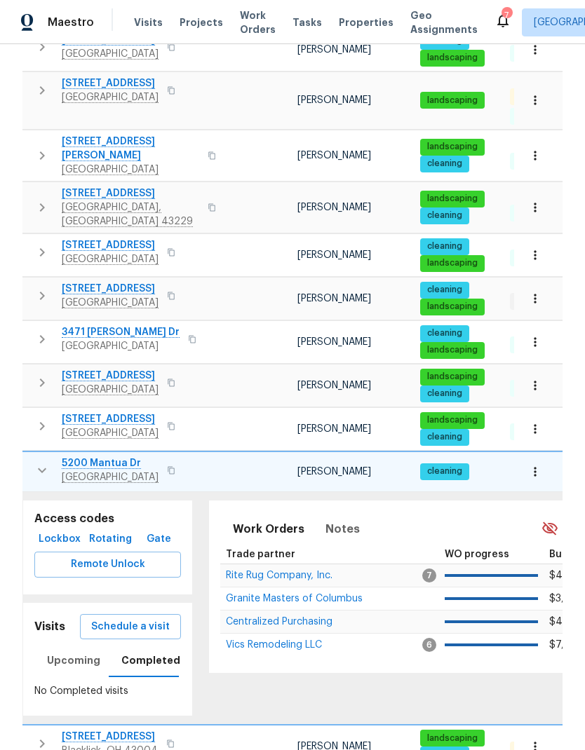
click at [175, 466] on icon "button" at bounding box center [171, 470] width 8 height 8
click at [179, 461] on button "button" at bounding box center [171, 471] width 17 height 20
click at [175, 466] on icon "button" at bounding box center [171, 470] width 7 height 8
click at [36, 462] on icon "button" at bounding box center [42, 470] width 17 height 17
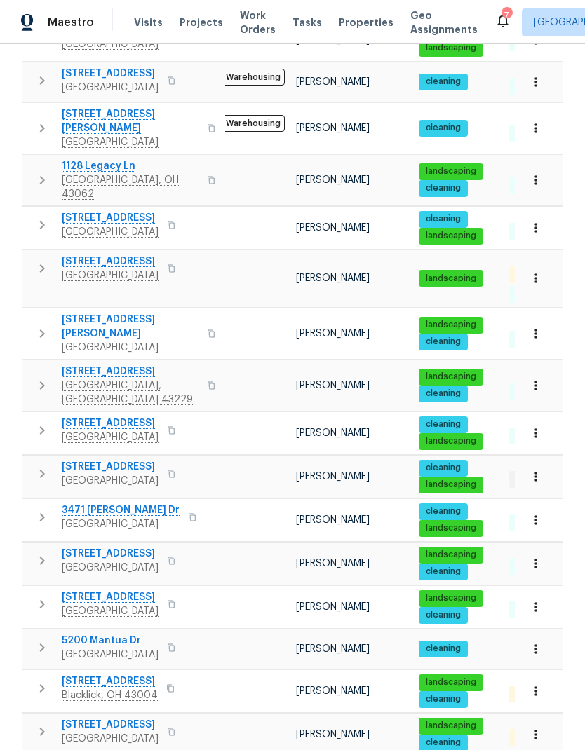
scroll to position [364, 0]
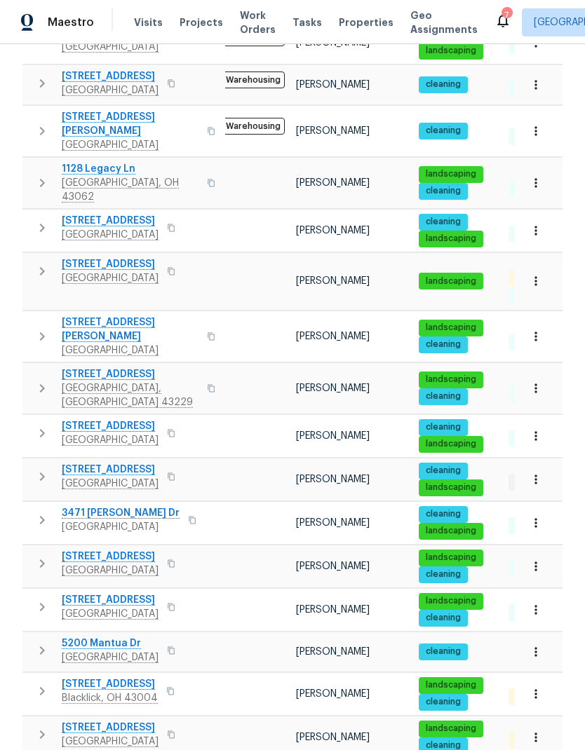
click at [40, 687] on icon "button" at bounding box center [42, 691] width 5 height 8
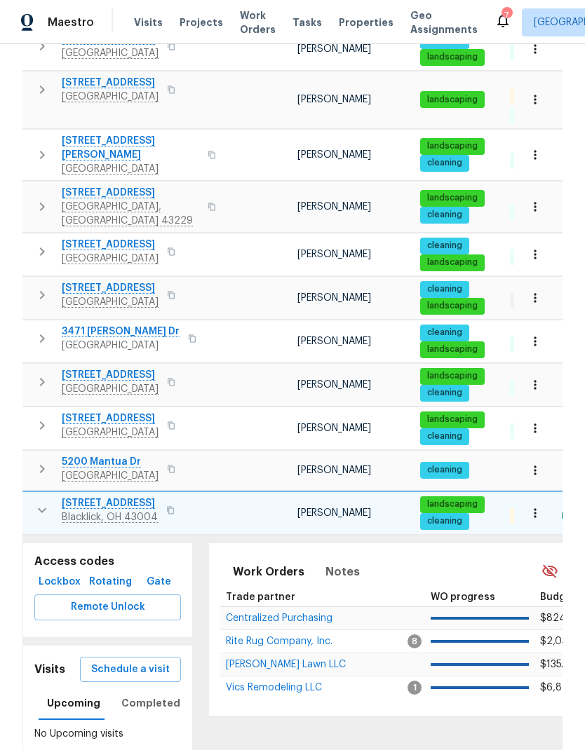
scroll to position [567, 0]
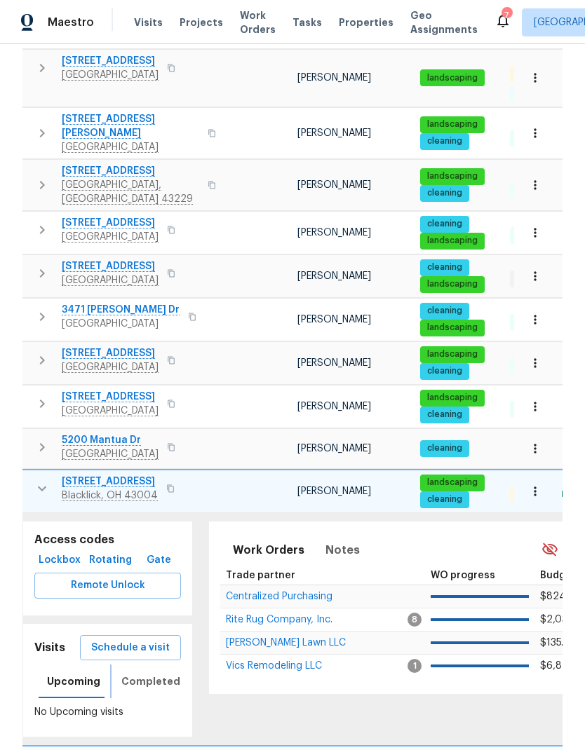
click at [139, 665] on button "Completed" at bounding box center [151, 682] width 76 height 34
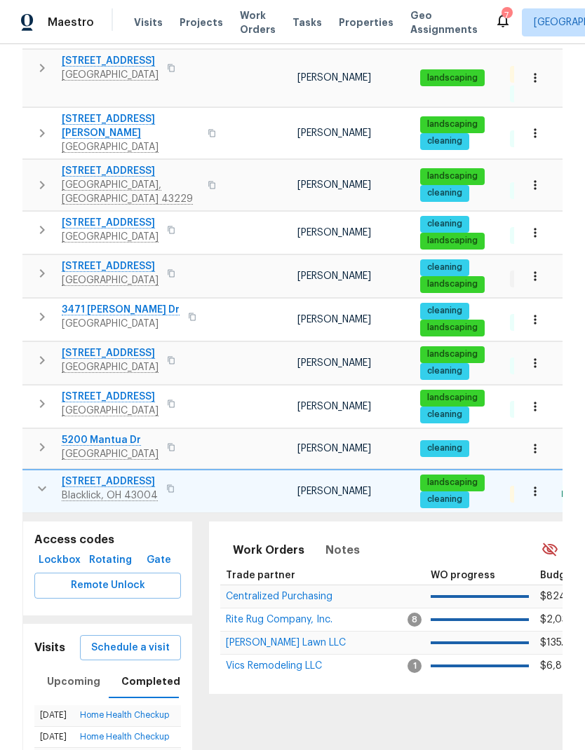
click at [34, 480] on icon "button" at bounding box center [42, 488] width 17 height 17
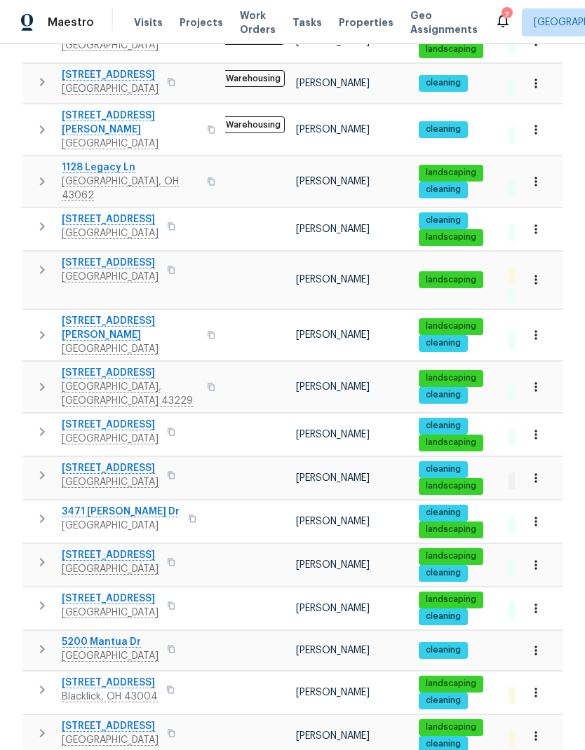
scroll to position [364, 0]
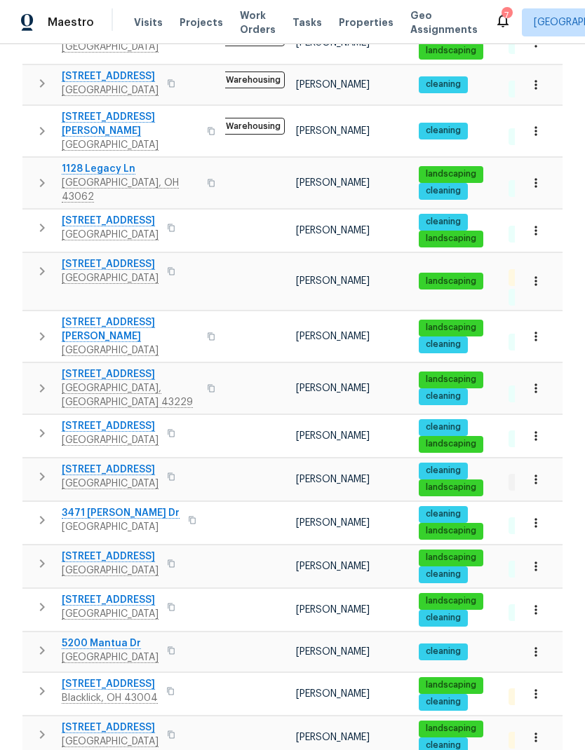
click at [39, 726] on icon "button" at bounding box center [42, 734] width 17 height 17
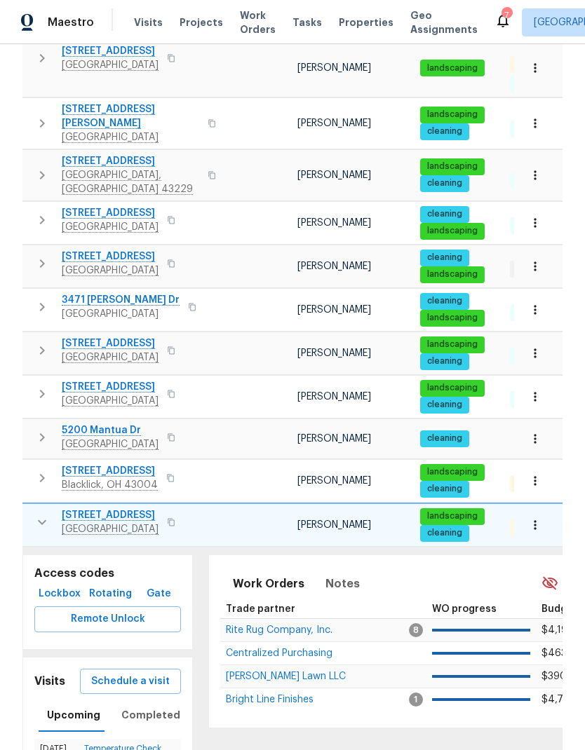
scroll to position [613, 0]
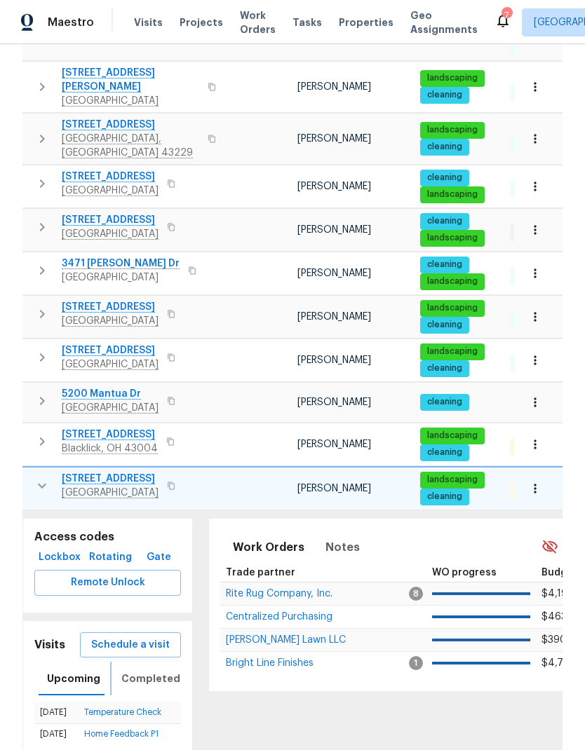
click at [150, 670] on span "Completed" at bounding box center [150, 679] width 59 height 18
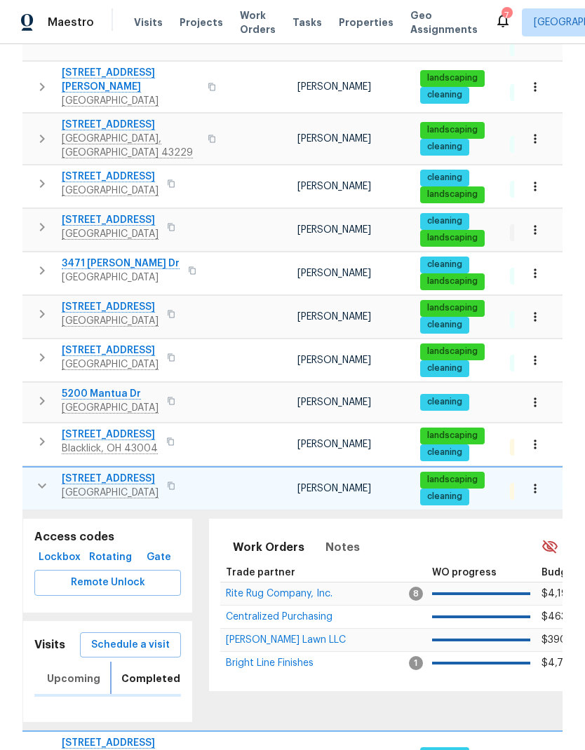
scroll to position [585, 0]
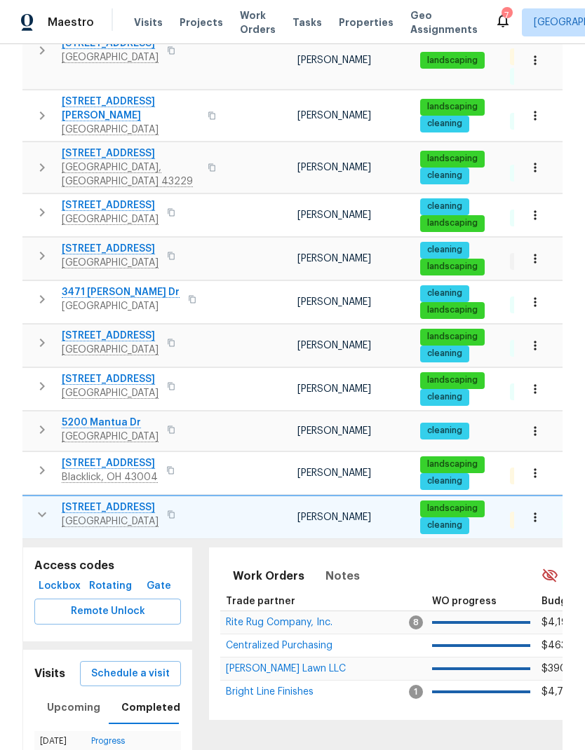
click at [38, 512] on icon "button" at bounding box center [42, 514] width 8 height 5
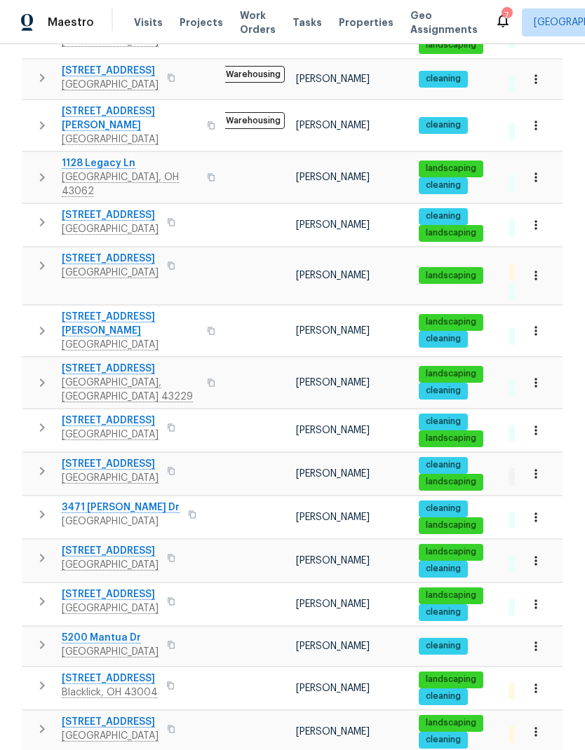
scroll to position [364, 0]
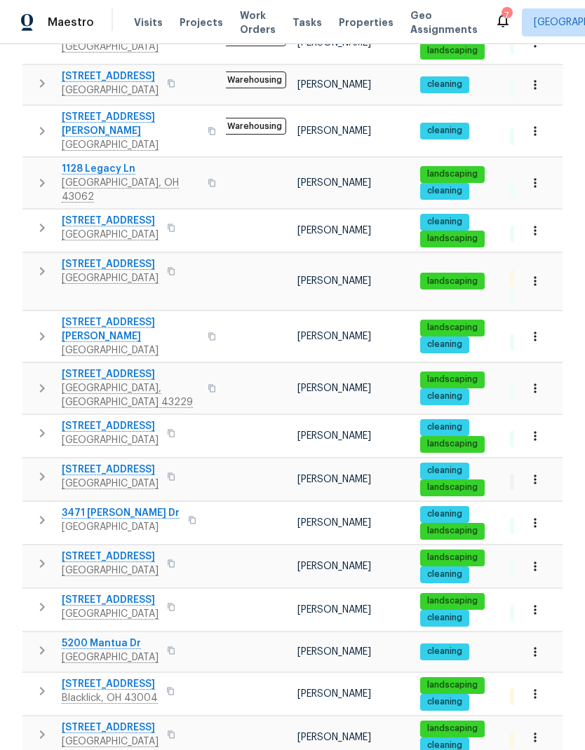
scroll to position [0, 9]
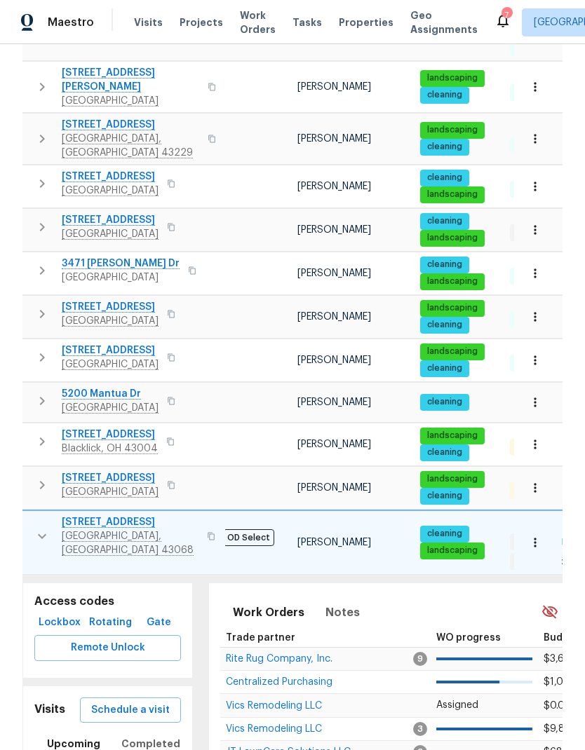
click at [140, 735] on span "Completed" at bounding box center [150, 744] width 59 height 18
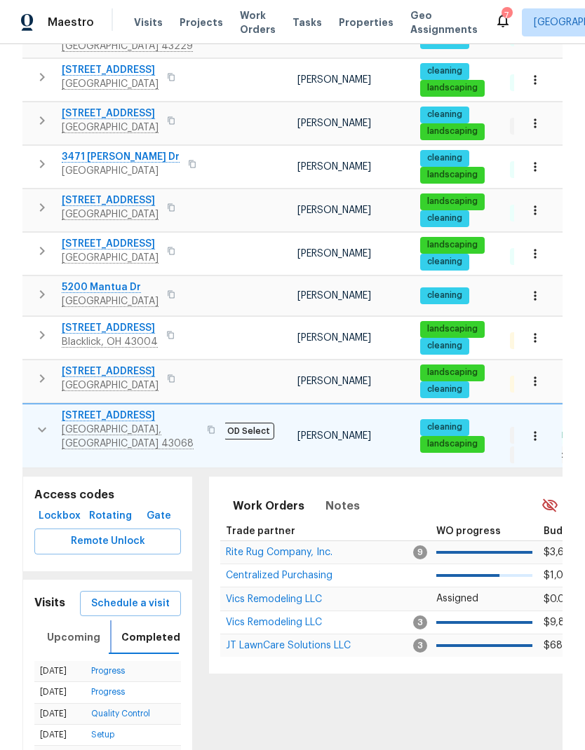
scroll to position [719, 0]
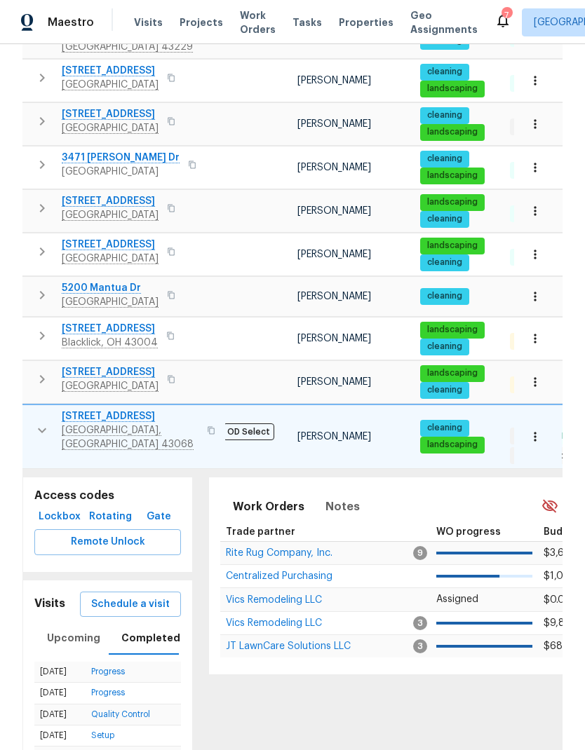
click at [34, 422] on icon "button" at bounding box center [42, 430] width 17 height 17
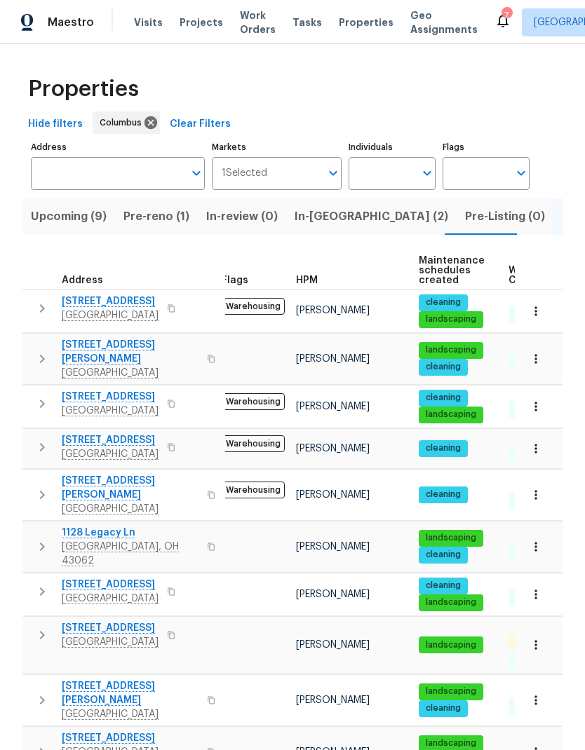
scroll to position [0, 0]
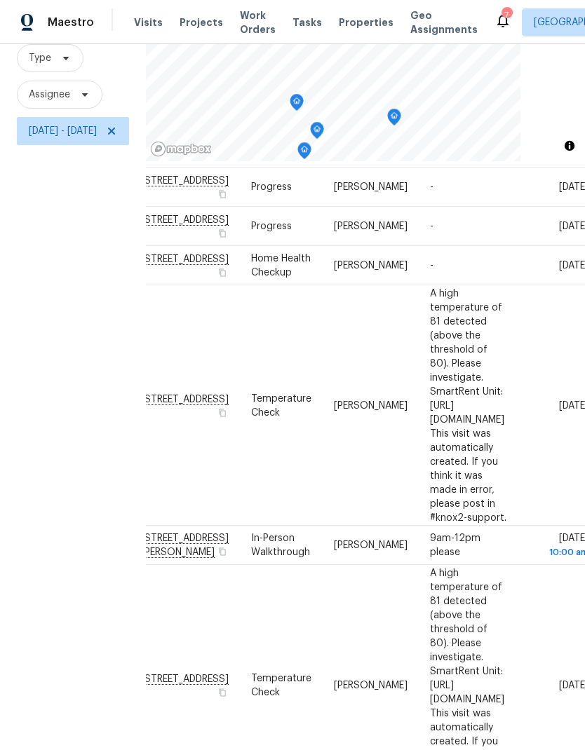
scroll to position [45, 24]
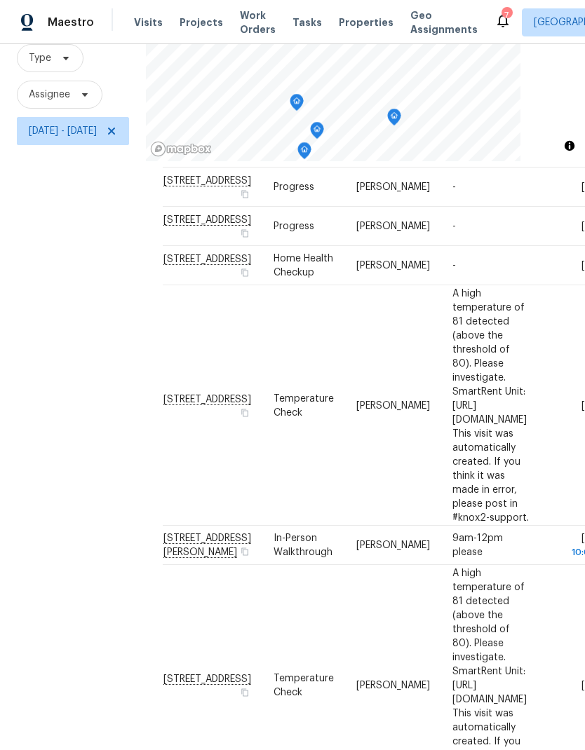
scroll to position [56, 0]
